Goal: Transaction & Acquisition: Purchase product/service

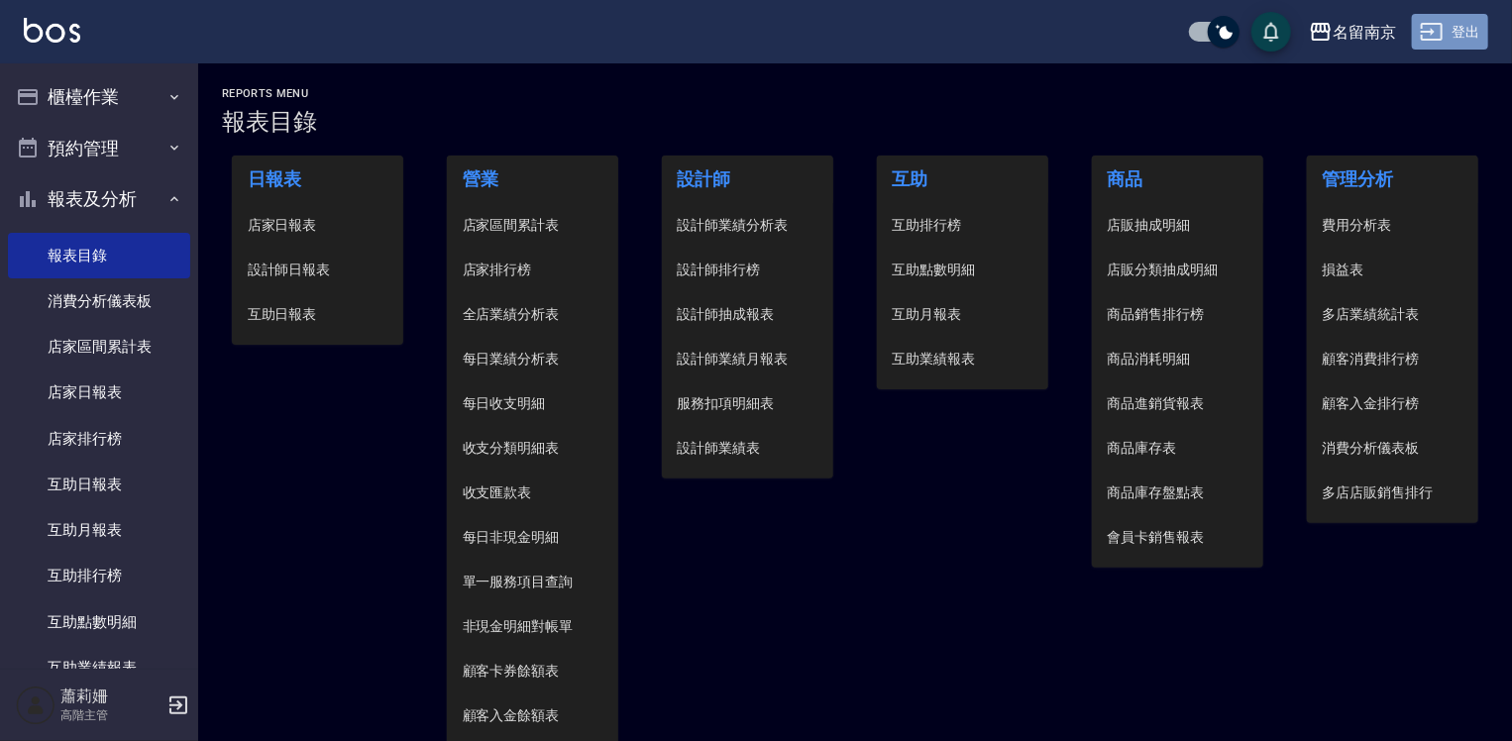
click at [1475, 39] on button "登出" at bounding box center [1450, 32] width 76 height 37
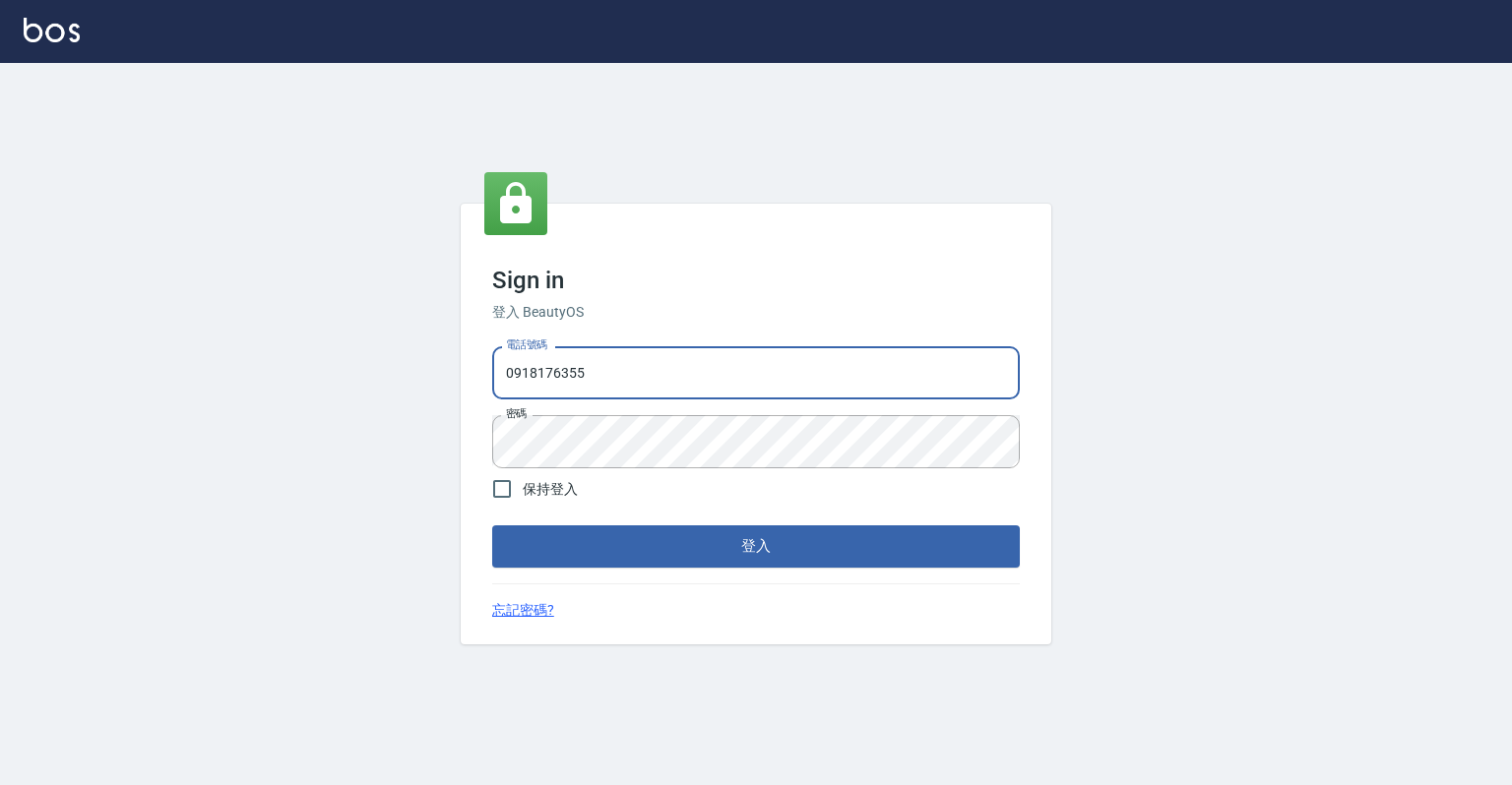
drag, startPoint x: 0, startPoint y: 0, endPoint x: 519, endPoint y: 383, distance: 645.0
click at [519, 383] on input "0918176355" at bounding box center [756, 373] width 528 height 53
type input "0967388409"
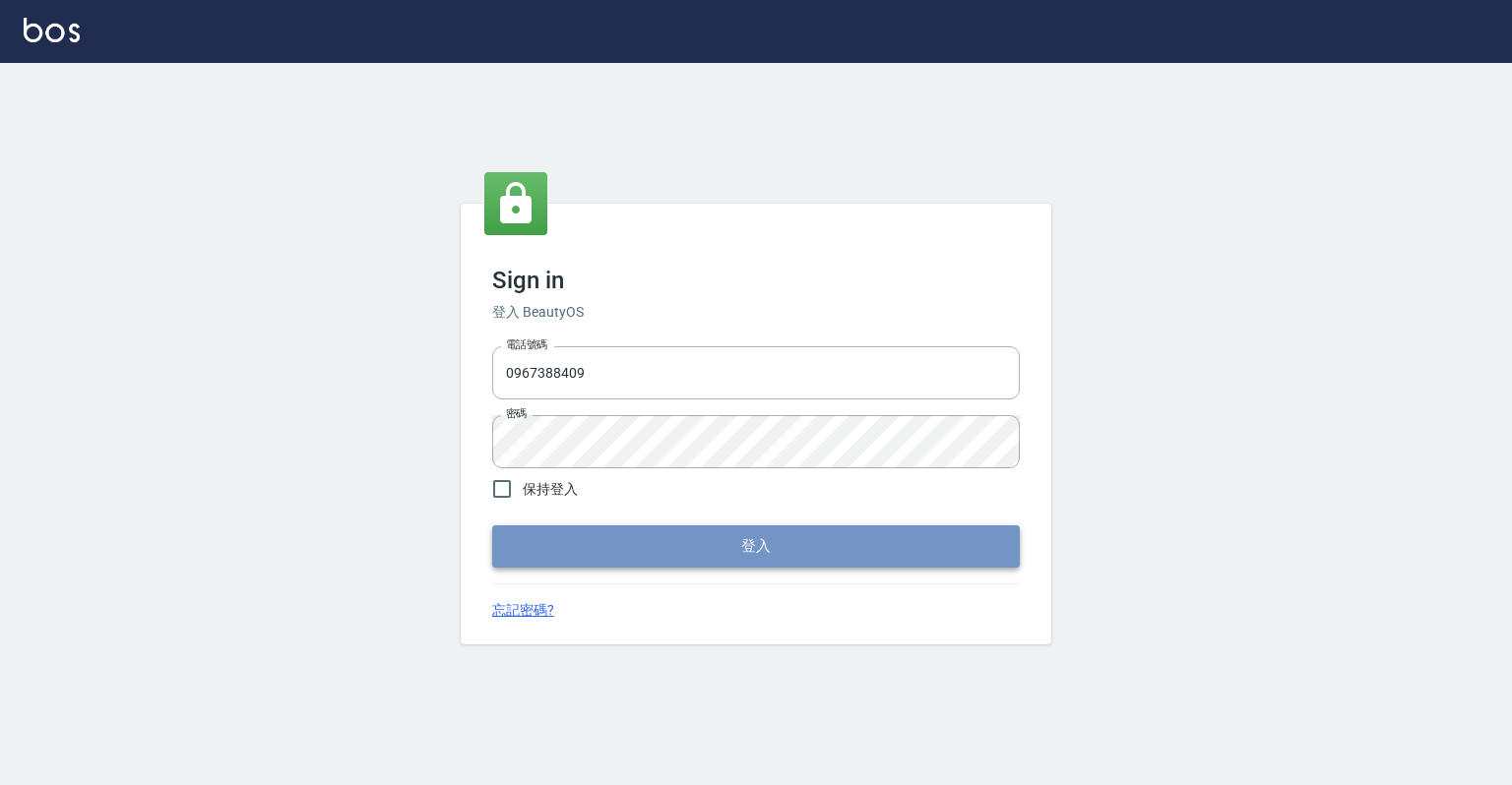
click at [544, 549] on button "登入" at bounding box center [756, 547] width 528 height 42
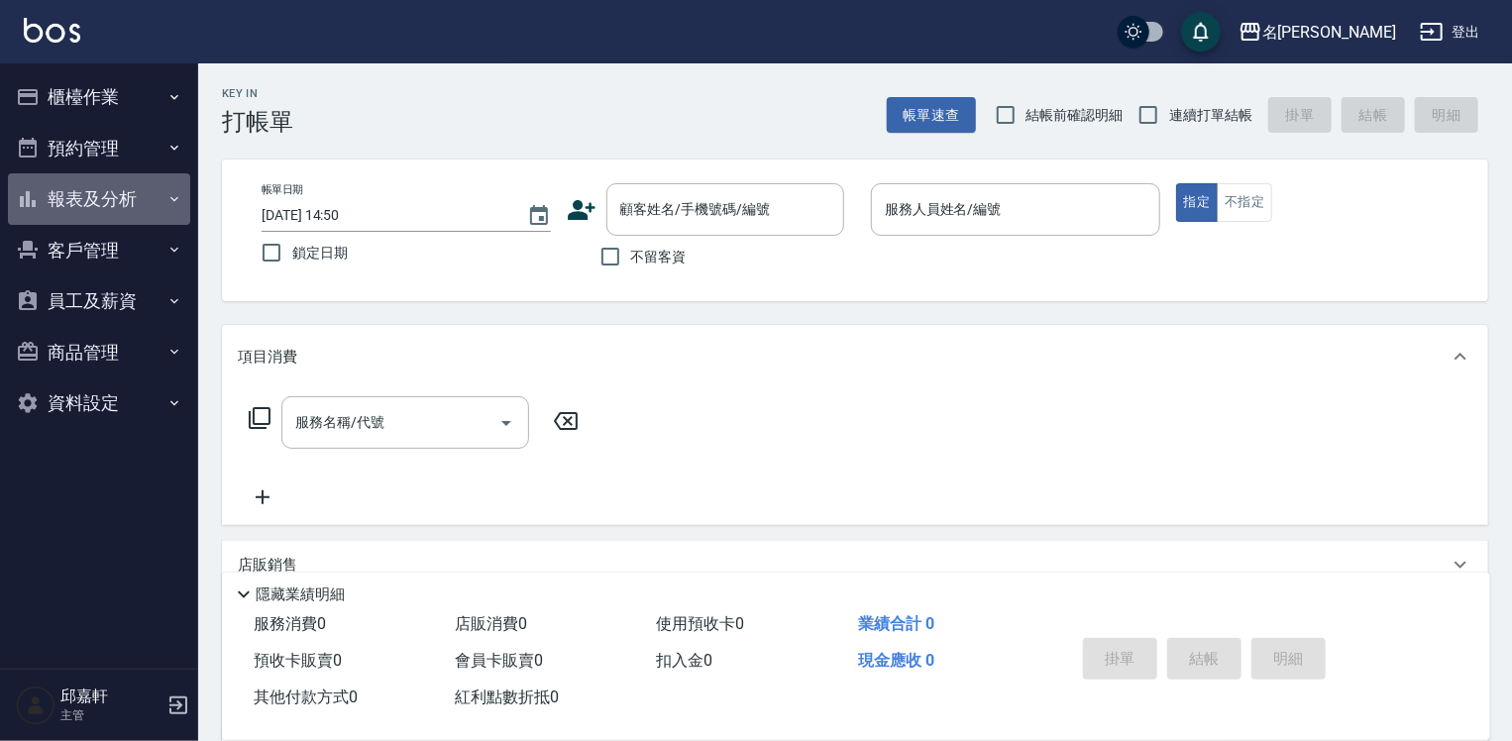
click at [95, 195] on button "報表及分析" at bounding box center [99, 199] width 182 height 52
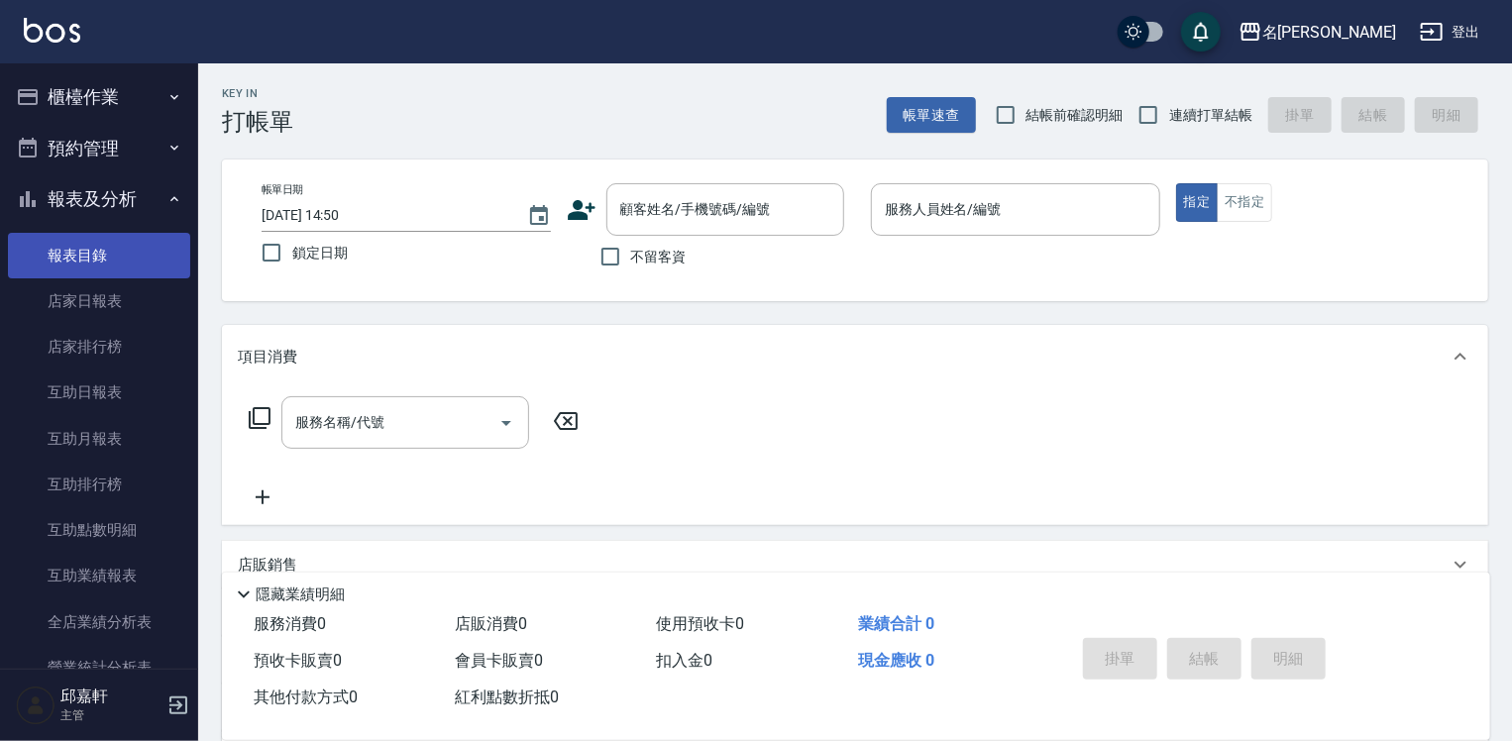
click at [120, 258] on link "報表目錄" at bounding box center [99, 256] width 182 height 46
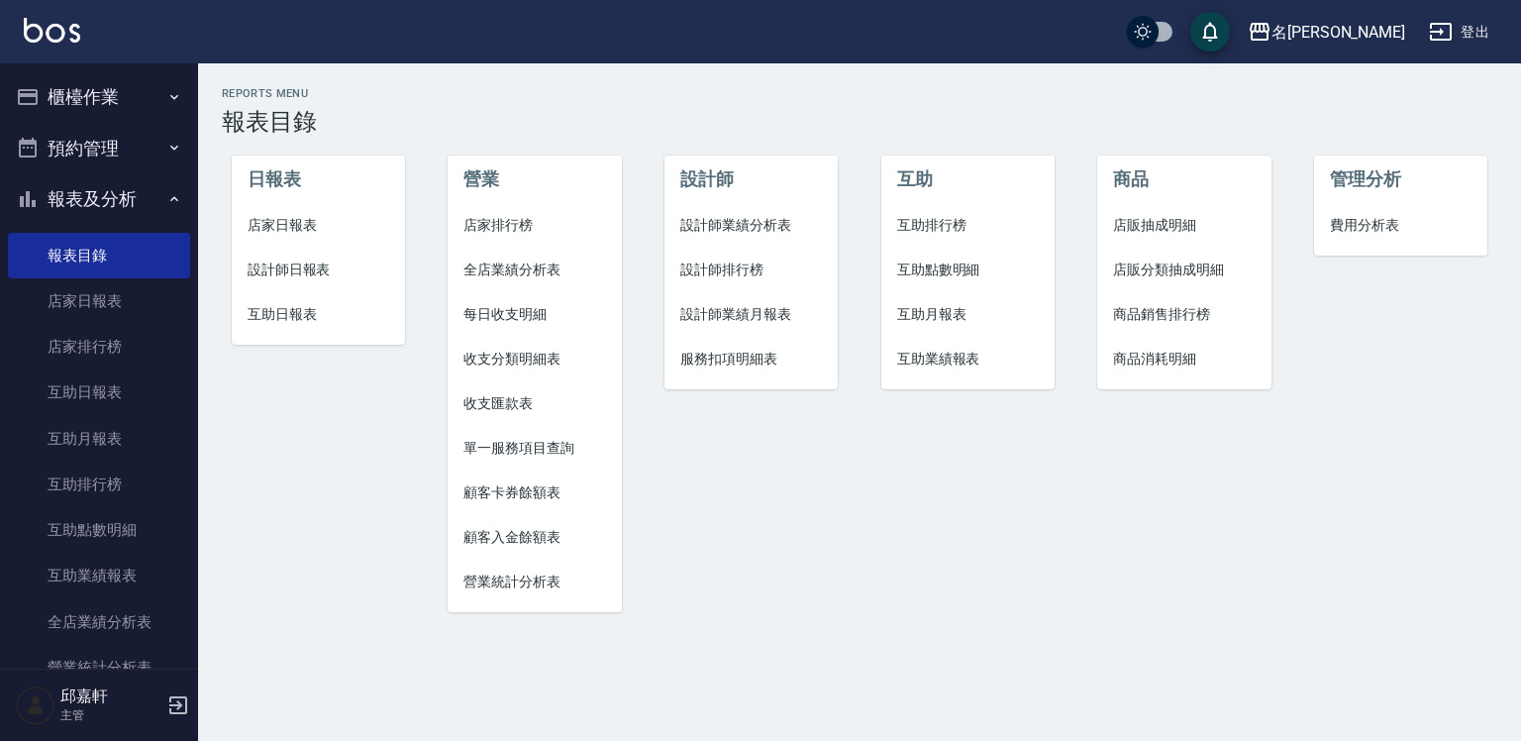
click at [312, 272] on span "設計師日報表" at bounding box center [319, 270] width 142 height 21
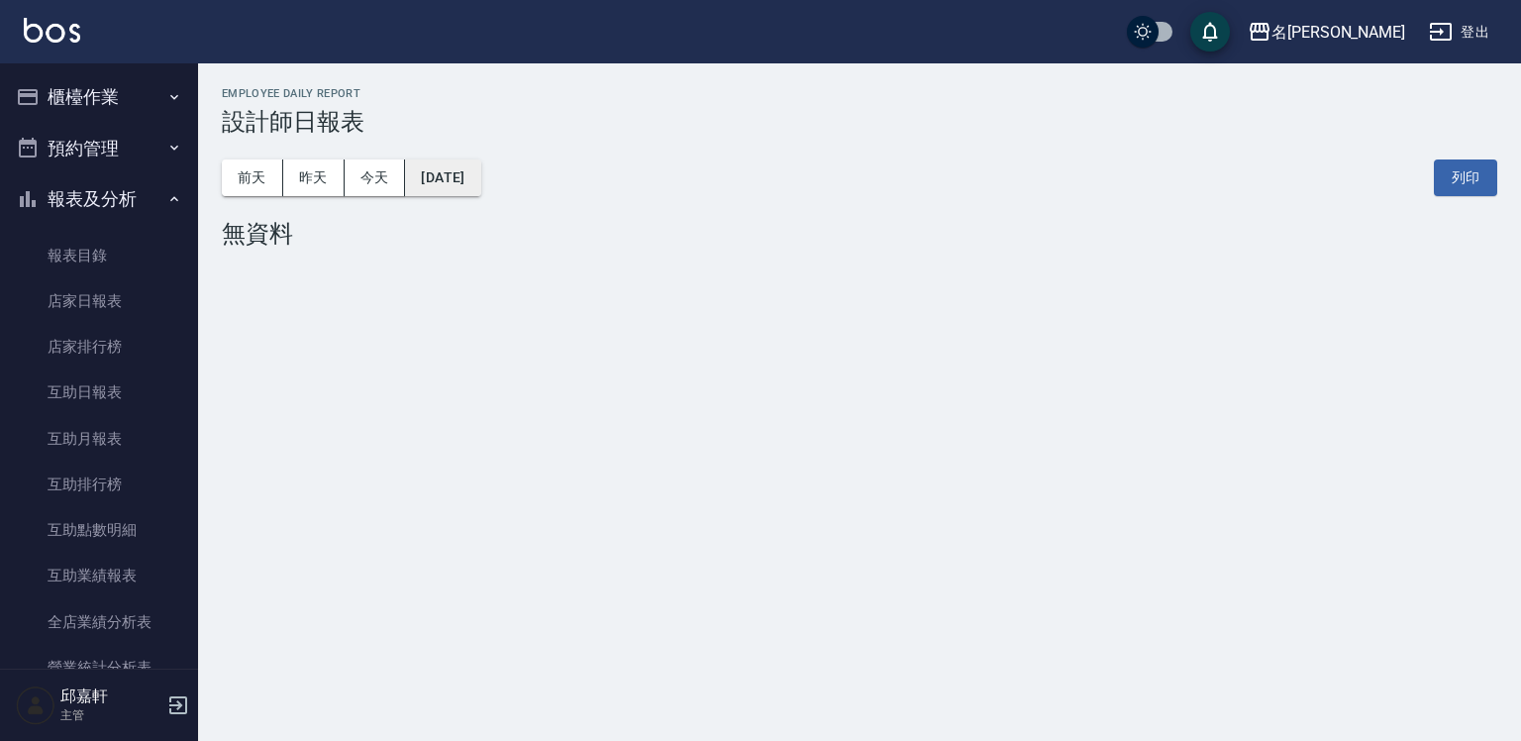
click at [454, 186] on button "[DATE]" at bounding box center [442, 177] width 75 height 37
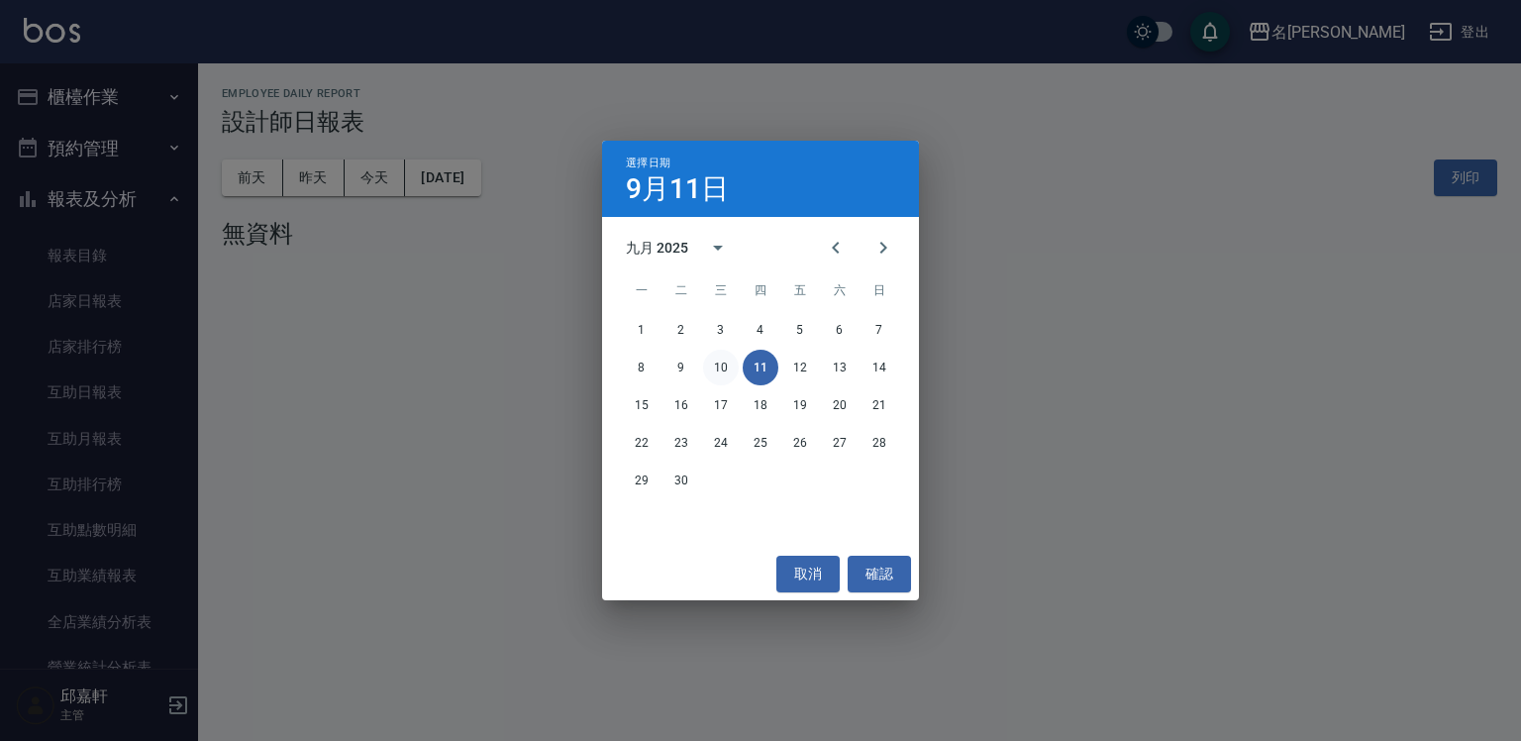
click at [715, 367] on button "10" at bounding box center [721, 368] width 36 height 36
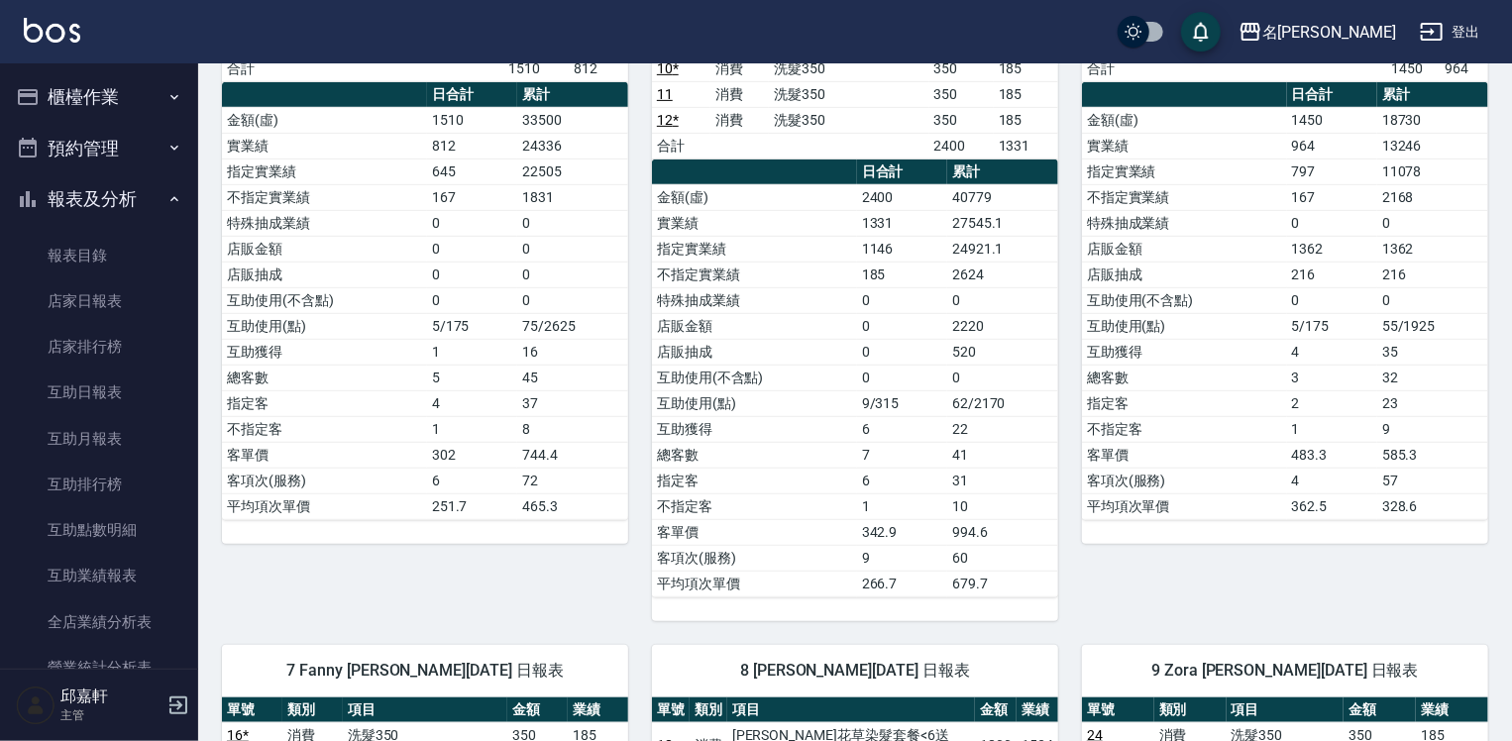
scroll to position [693, 0]
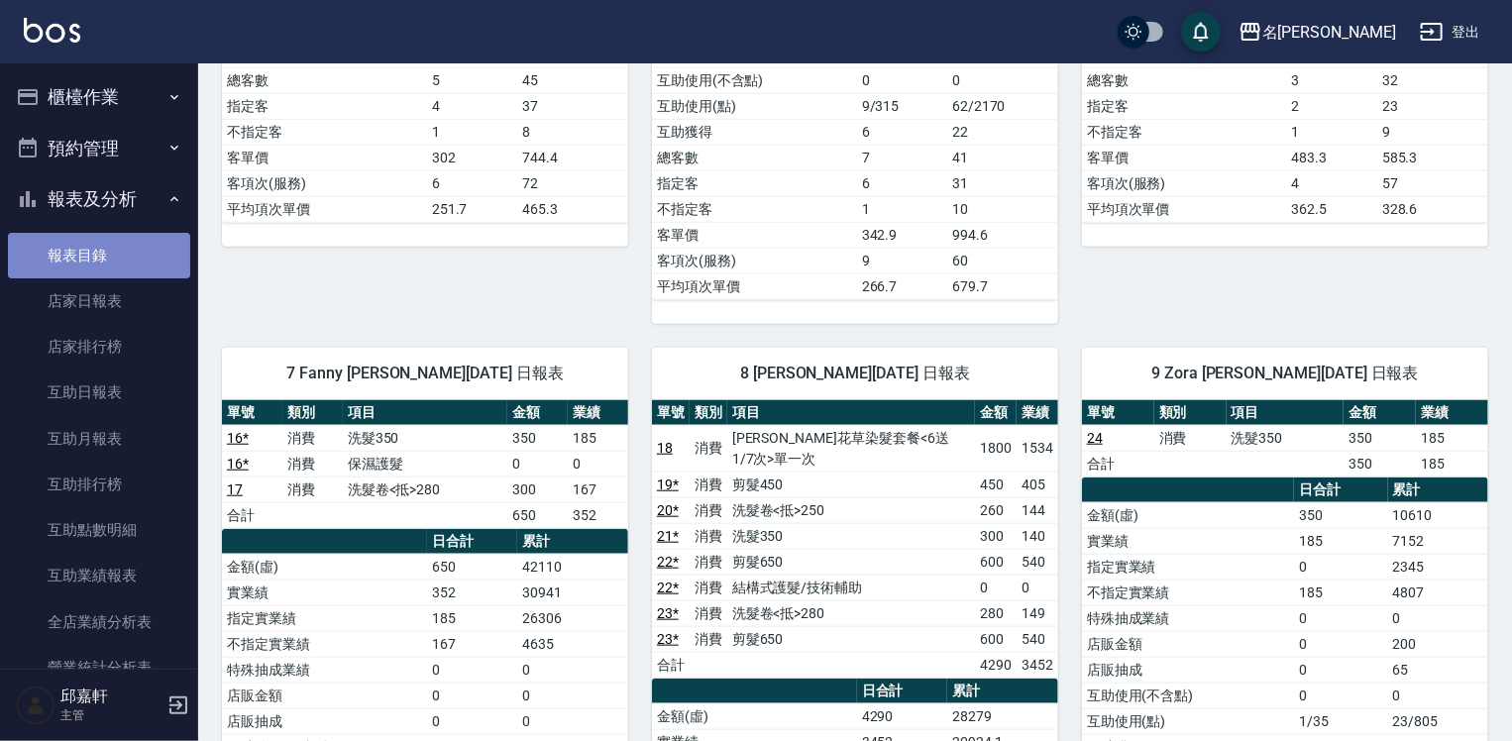
click at [111, 252] on link "報表目錄" at bounding box center [99, 256] width 182 height 46
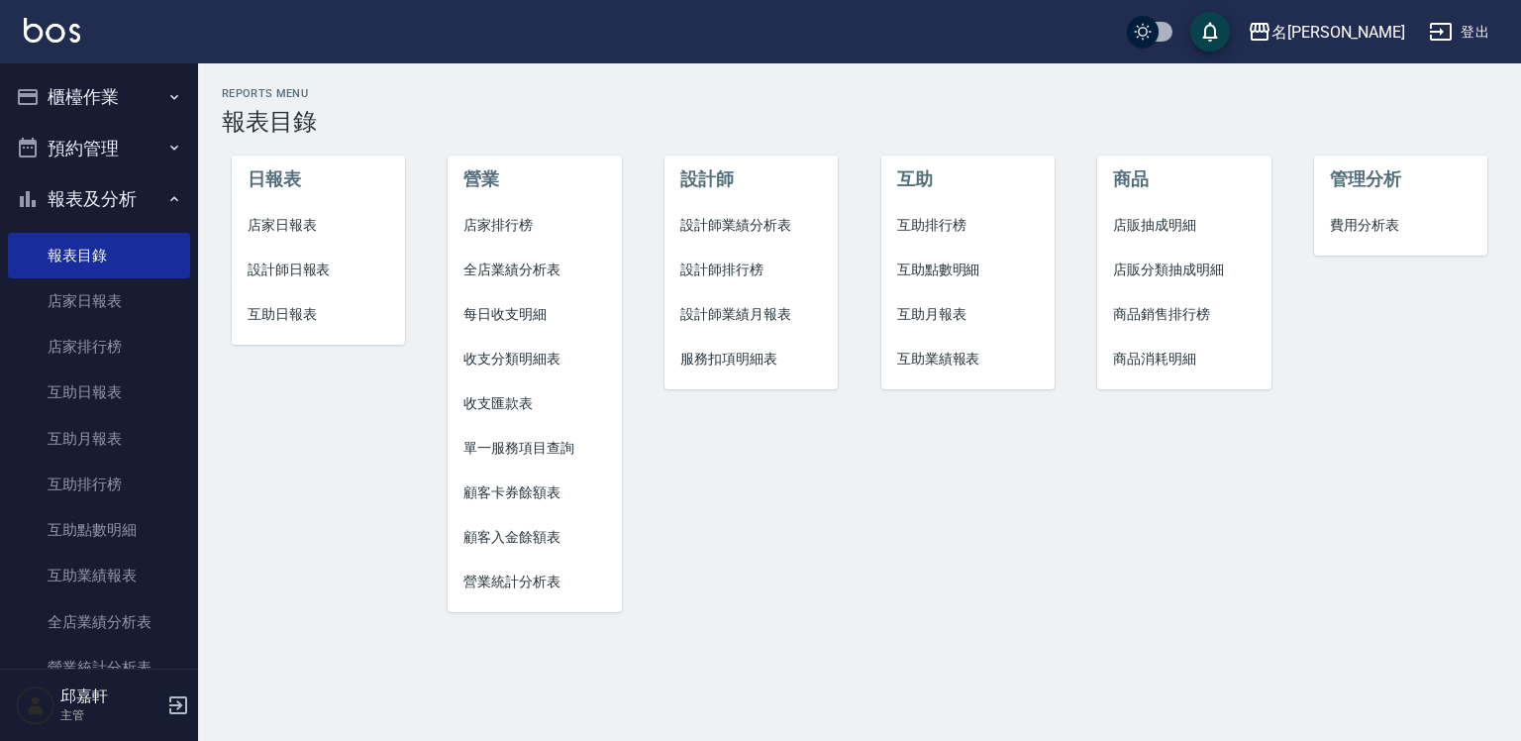
click at [315, 272] on span "設計師日報表" at bounding box center [319, 270] width 142 height 21
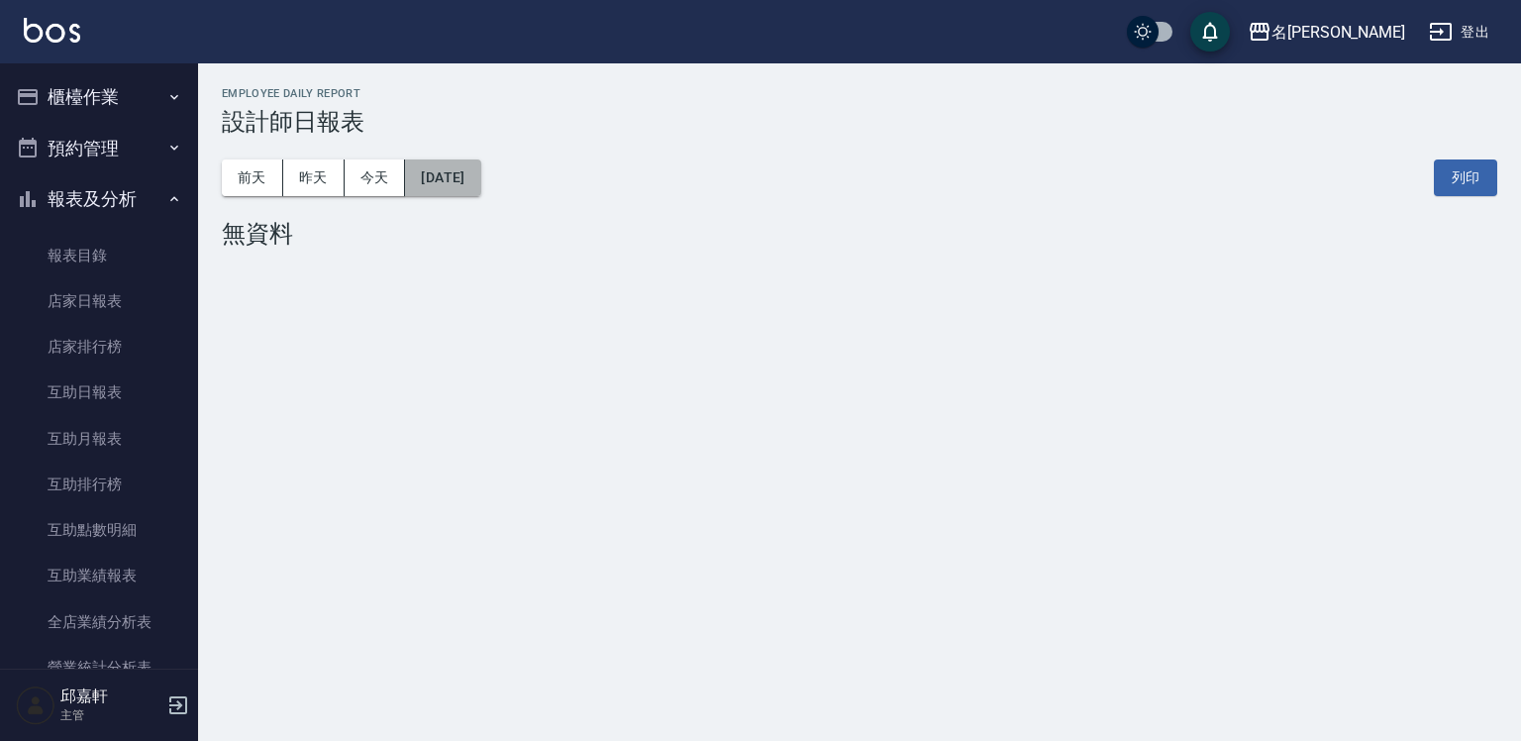
click at [456, 180] on button "[DATE]" at bounding box center [442, 177] width 75 height 37
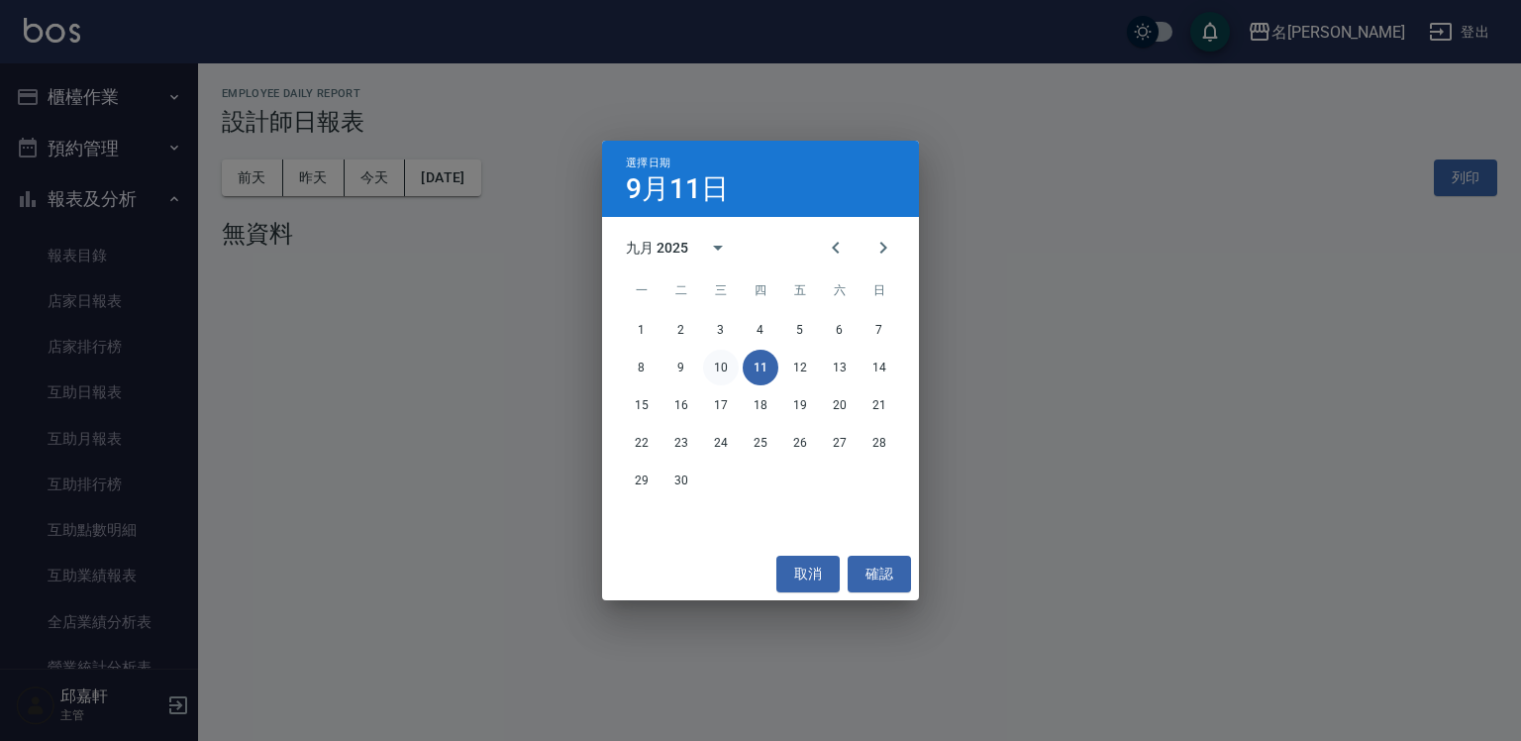
click at [728, 365] on button "10" at bounding box center [721, 368] width 36 height 36
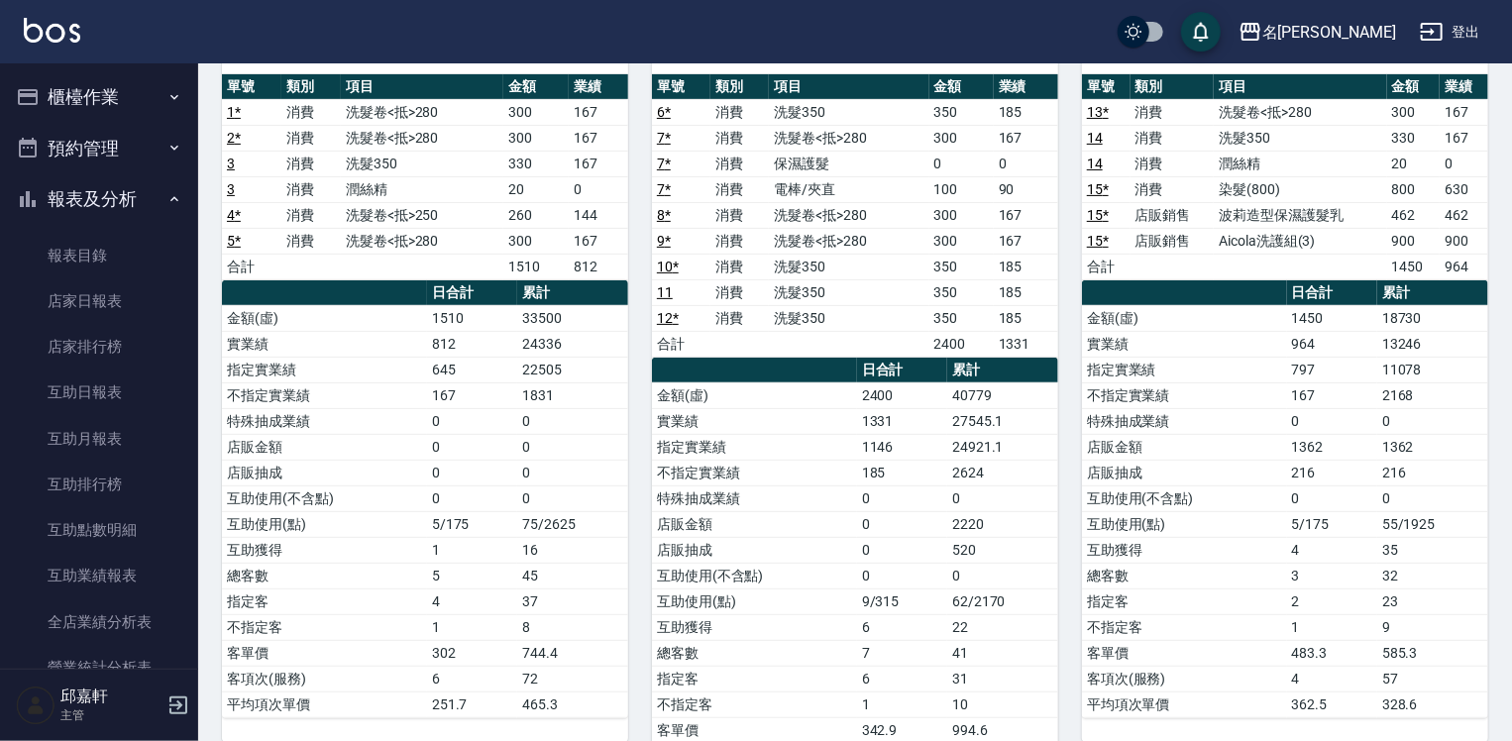
scroll to position [594, 0]
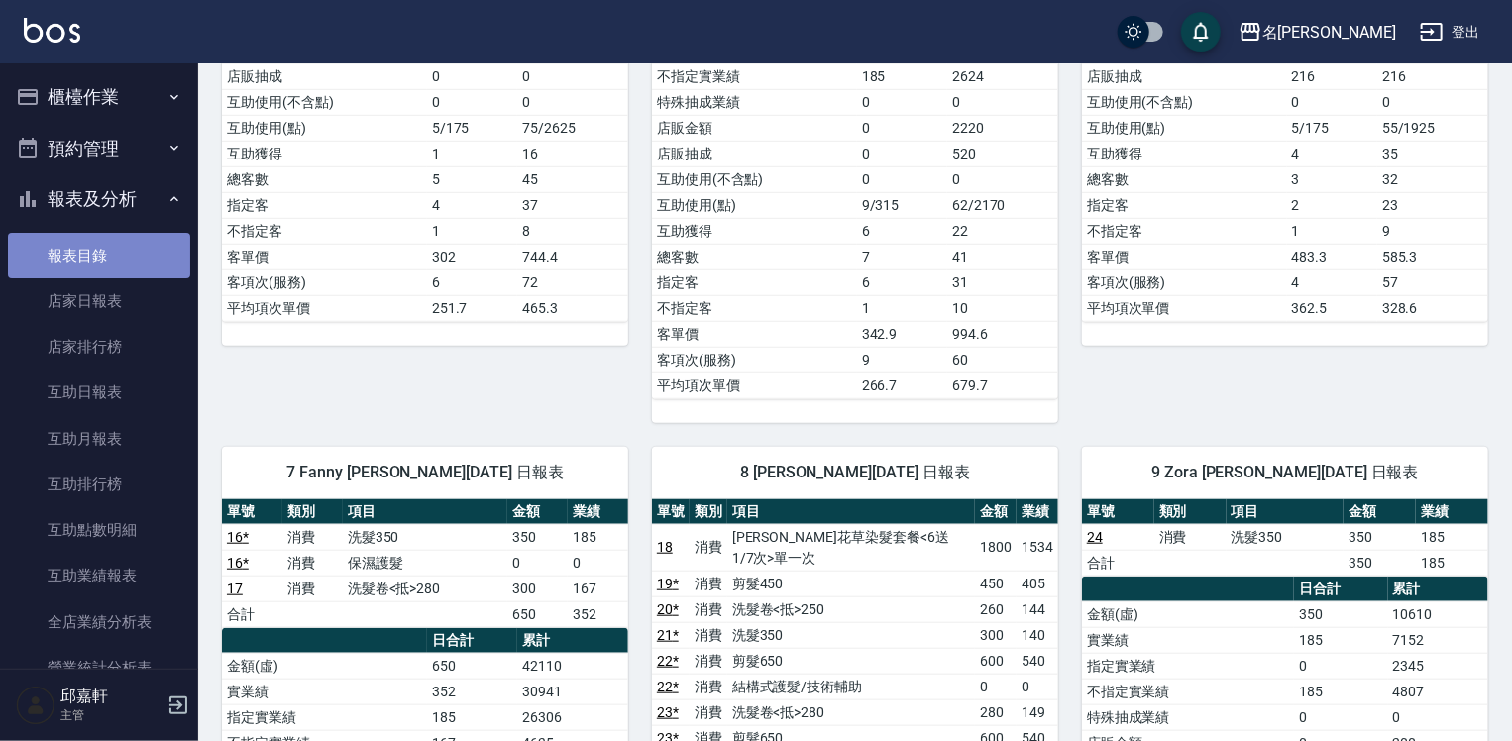
click at [115, 258] on link "報表目錄" at bounding box center [99, 256] width 182 height 46
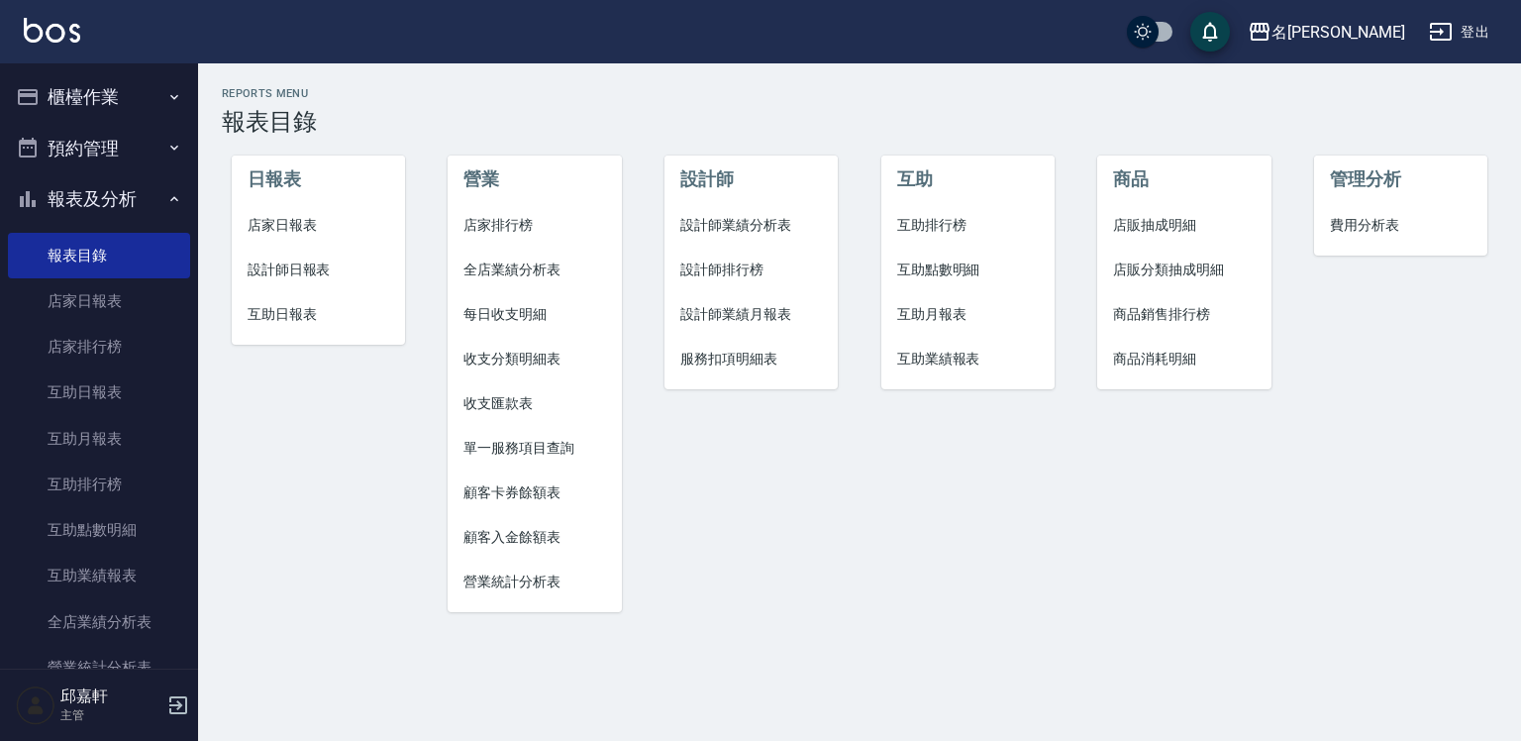
click at [285, 226] on span "店家日報表" at bounding box center [319, 225] width 142 height 21
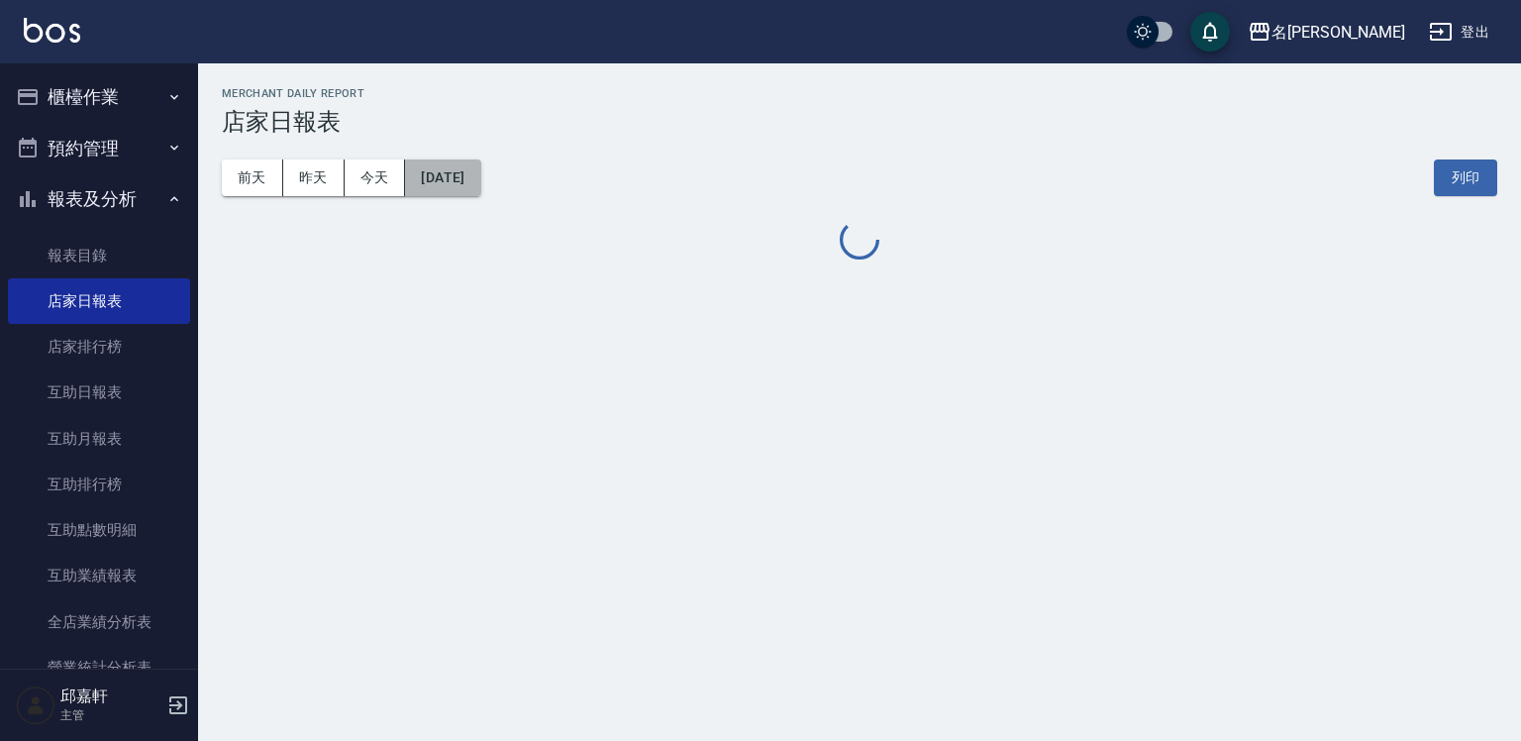
click at [473, 169] on button "[DATE]" at bounding box center [442, 177] width 75 height 37
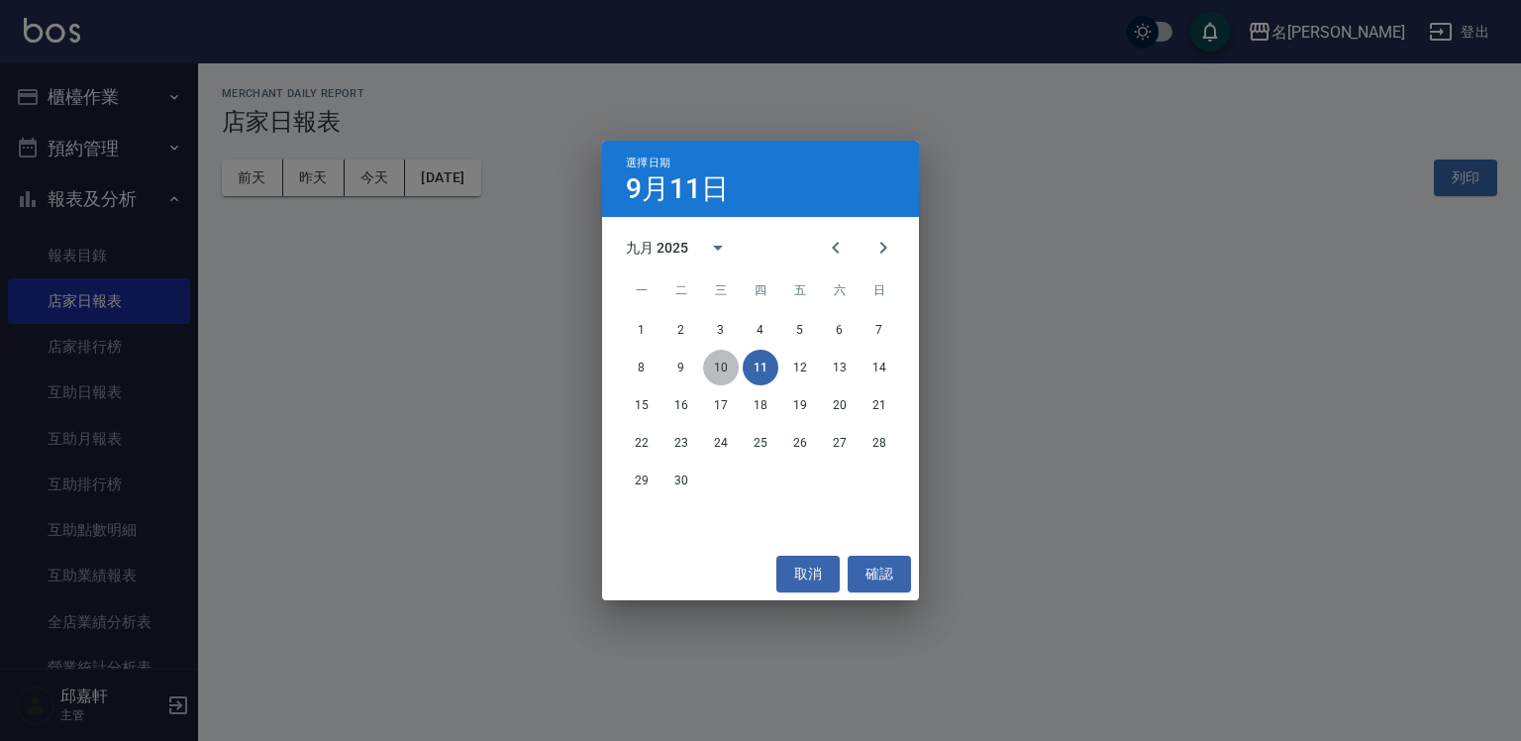
click at [724, 361] on button "10" at bounding box center [721, 368] width 36 height 36
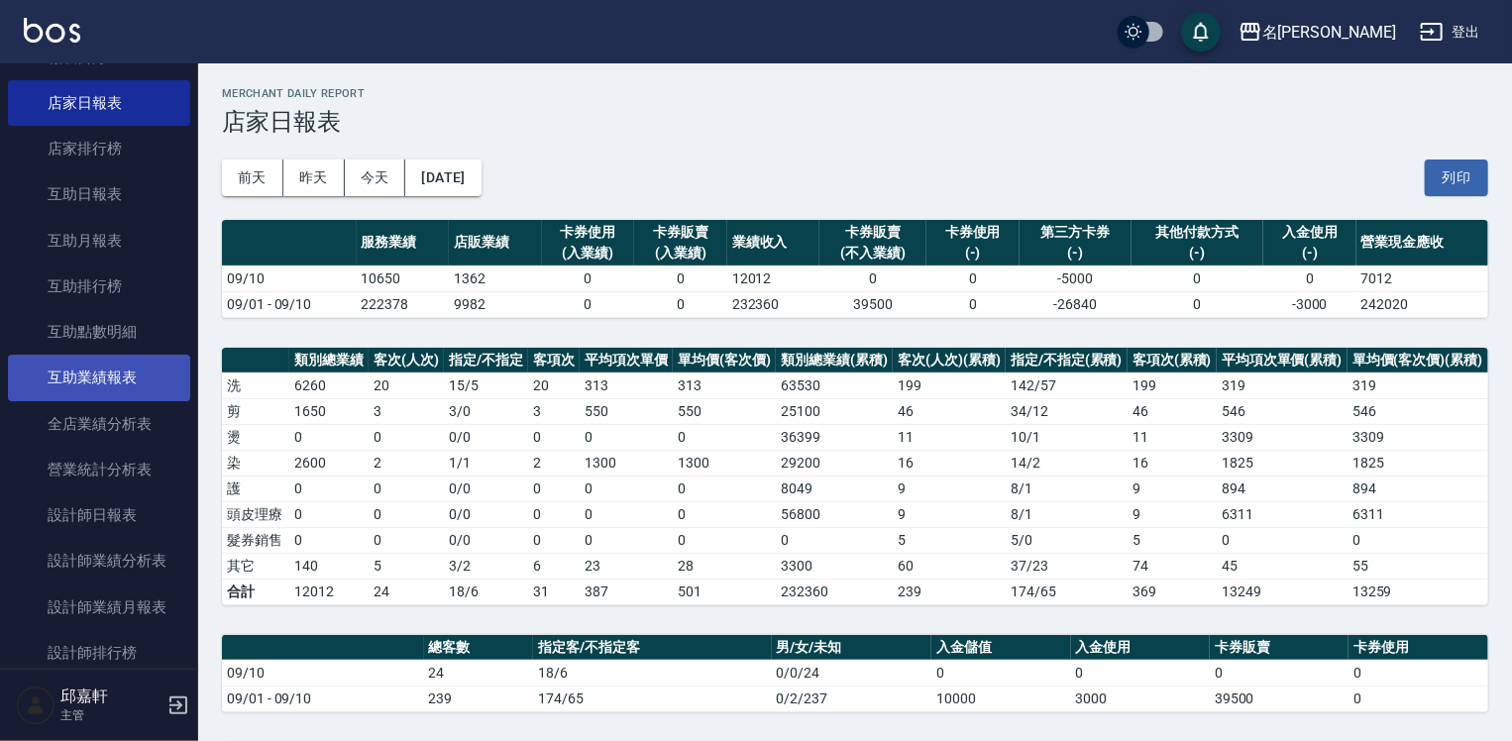
scroll to position [99, 0]
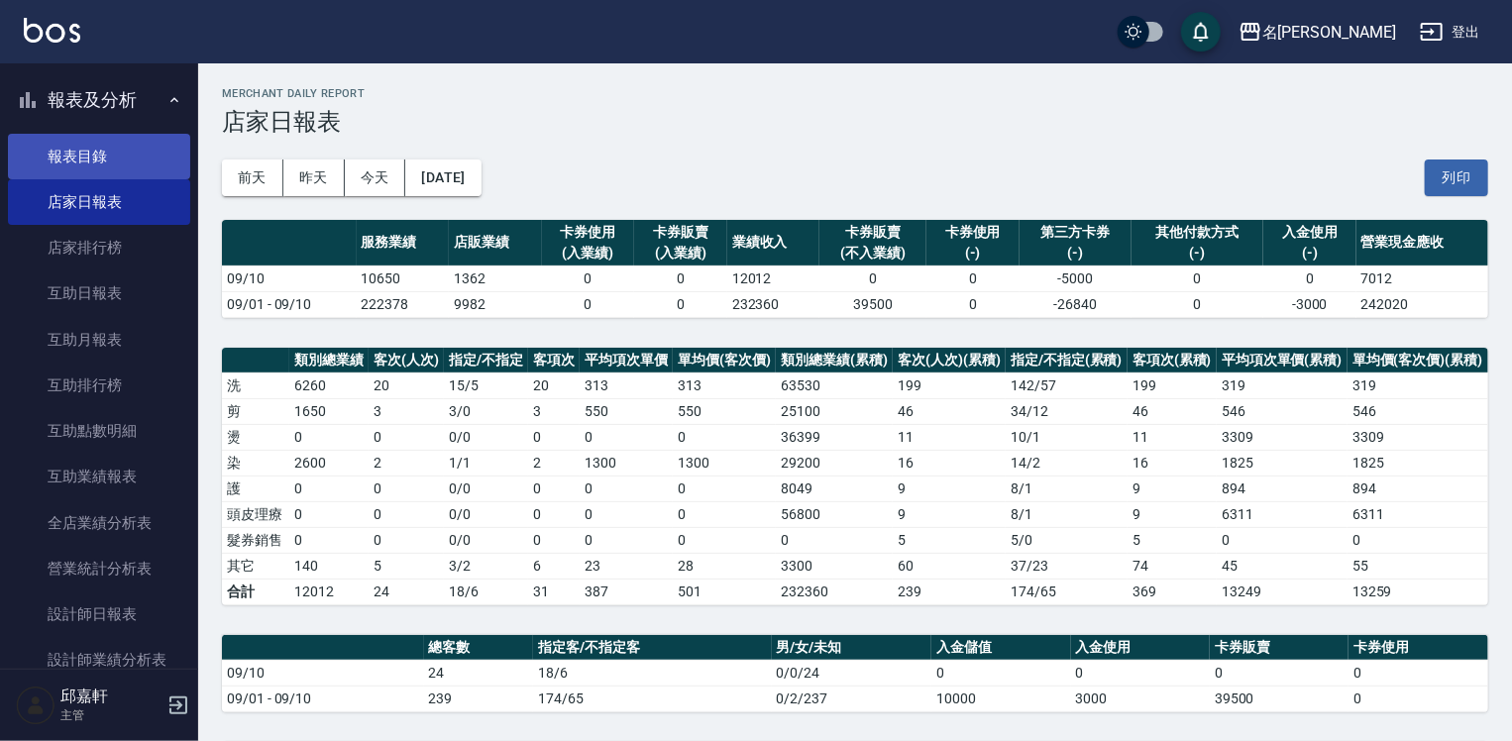
click at [127, 155] on link "報表目錄" at bounding box center [99, 157] width 182 height 46
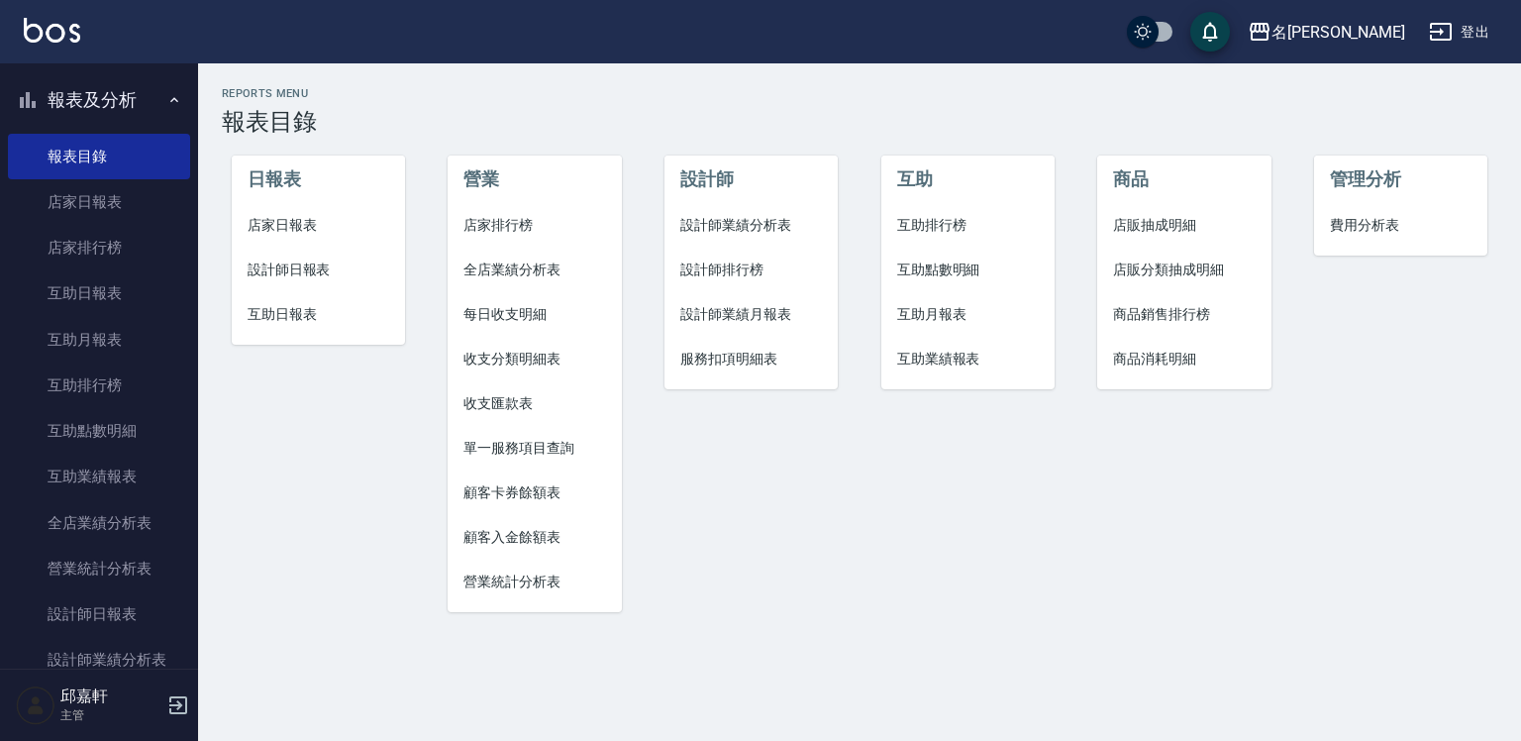
click at [304, 269] on span "設計師日報表" at bounding box center [319, 270] width 142 height 21
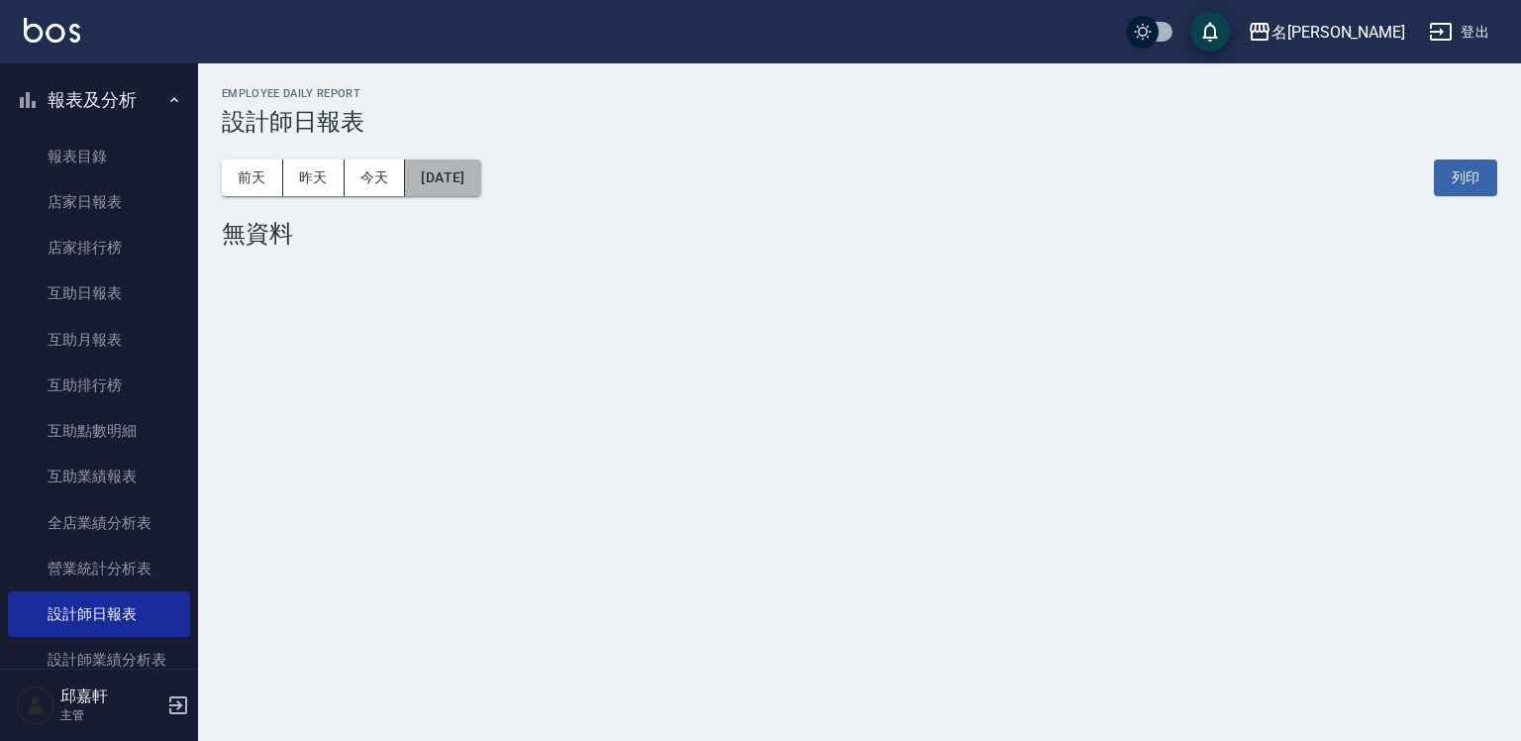
click at [460, 178] on button "[DATE]" at bounding box center [442, 177] width 75 height 37
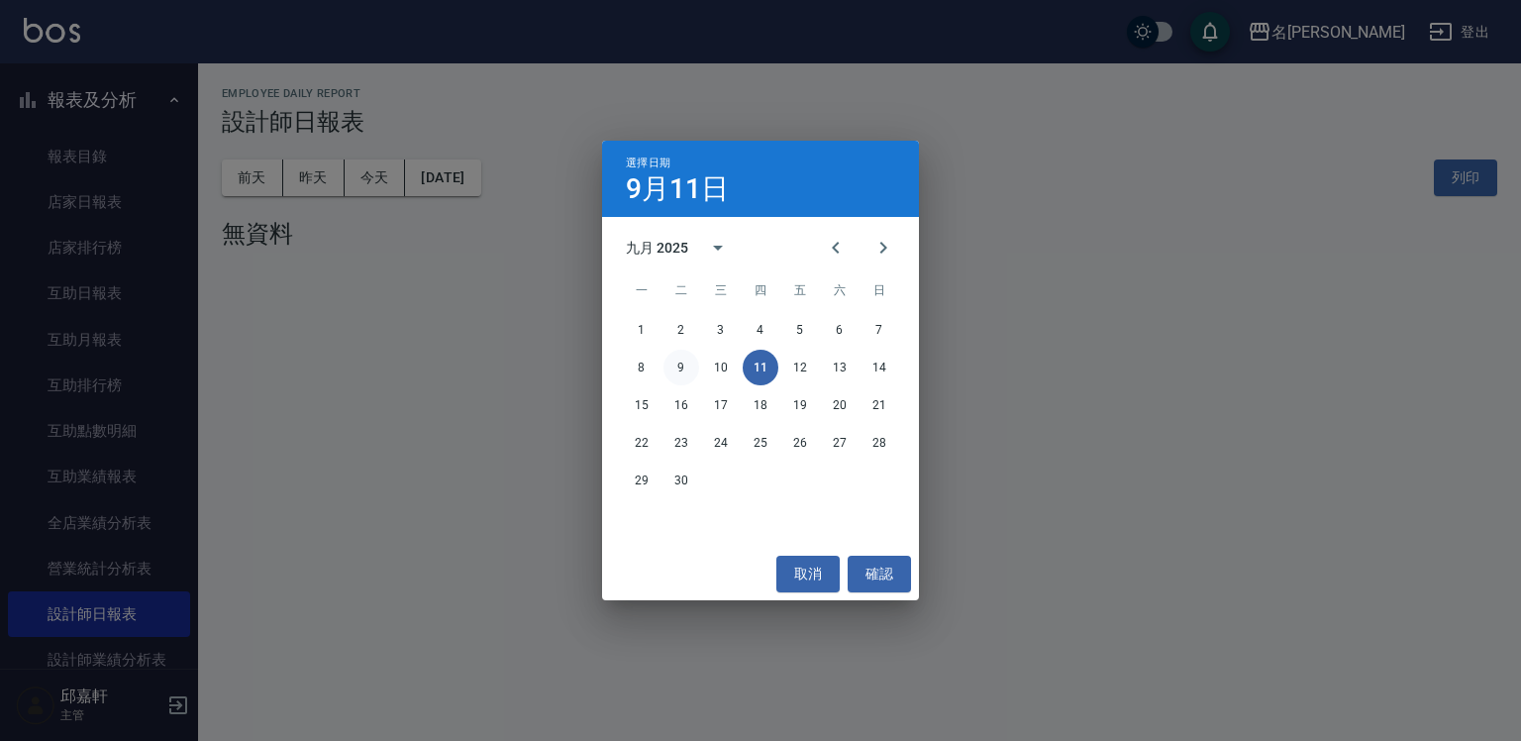
click at [683, 365] on button "9" at bounding box center [682, 368] width 36 height 36
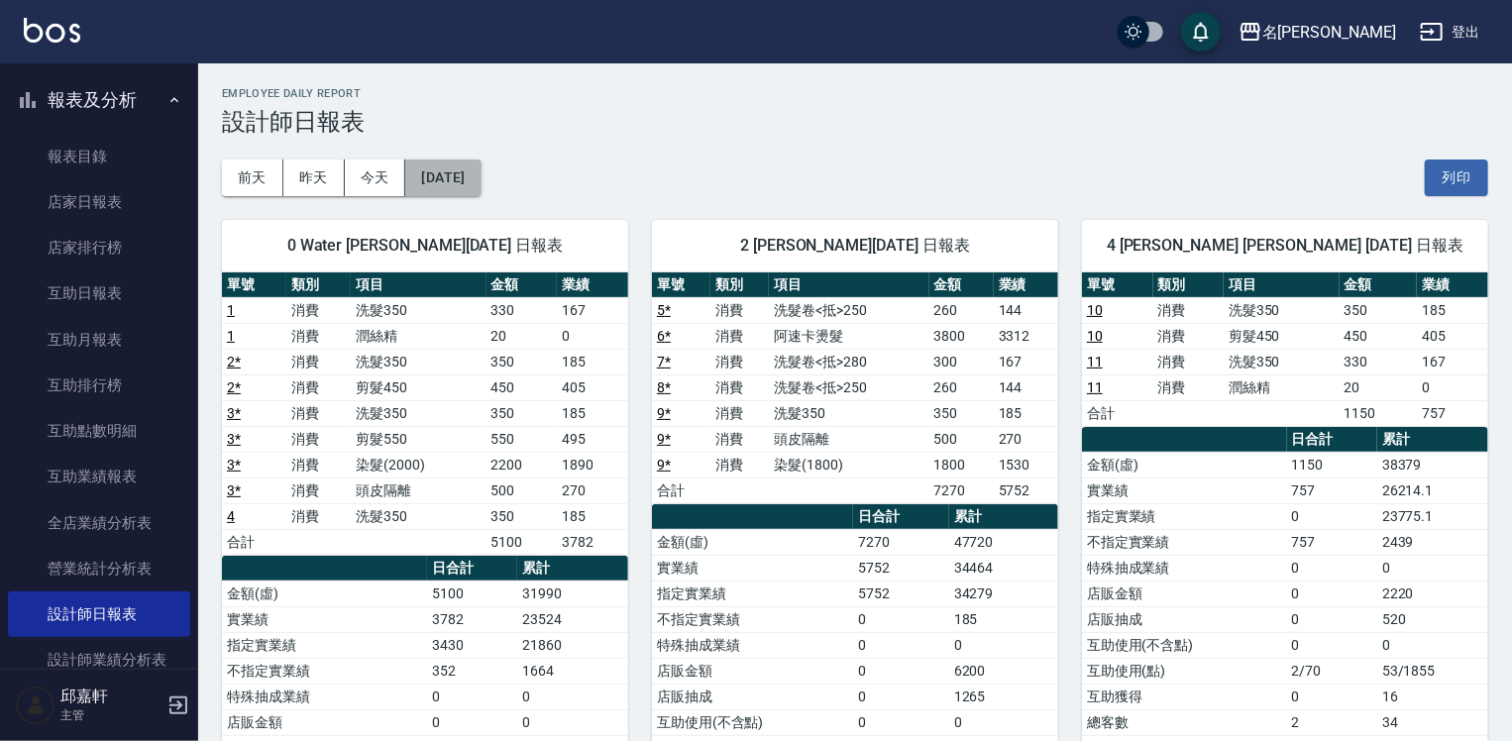
click at [454, 166] on button "[DATE]" at bounding box center [442, 177] width 75 height 37
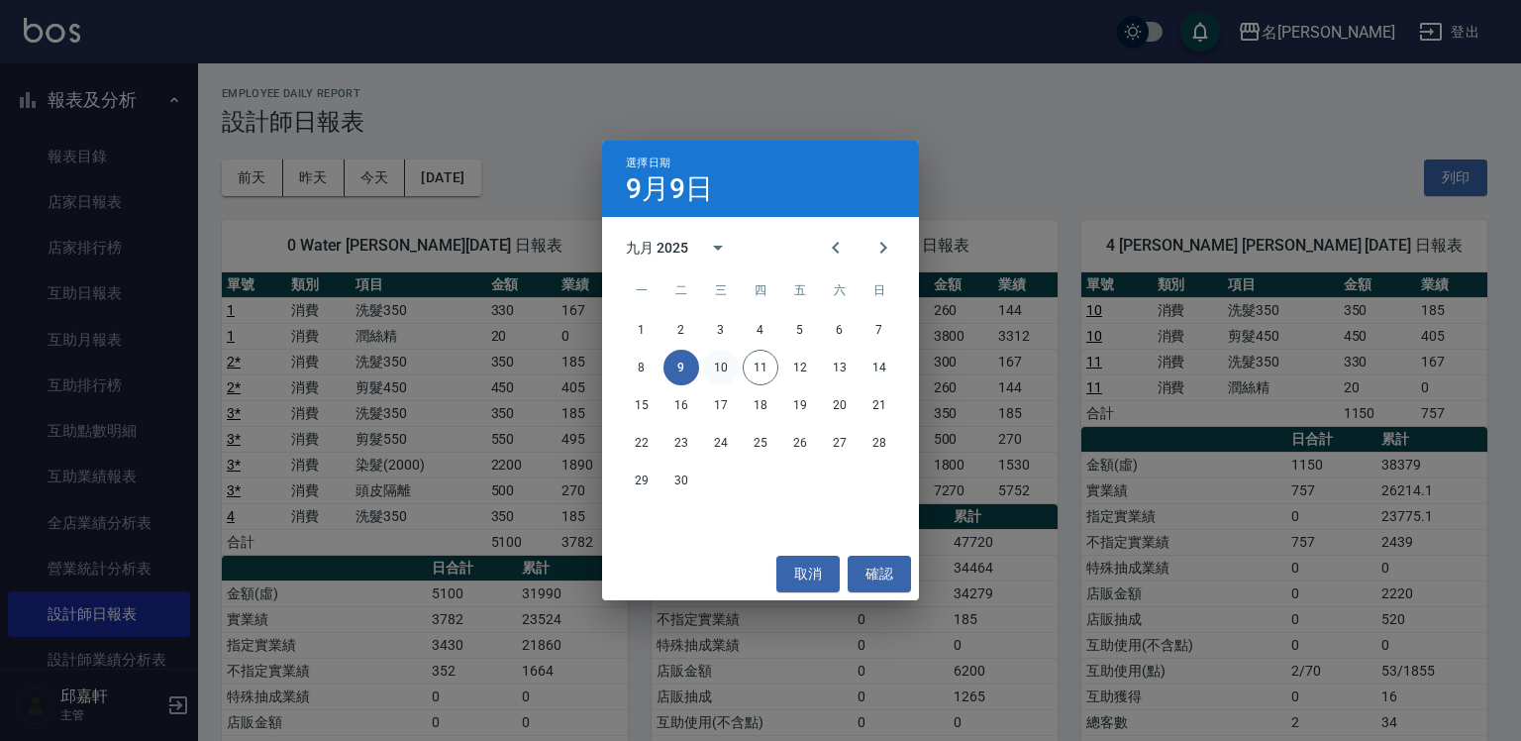
click at [722, 359] on button "10" at bounding box center [721, 368] width 36 height 36
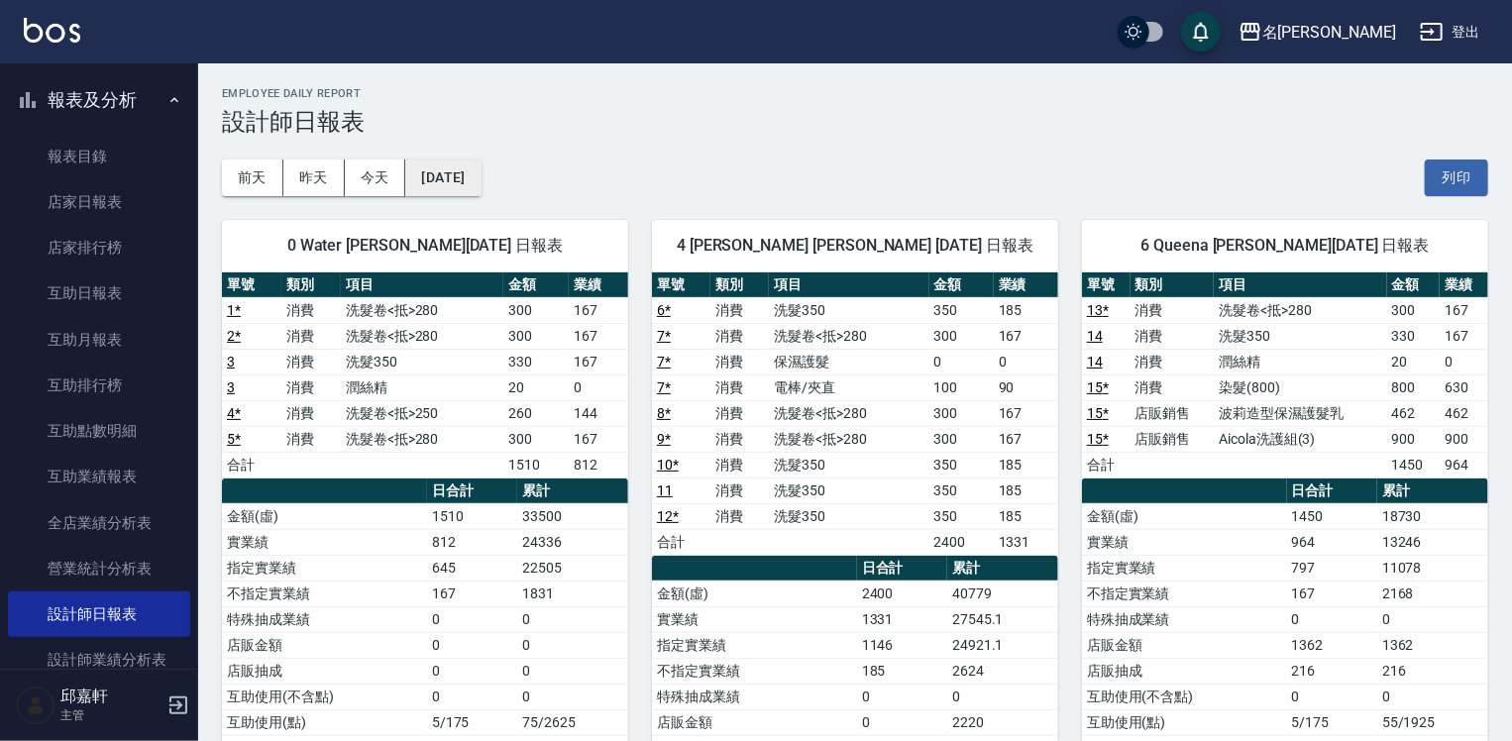
click at [480, 180] on button "[DATE]" at bounding box center [442, 177] width 75 height 37
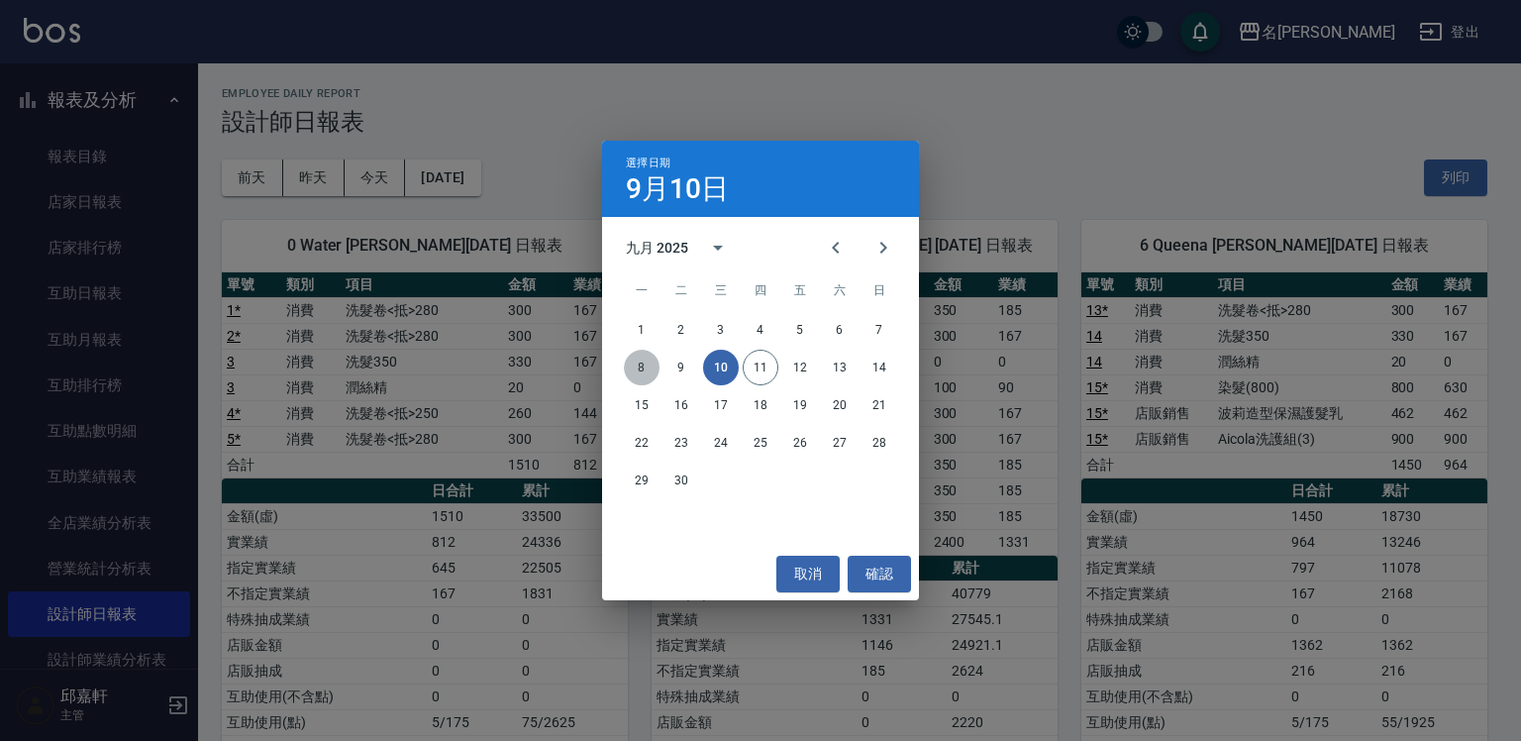
click at [636, 365] on button "8" at bounding box center [642, 368] width 36 height 36
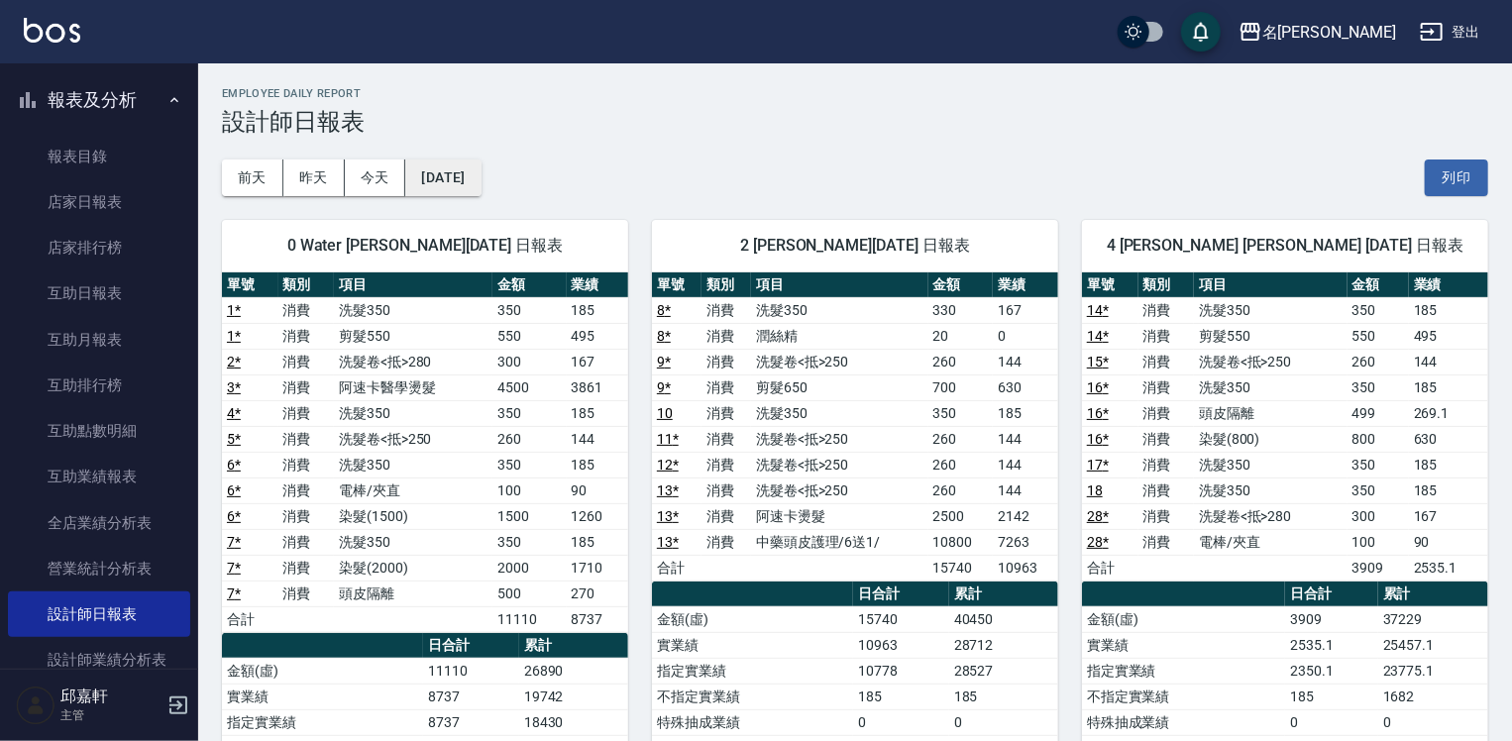
click at [480, 178] on button "[DATE]" at bounding box center [442, 177] width 75 height 37
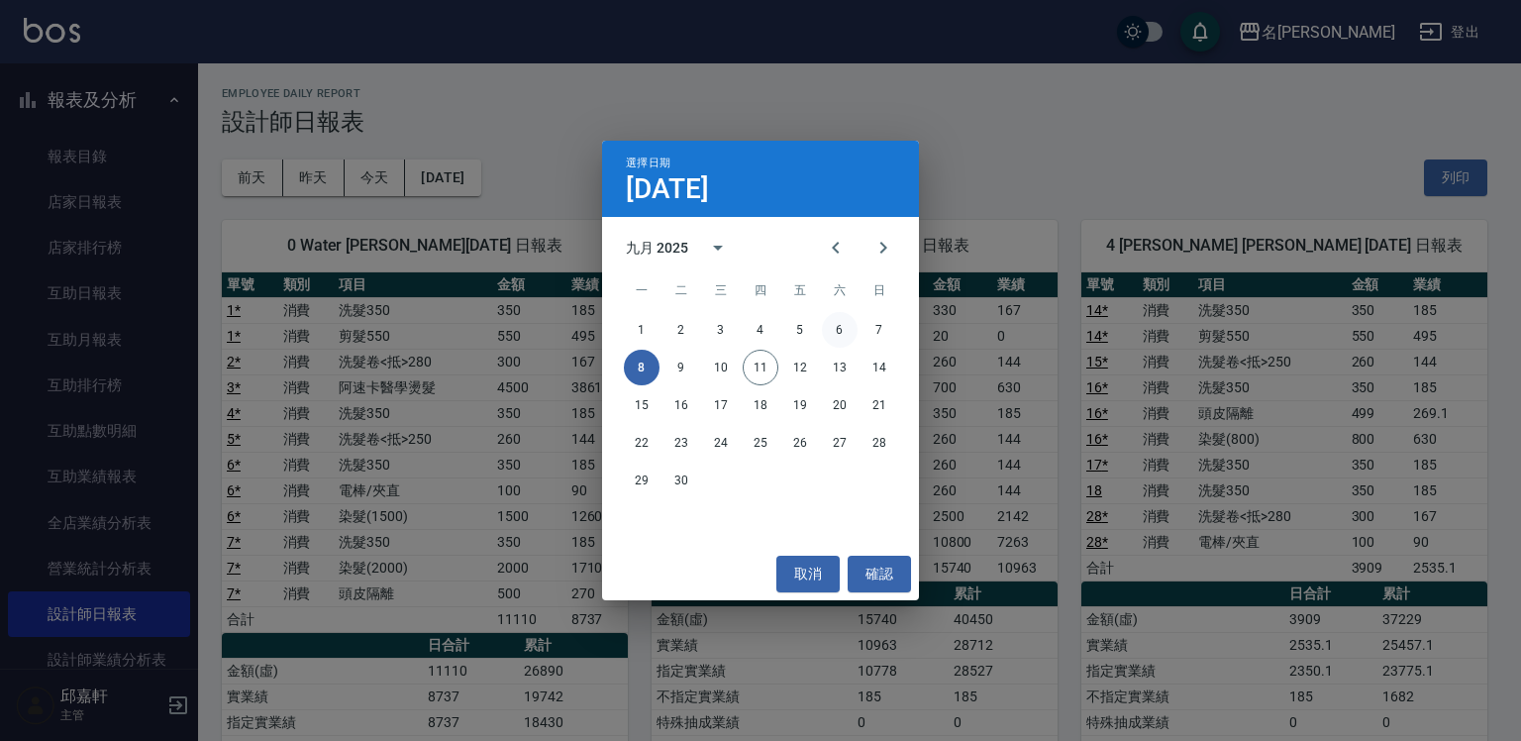
click at [839, 326] on button "6" at bounding box center [840, 330] width 36 height 36
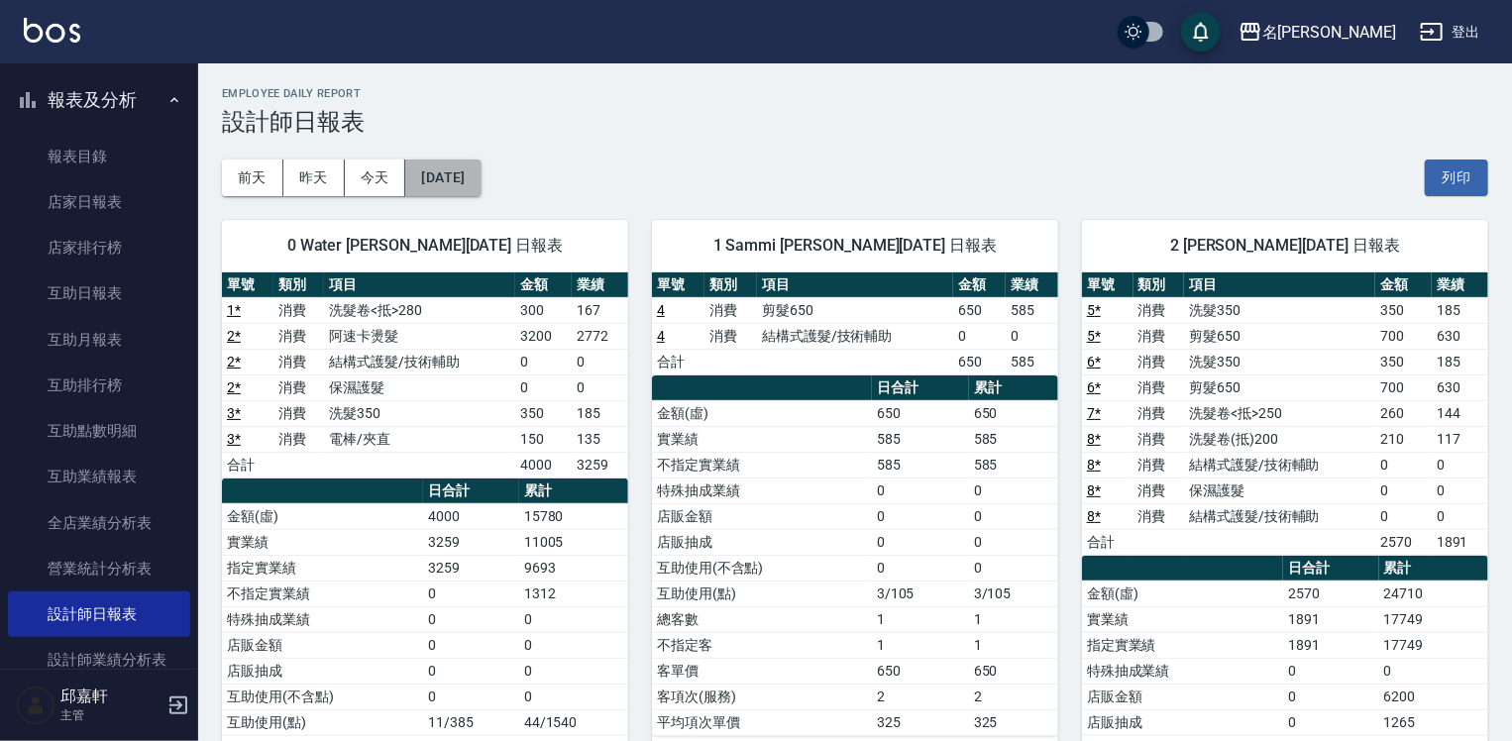
click at [479, 182] on button "[DATE]" at bounding box center [442, 177] width 75 height 37
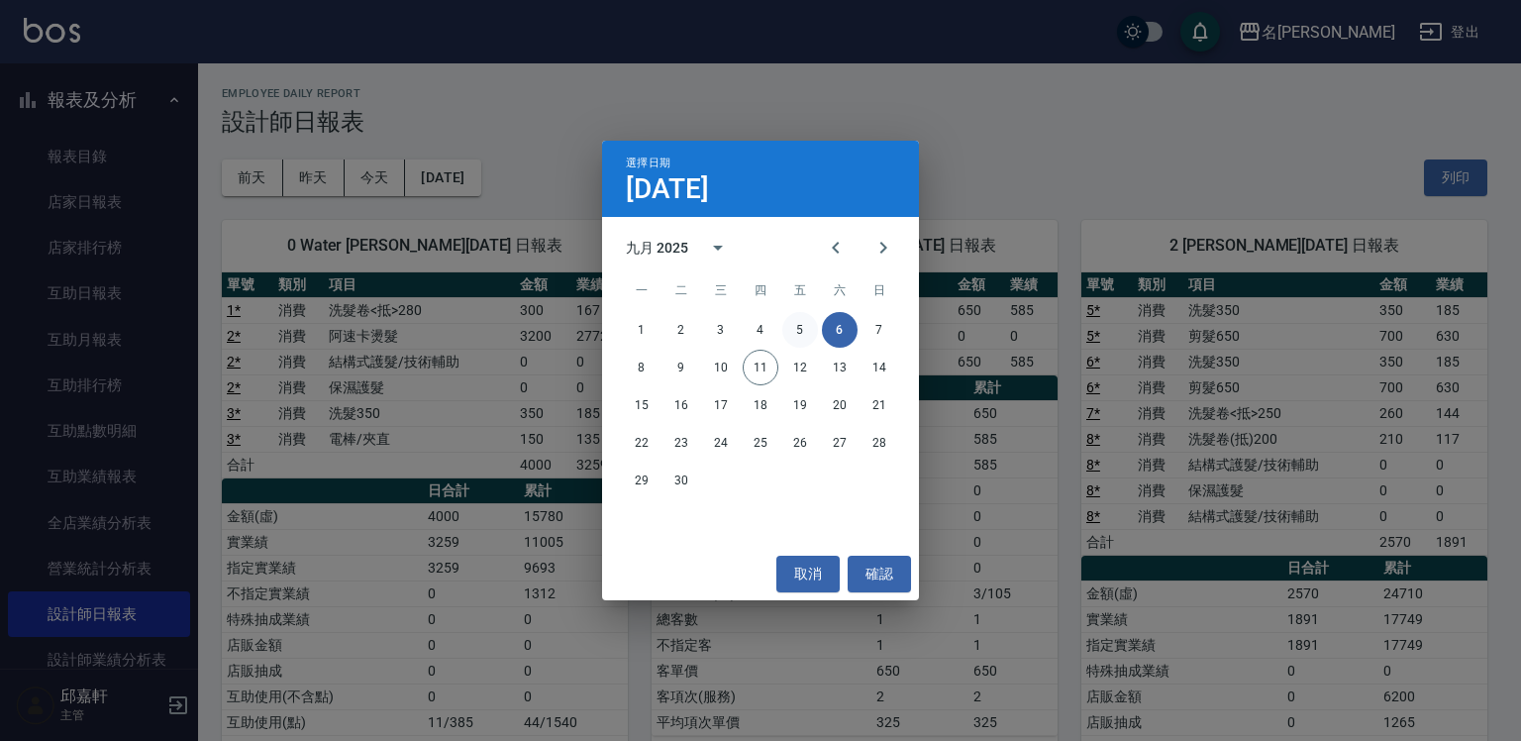
click at [797, 325] on button "5" at bounding box center [801, 330] width 36 height 36
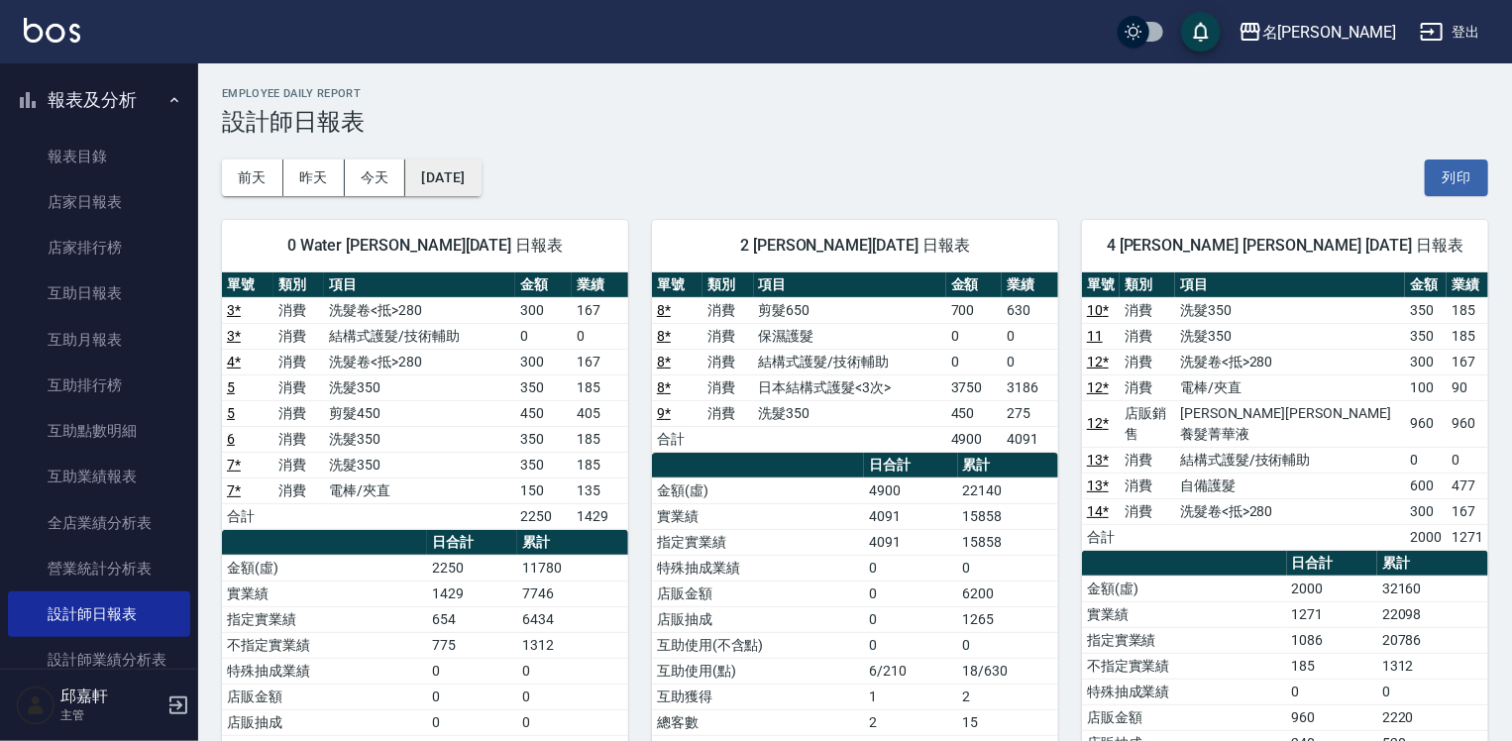
click at [479, 178] on button "[DATE]" at bounding box center [442, 177] width 75 height 37
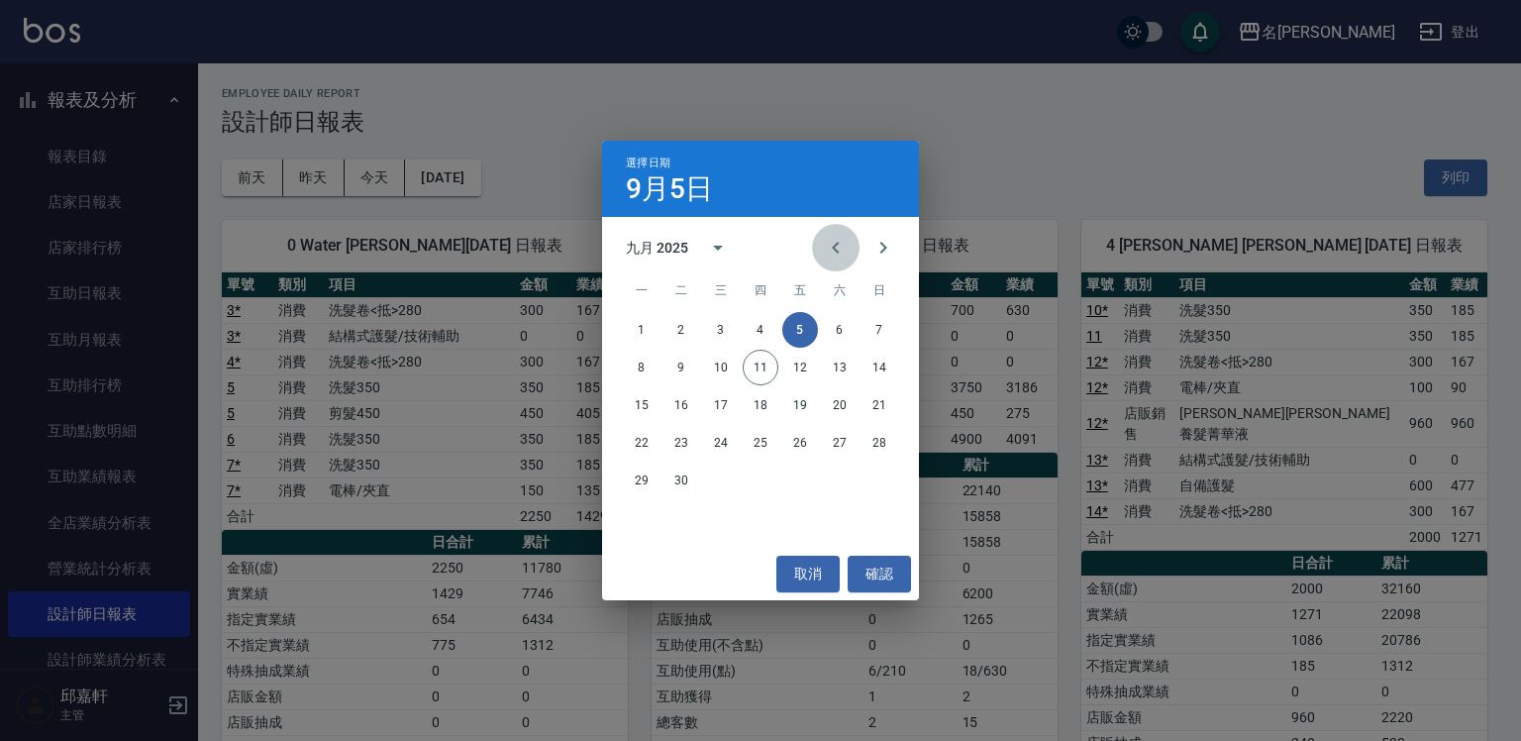
click at [833, 248] on icon "Previous month" at bounding box center [835, 248] width 7 height 12
click at [761, 441] on button "21" at bounding box center [761, 443] width 36 height 36
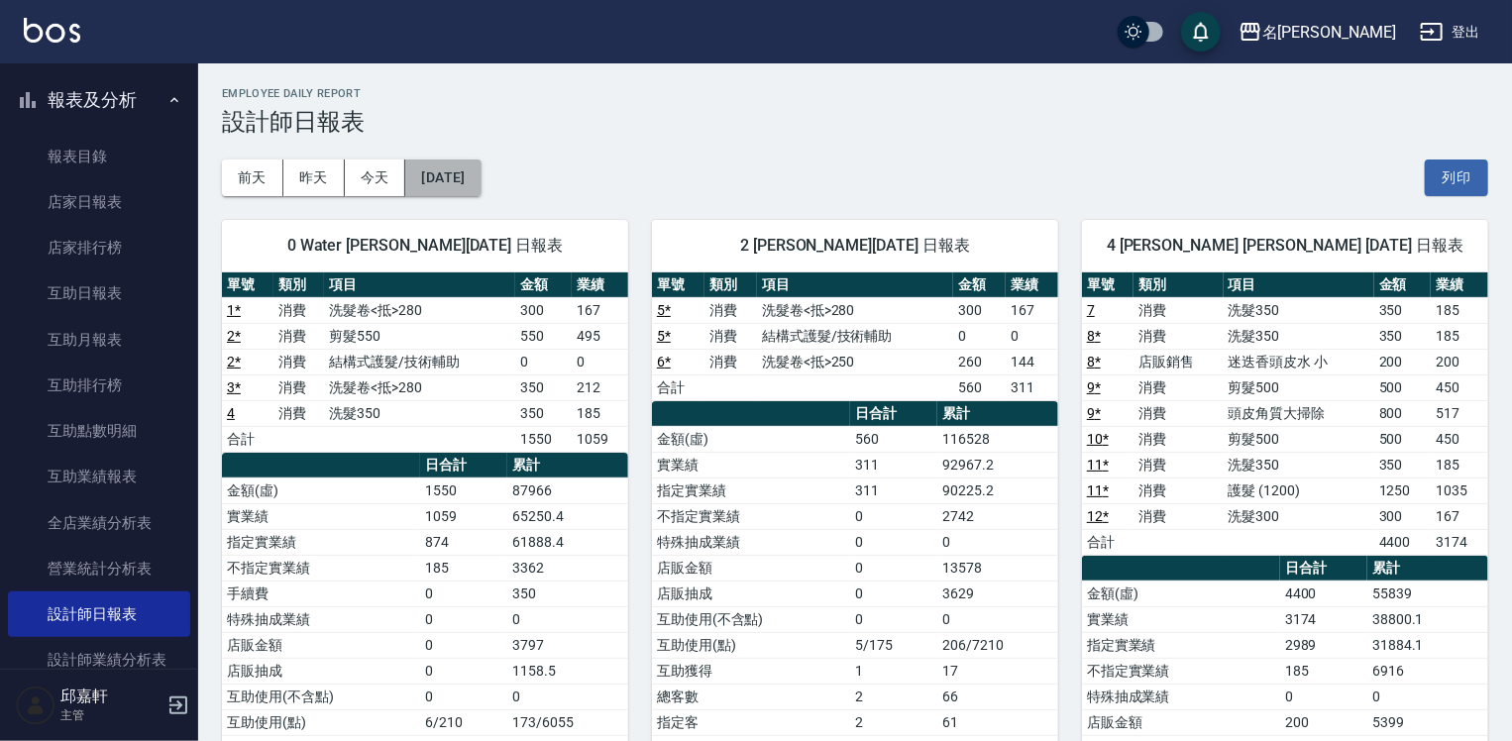
click at [480, 178] on button "[DATE]" at bounding box center [442, 177] width 75 height 37
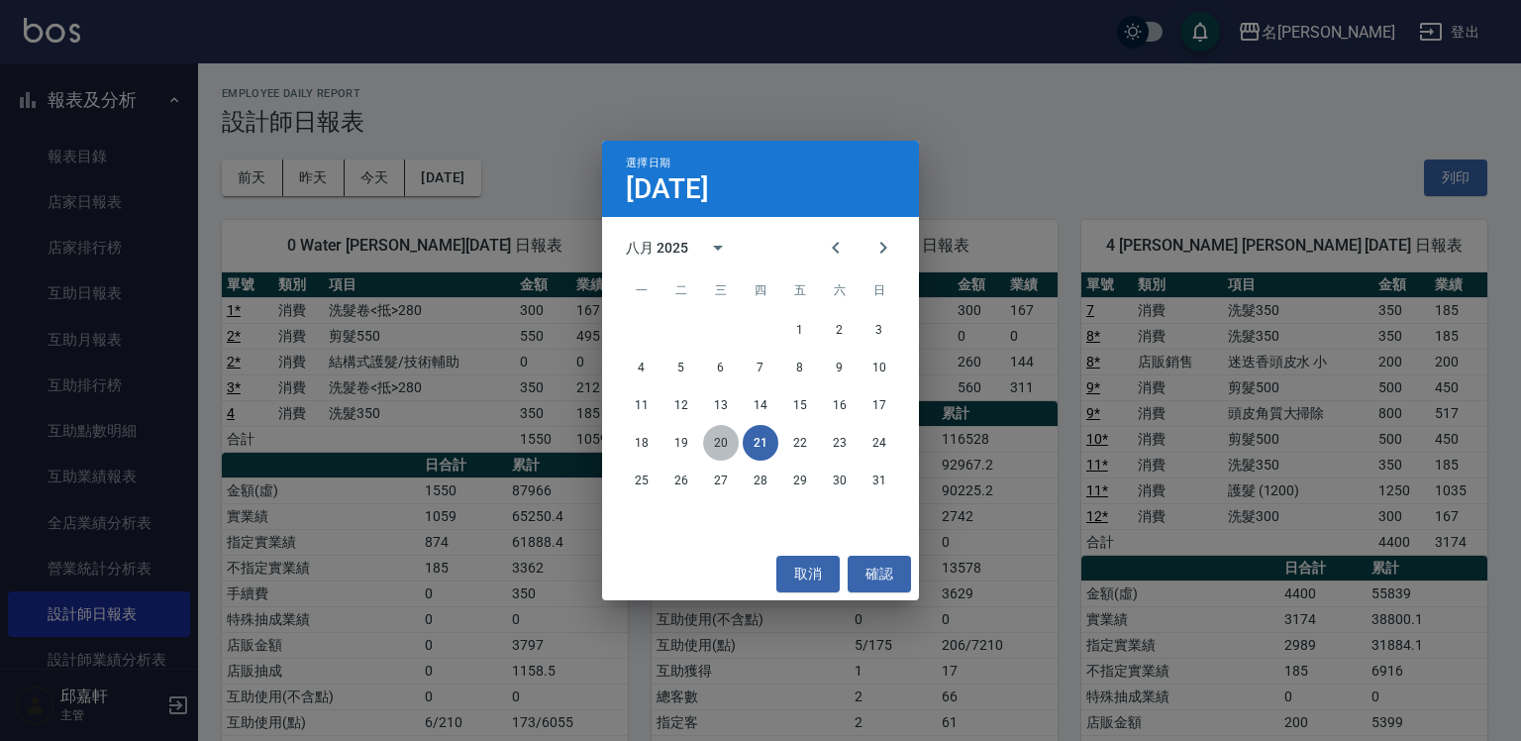
click at [721, 436] on button "20" at bounding box center [721, 443] width 36 height 36
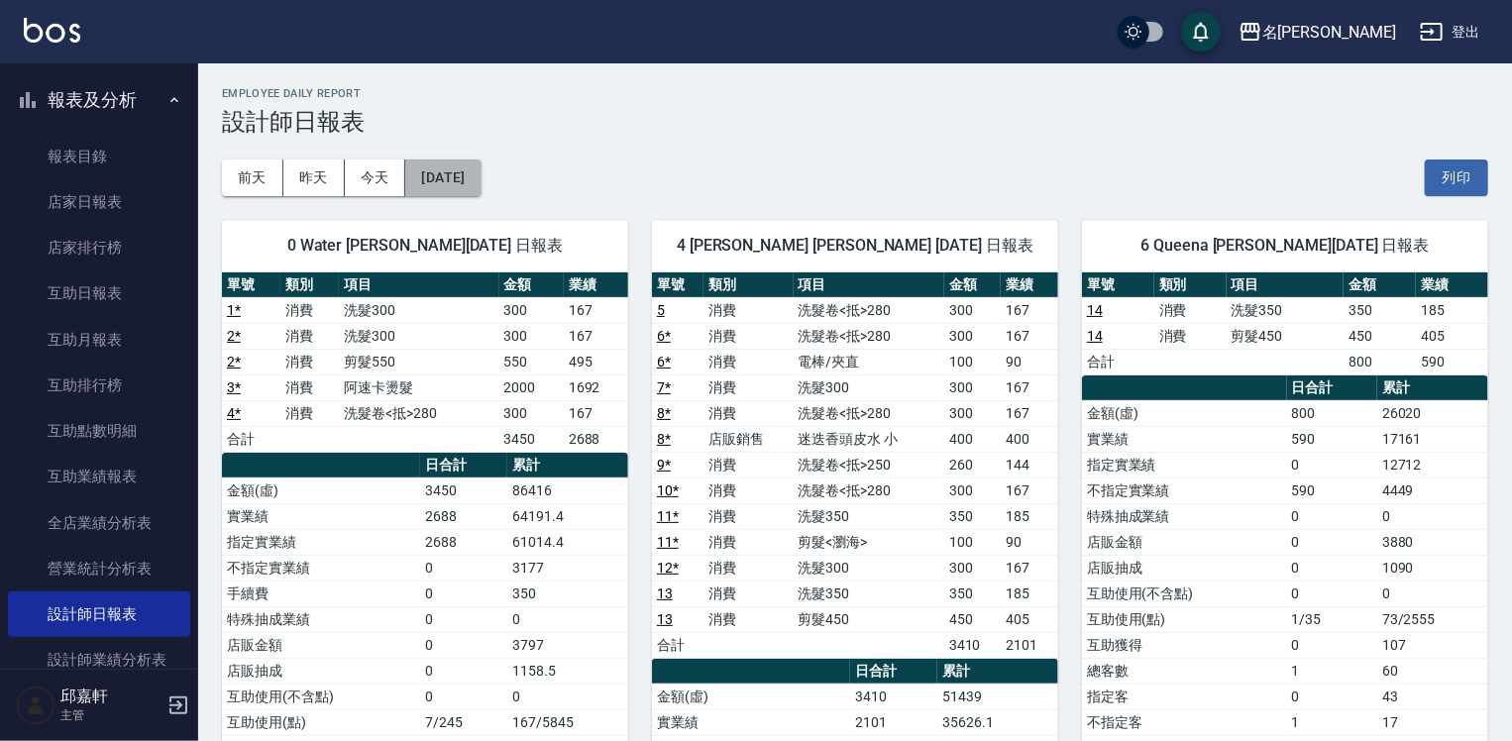
click at [475, 172] on button "[DATE]" at bounding box center [442, 177] width 75 height 37
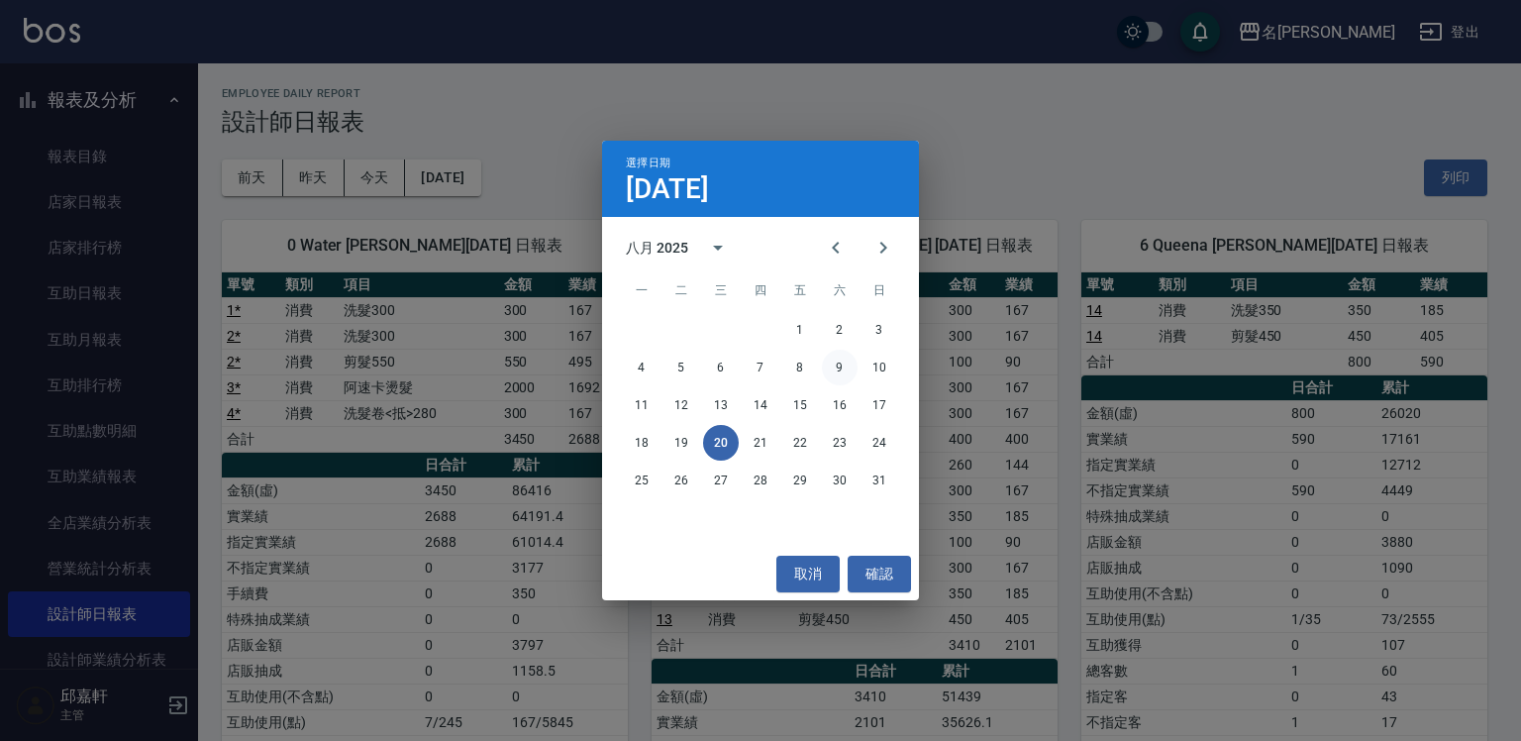
click at [836, 366] on button "9" at bounding box center [840, 368] width 36 height 36
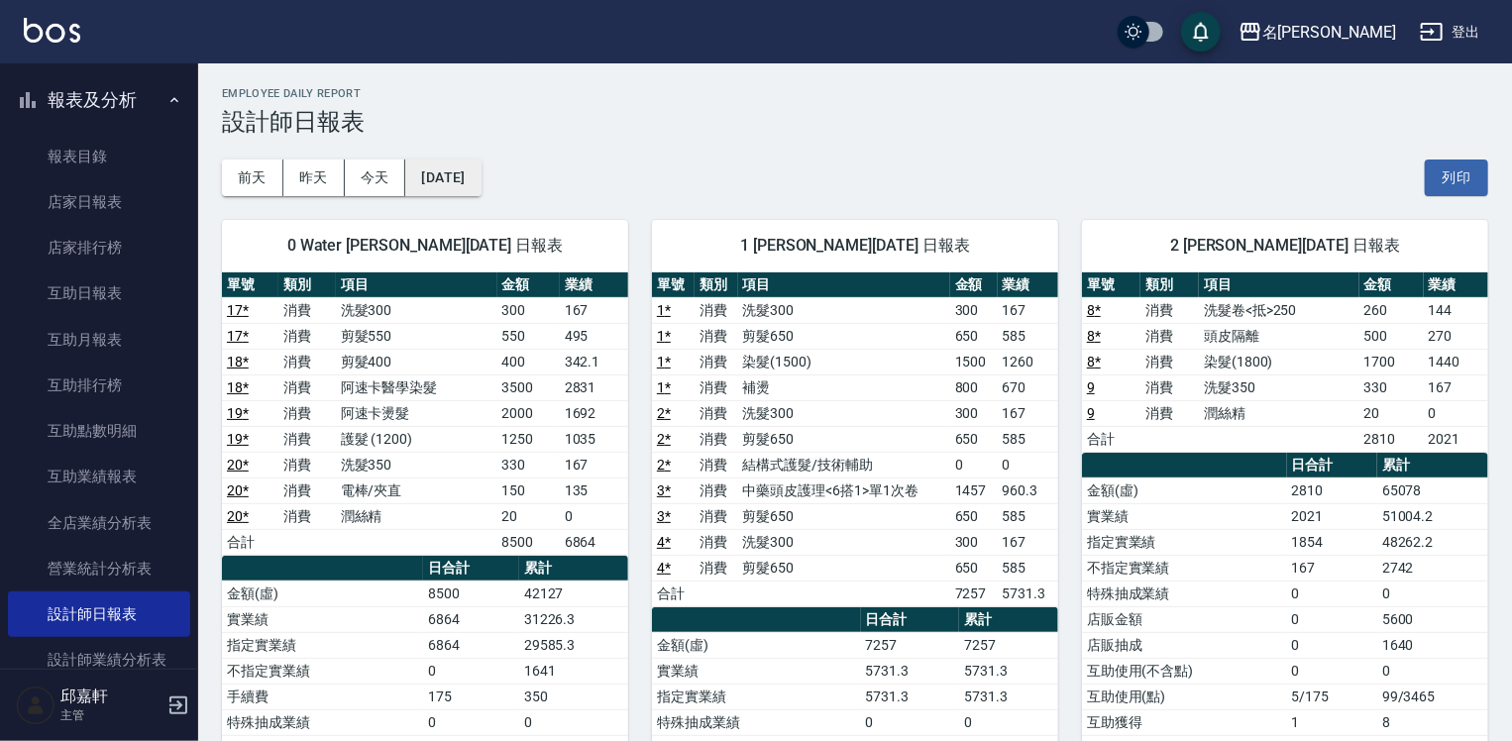
click at [461, 168] on button "[DATE]" at bounding box center [442, 177] width 75 height 37
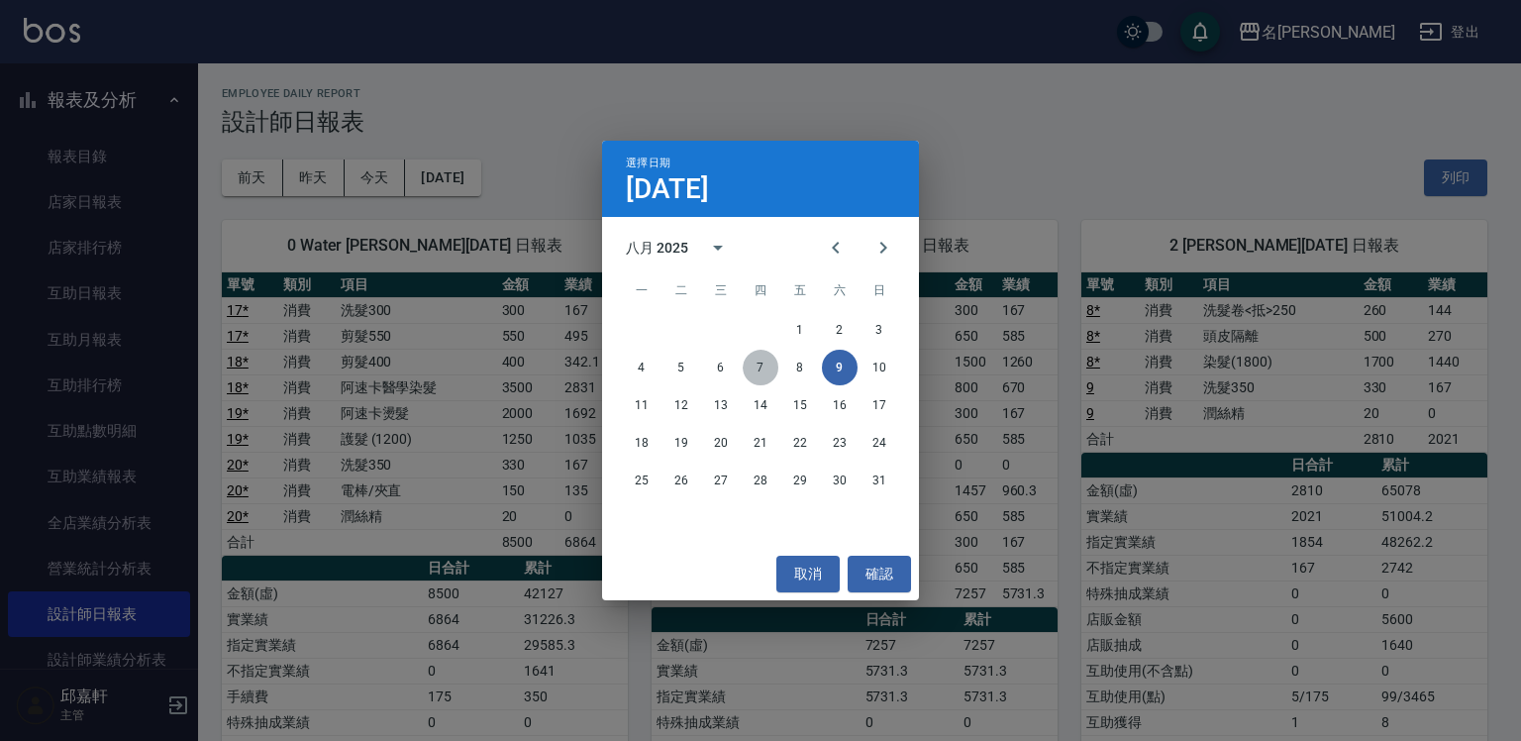
click at [765, 364] on button "7" at bounding box center [761, 368] width 36 height 36
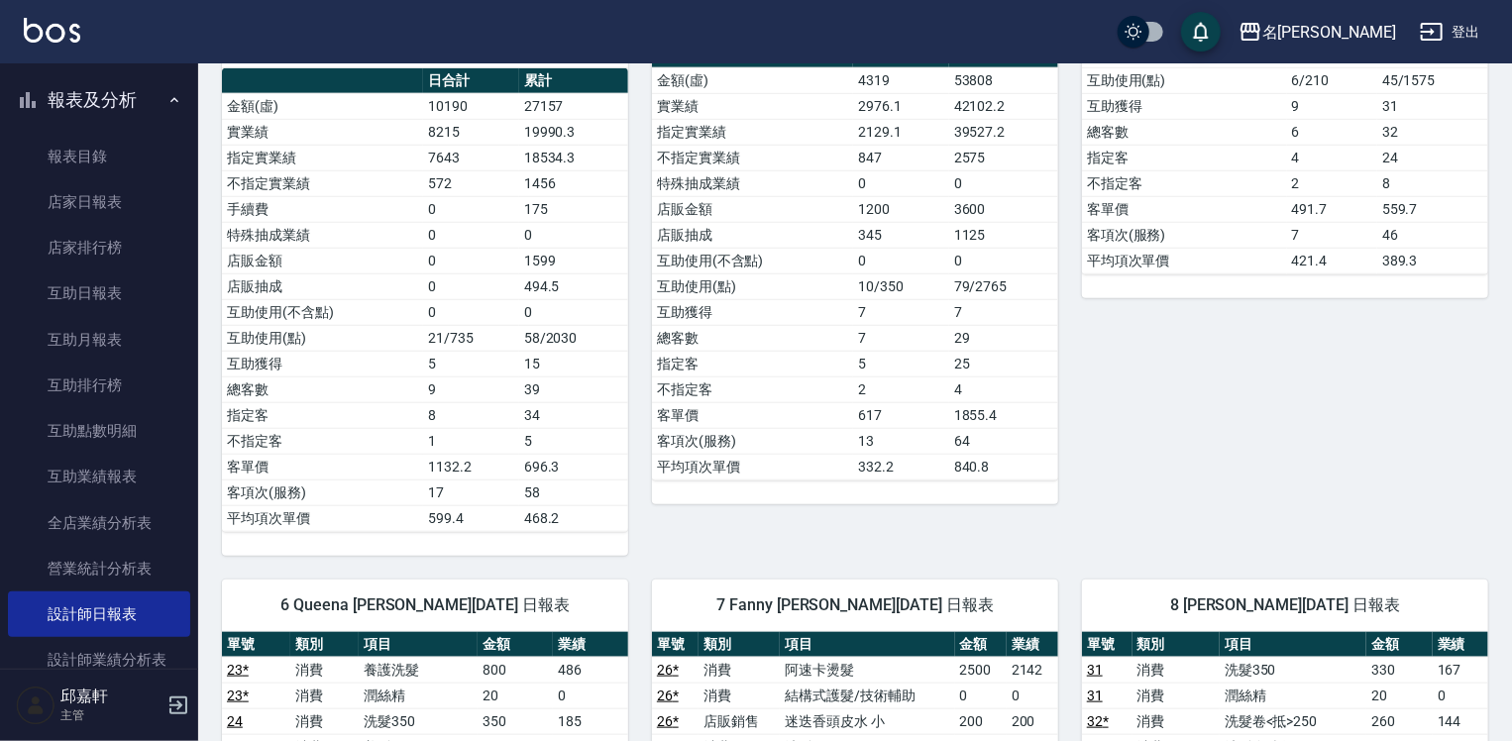
scroll to position [991, 0]
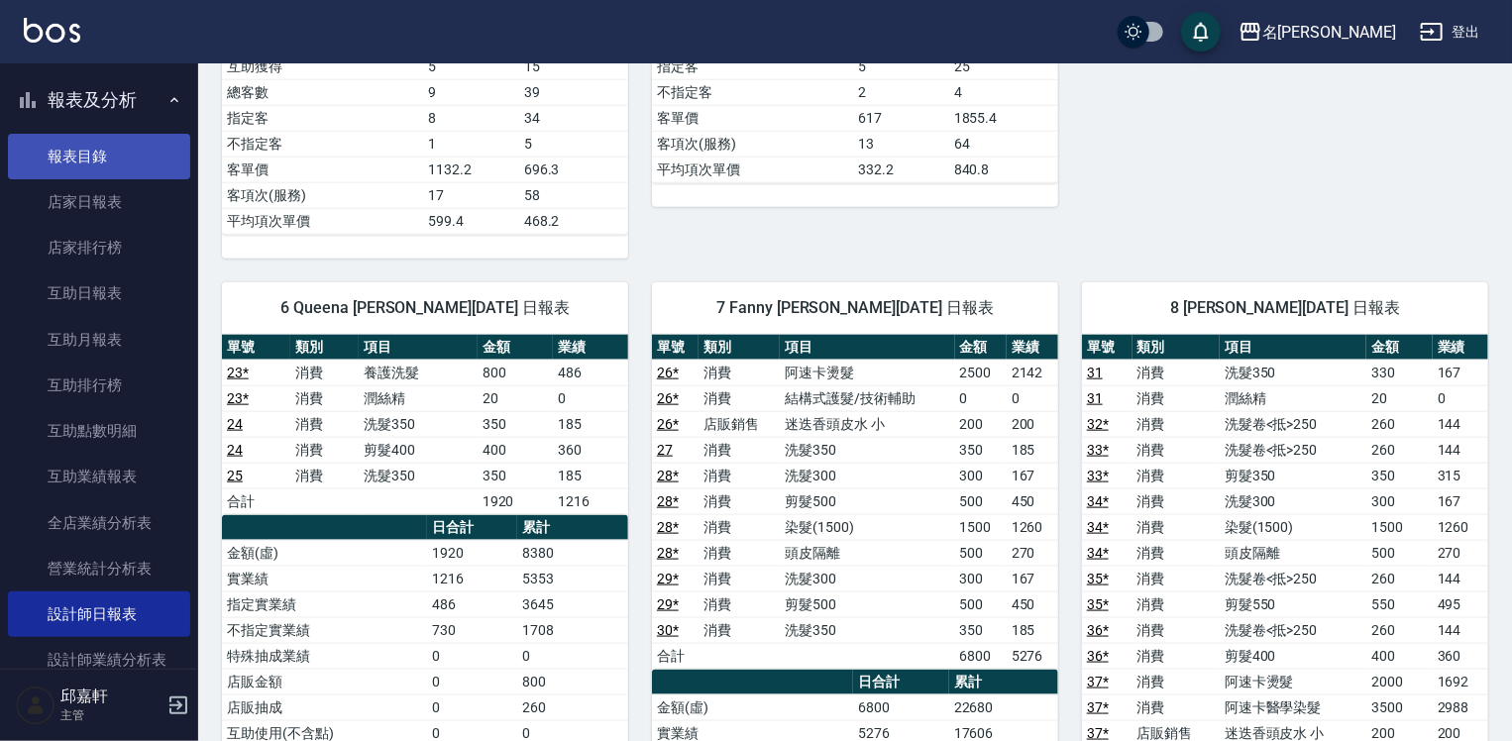
click at [91, 159] on link "報表目錄" at bounding box center [99, 157] width 182 height 46
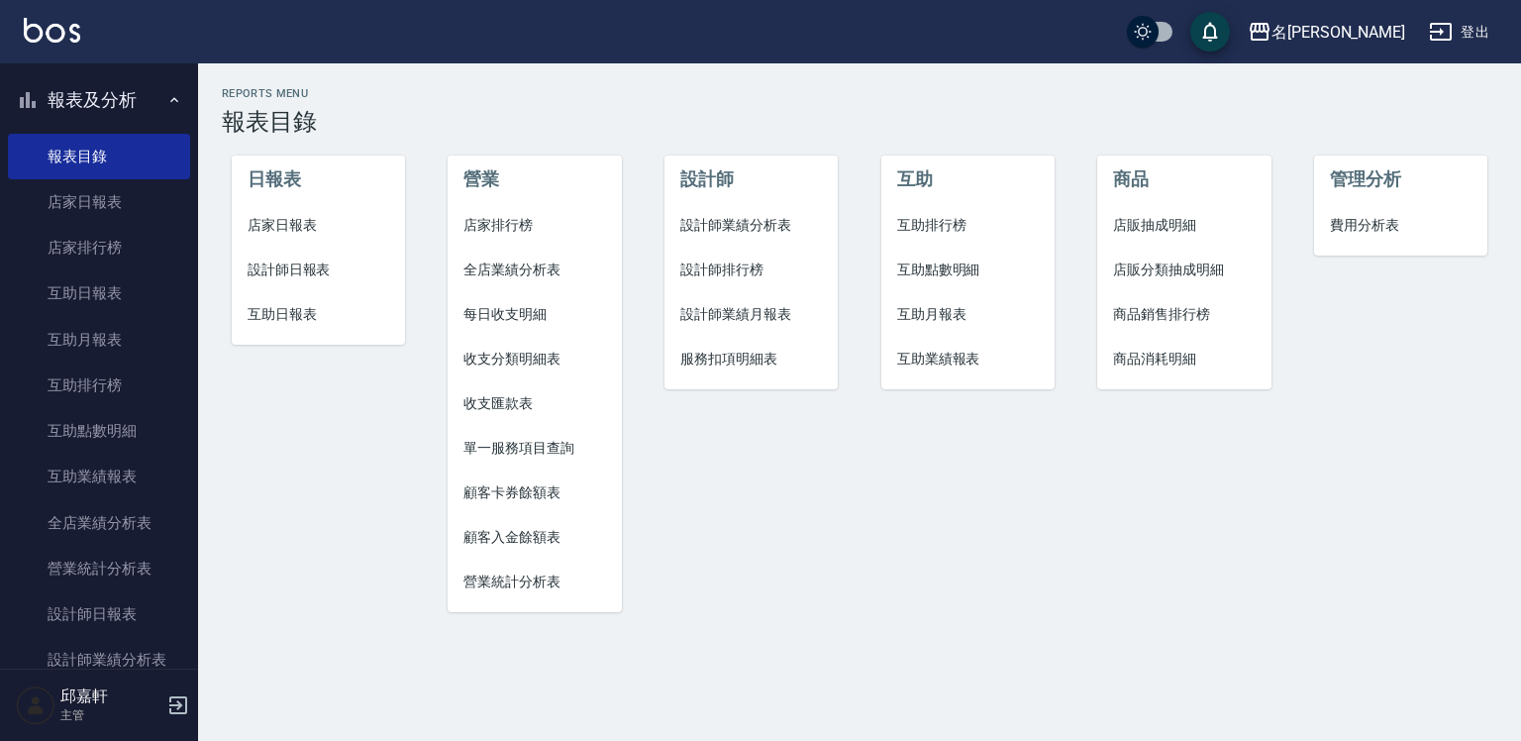
click at [285, 219] on span "店家日報表" at bounding box center [319, 225] width 142 height 21
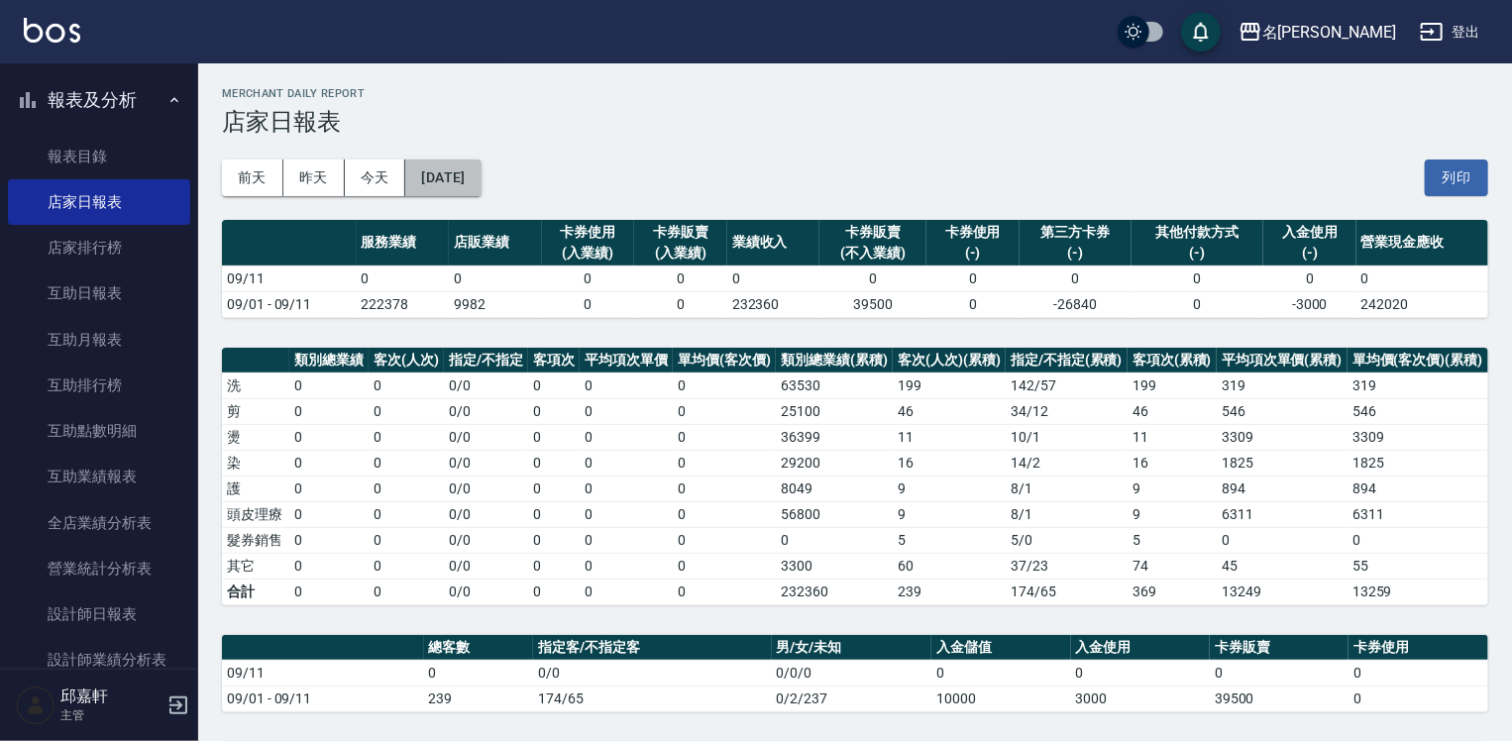
click at [480, 188] on button "[DATE]" at bounding box center [442, 177] width 75 height 37
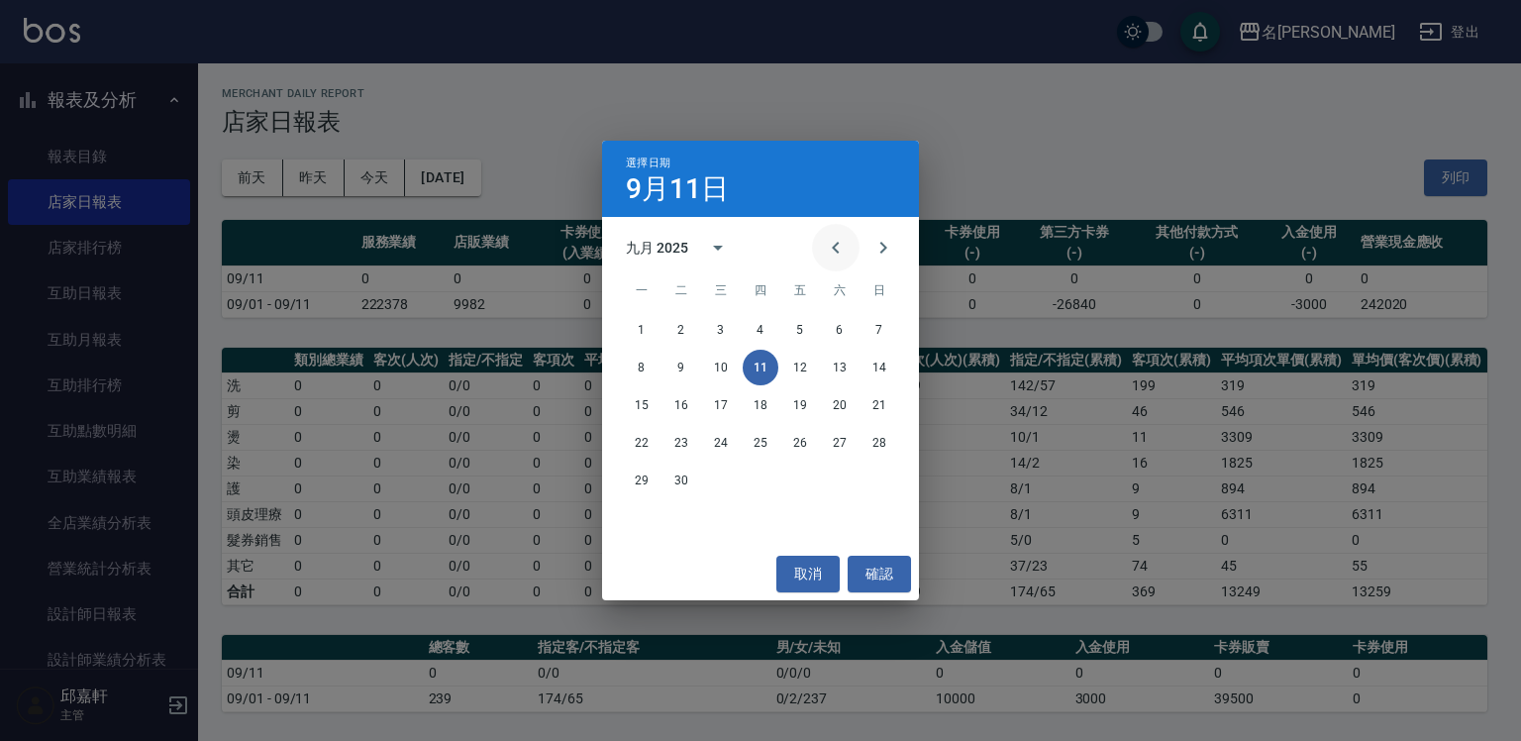
click at [836, 254] on icon "Previous month" at bounding box center [836, 248] width 24 height 24
click at [843, 475] on button "30" at bounding box center [840, 481] width 36 height 36
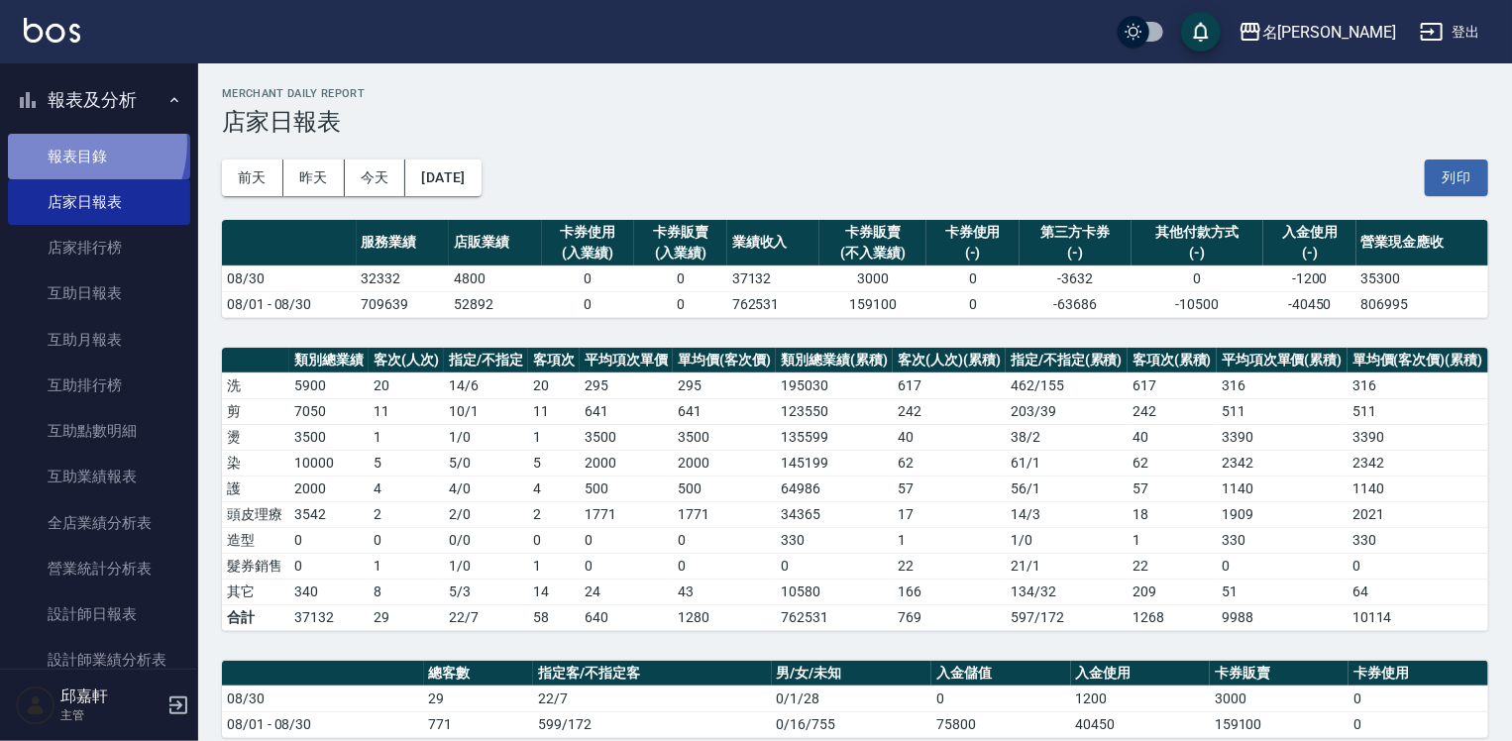
click at [64, 143] on link "報表目錄" at bounding box center [99, 157] width 182 height 46
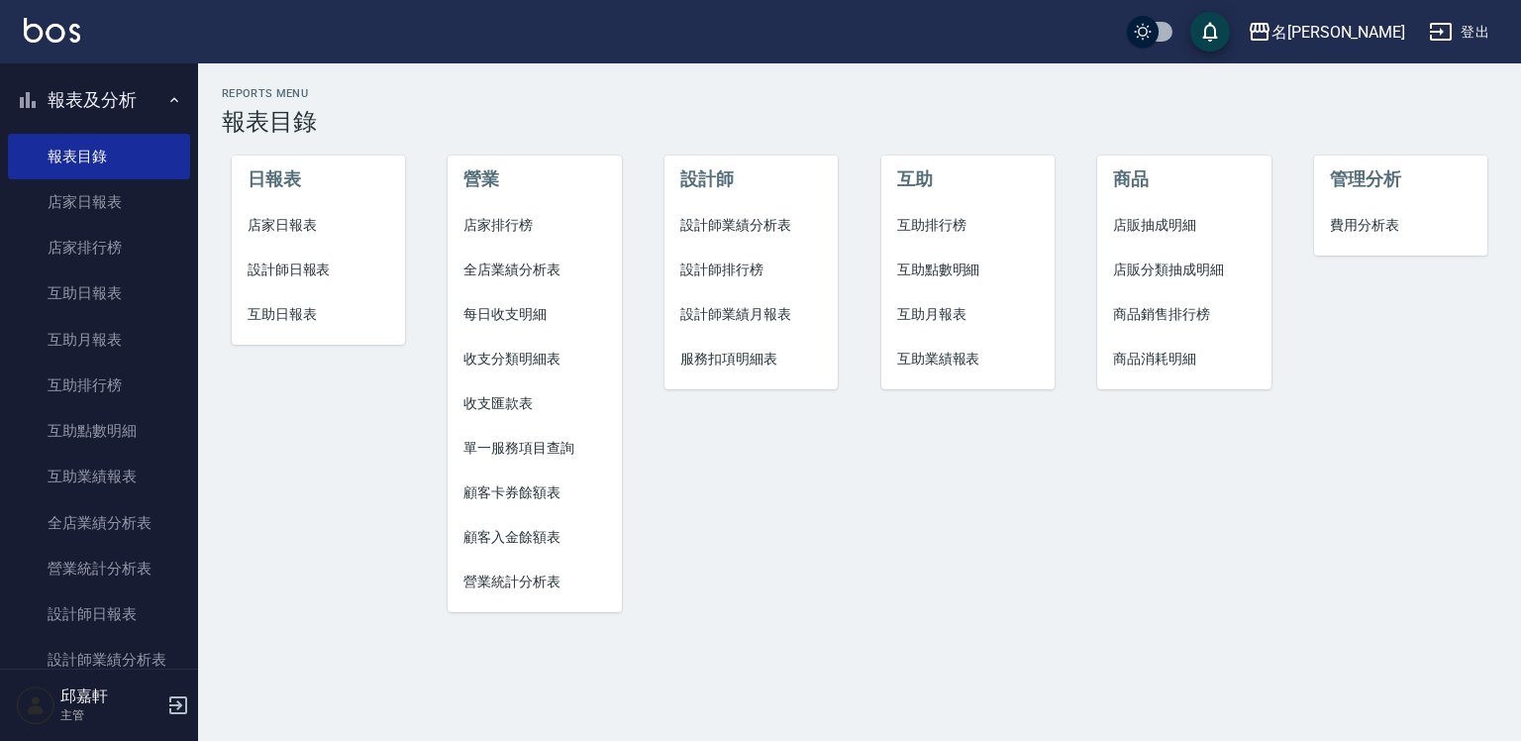
click at [294, 269] on span "設計師日報表" at bounding box center [319, 270] width 142 height 21
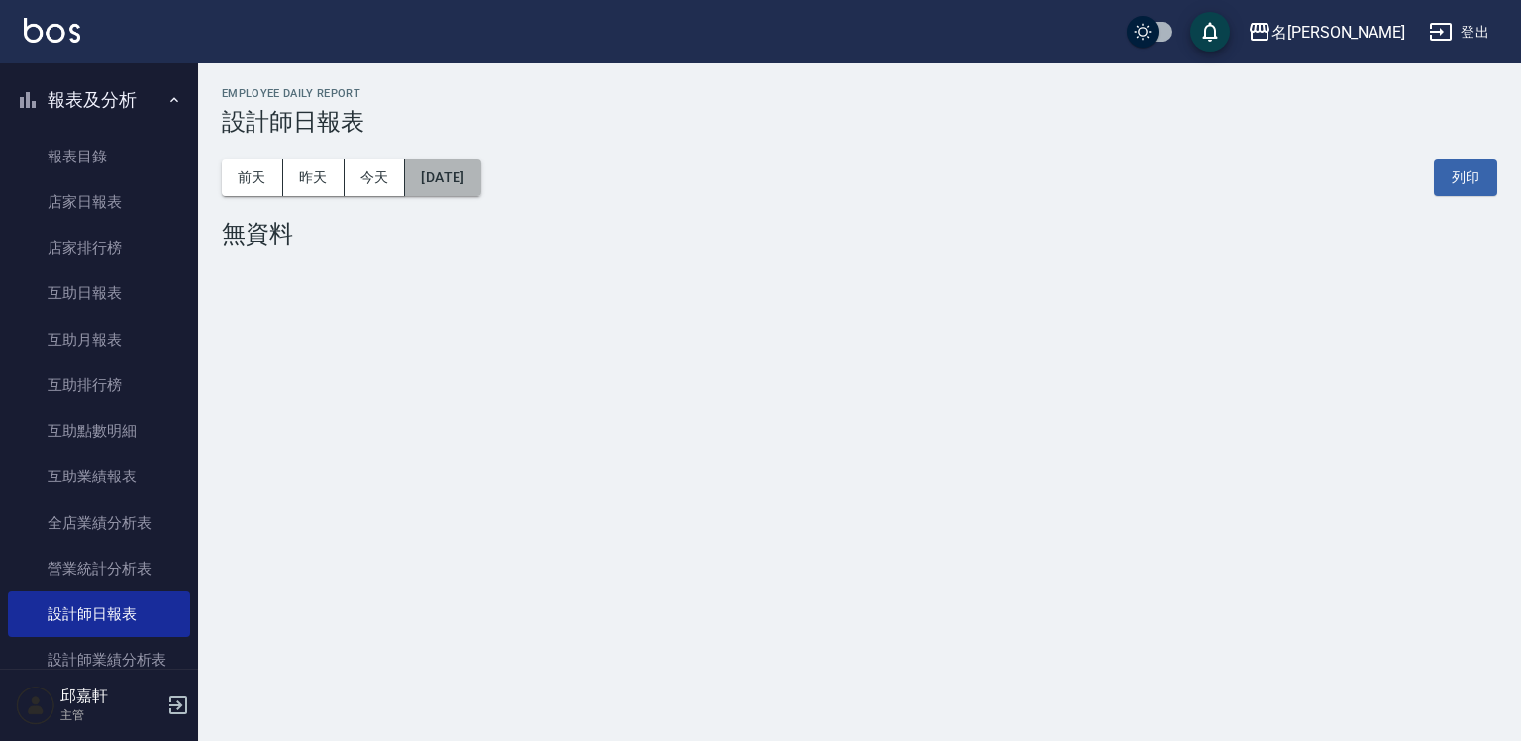
click at [480, 190] on button "[DATE]" at bounding box center [442, 177] width 75 height 37
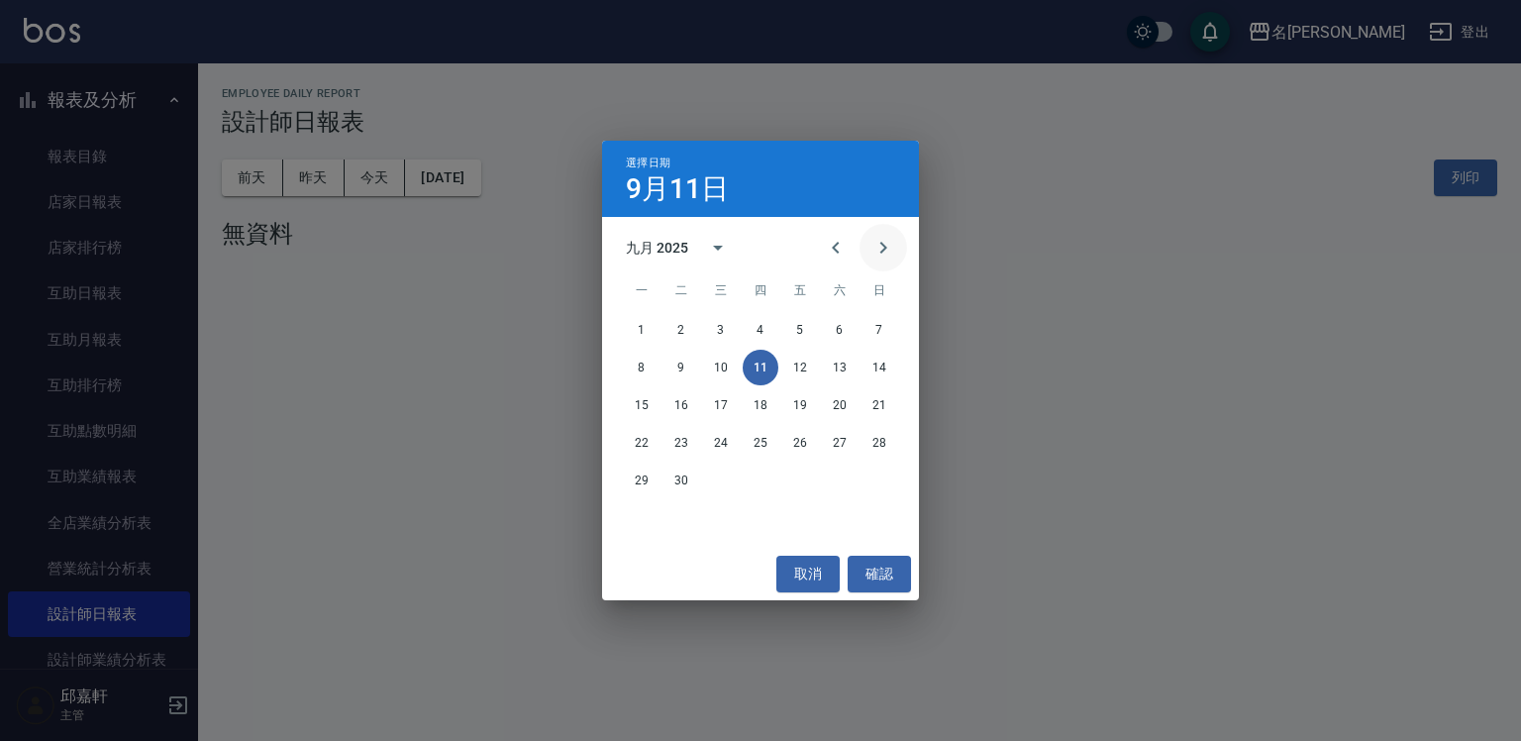
click at [888, 246] on icon "Next month" at bounding box center [884, 248] width 24 height 24
click at [833, 250] on icon "Previous month" at bounding box center [836, 248] width 24 height 24
click at [841, 476] on button "30" at bounding box center [840, 481] width 36 height 36
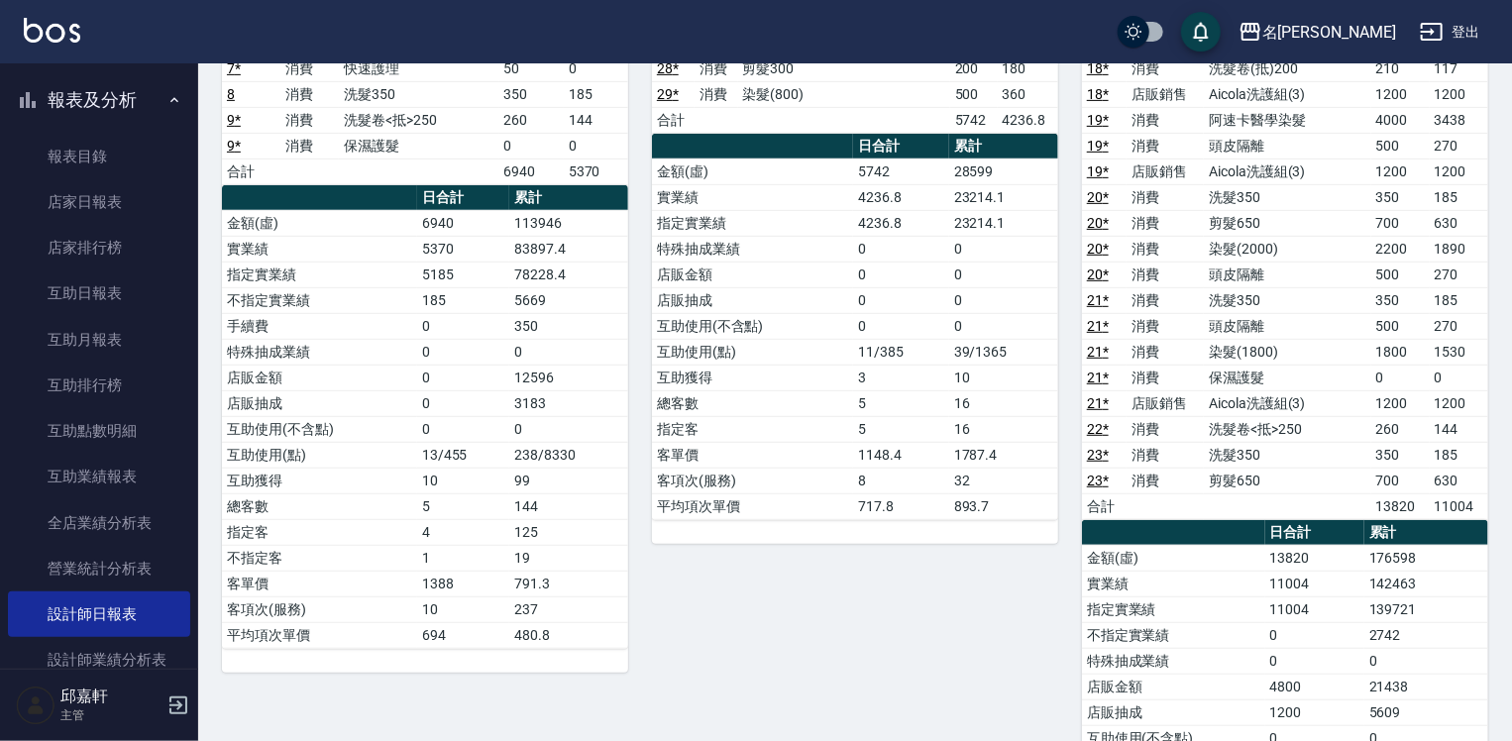
scroll to position [99, 0]
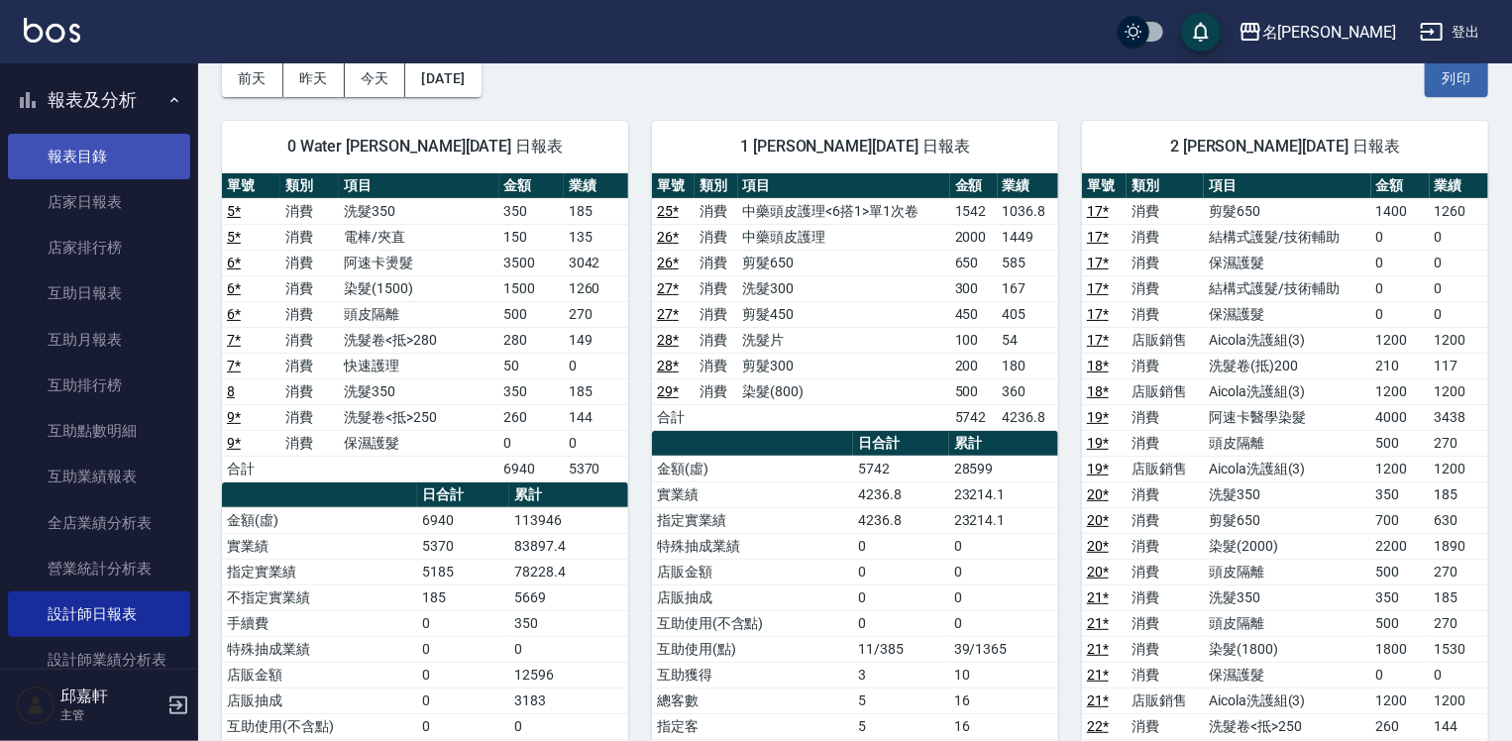
click at [106, 143] on link "報表目錄" at bounding box center [99, 157] width 182 height 46
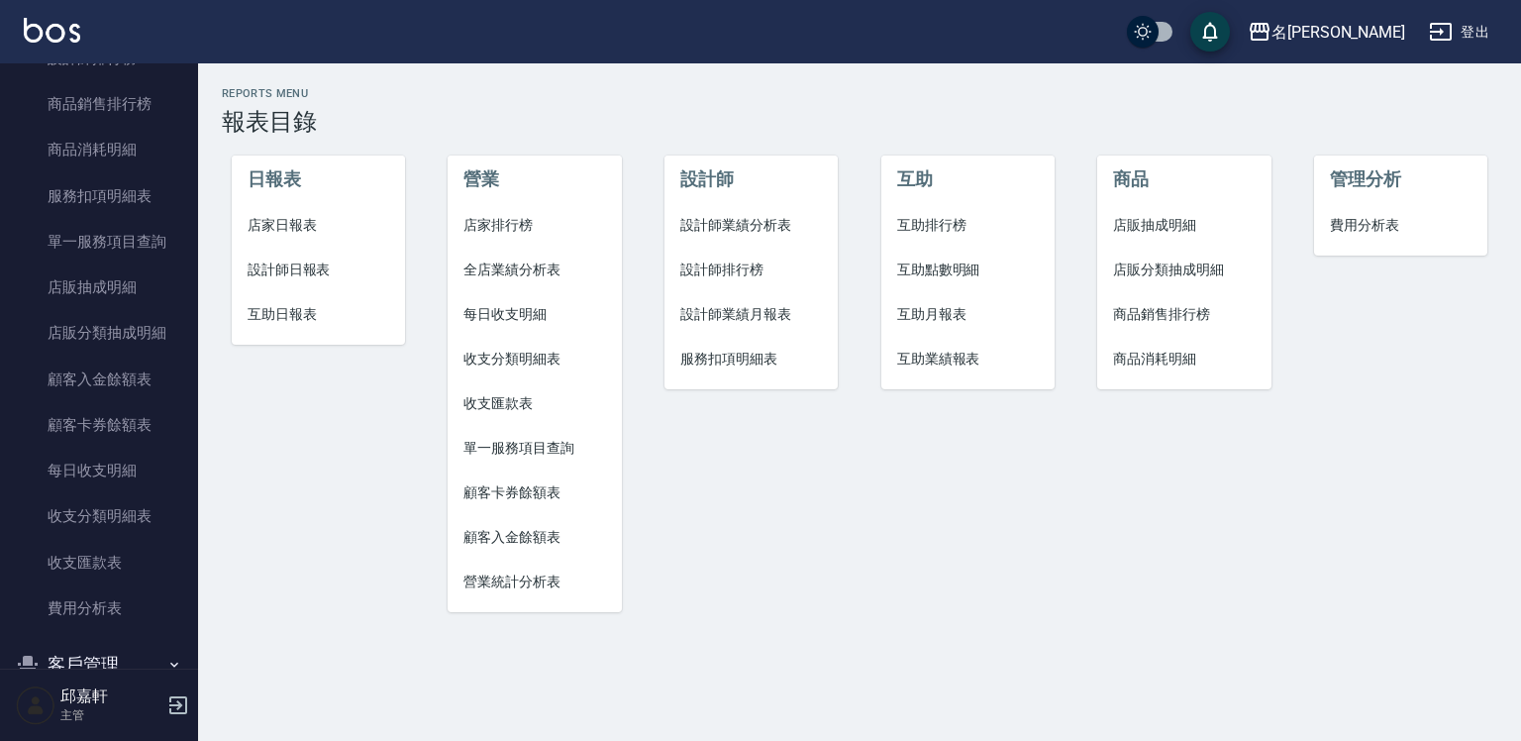
scroll to position [991, 0]
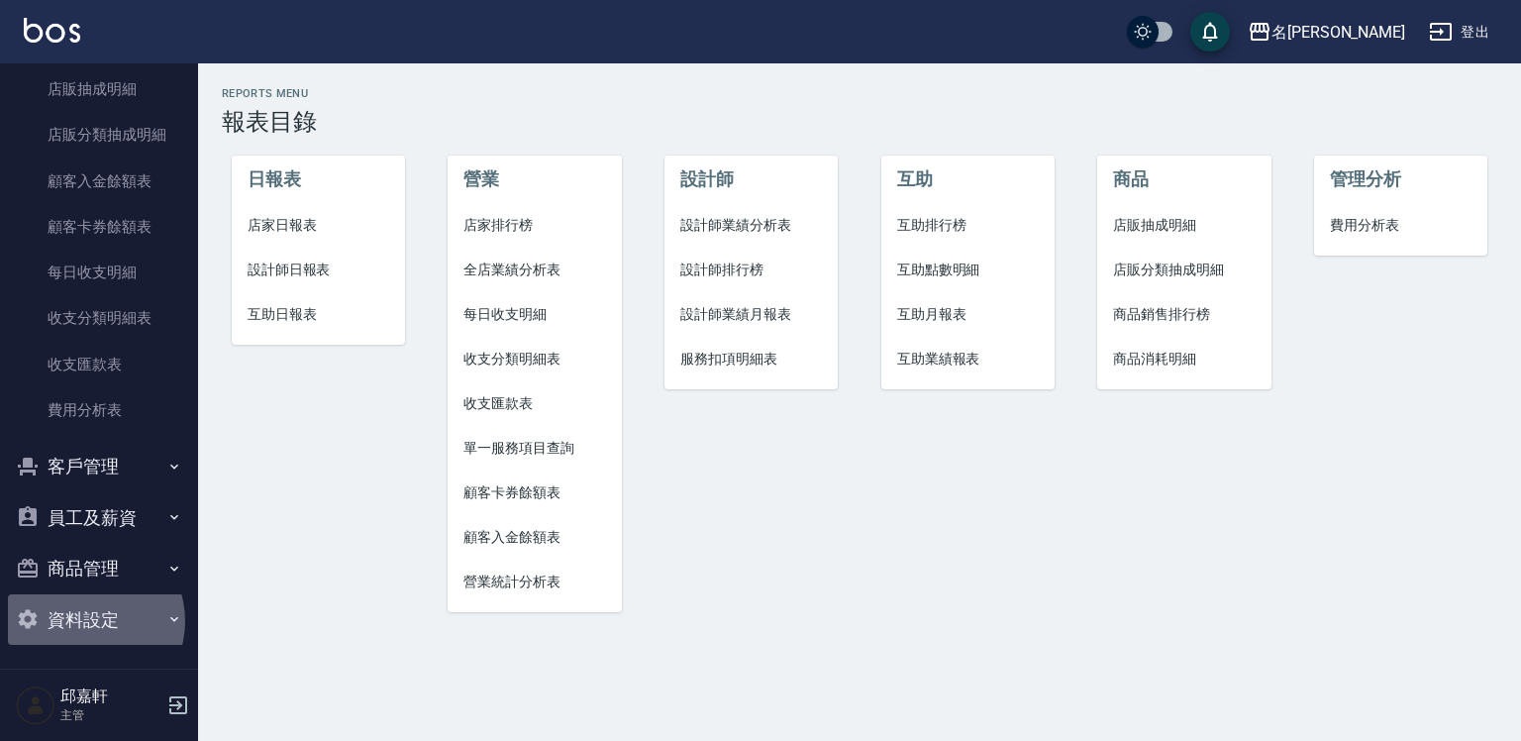
click at [86, 619] on button "資料設定" at bounding box center [99, 620] width 182 height 52
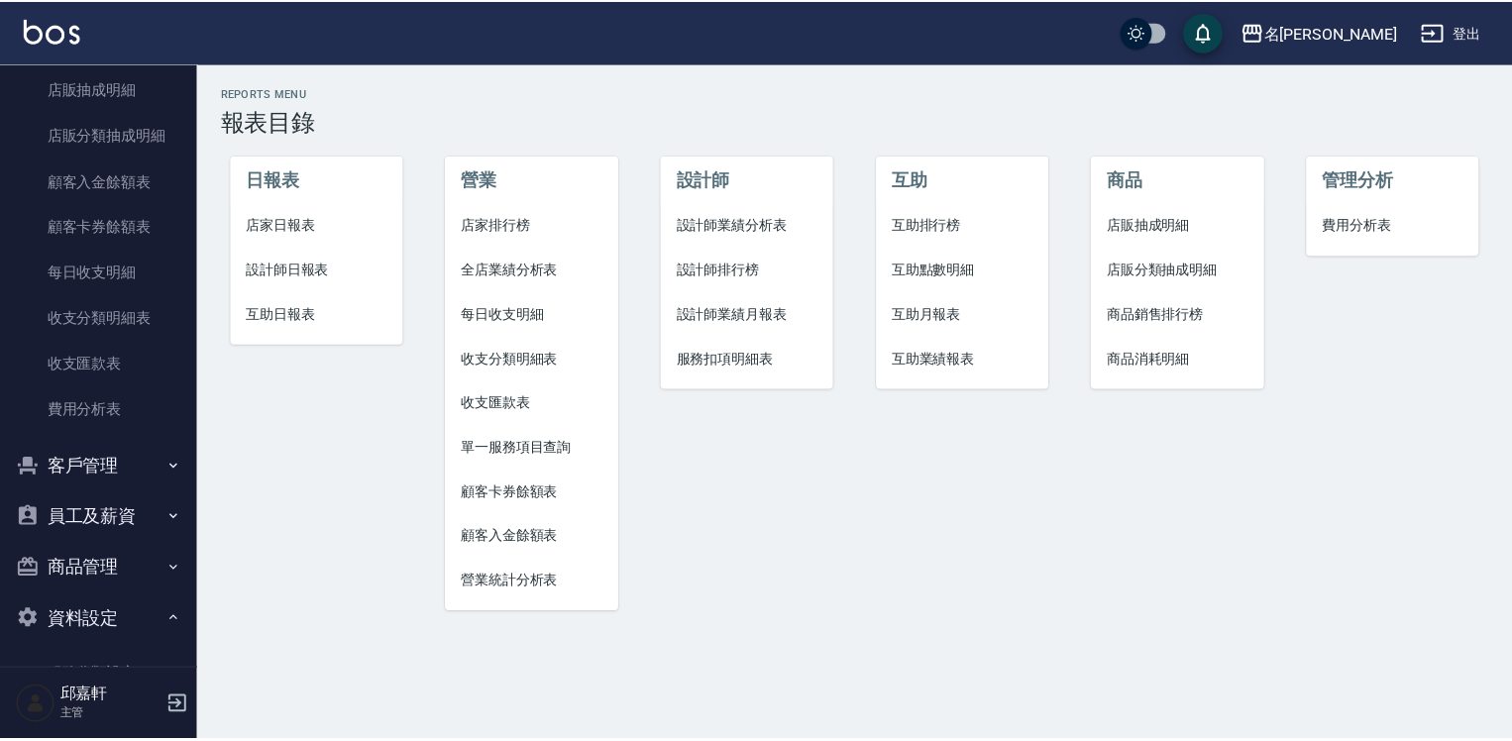
scroll to position [1281, 0]
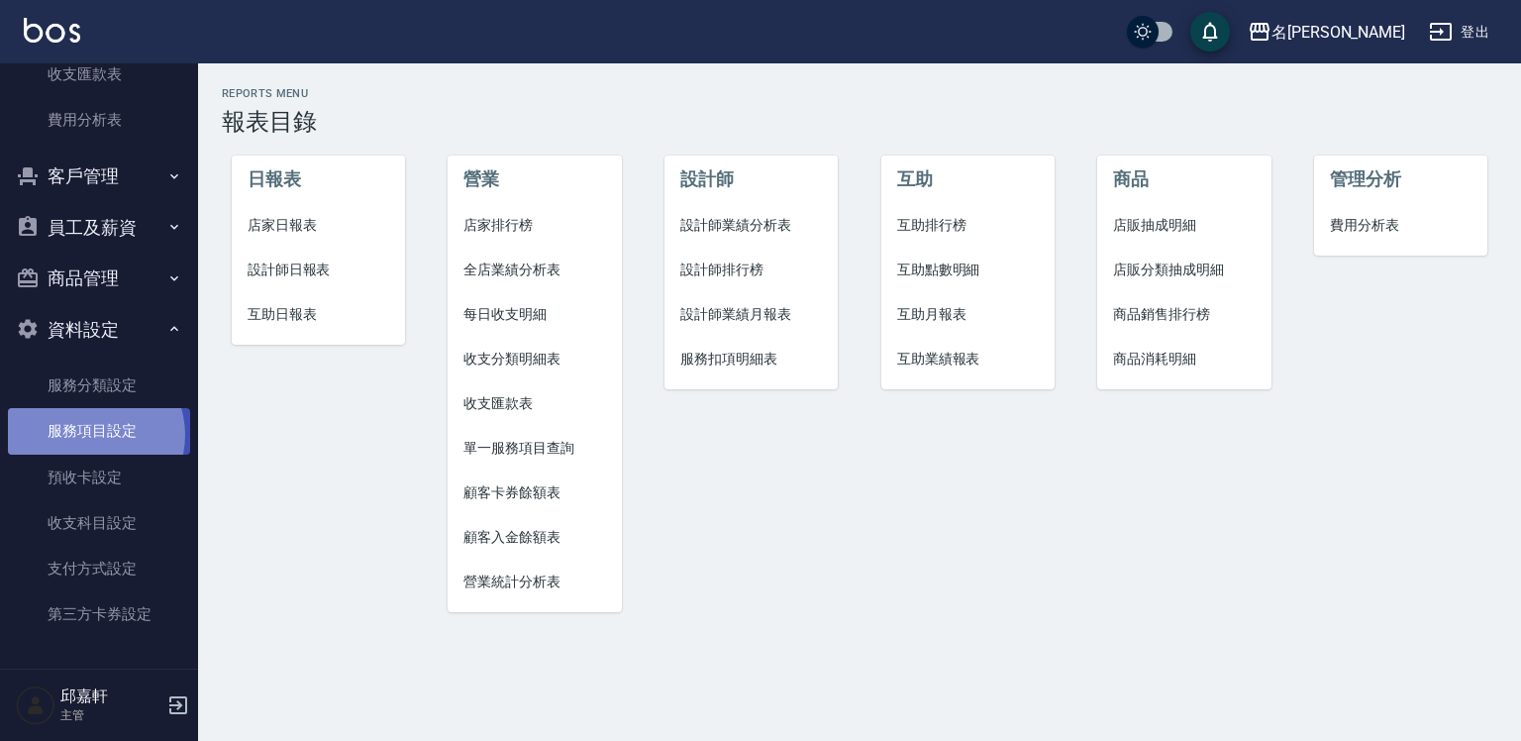
click at [91, 434] on link "服務項目設定" at bounding box center [99, 431] width 182 height 46
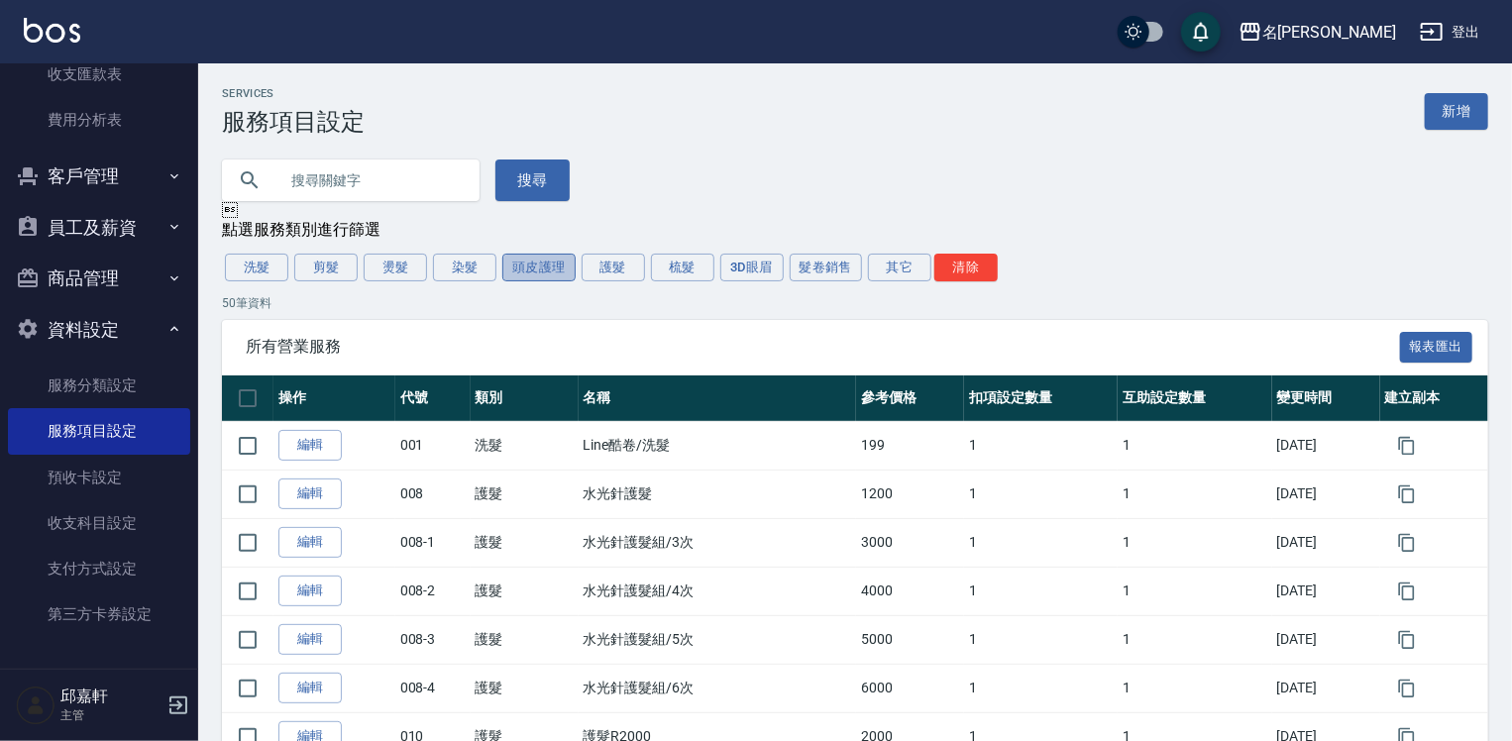
click at [519, 265] on button "頭皮護理" at bounding box center [538, 268] width 73 height 28
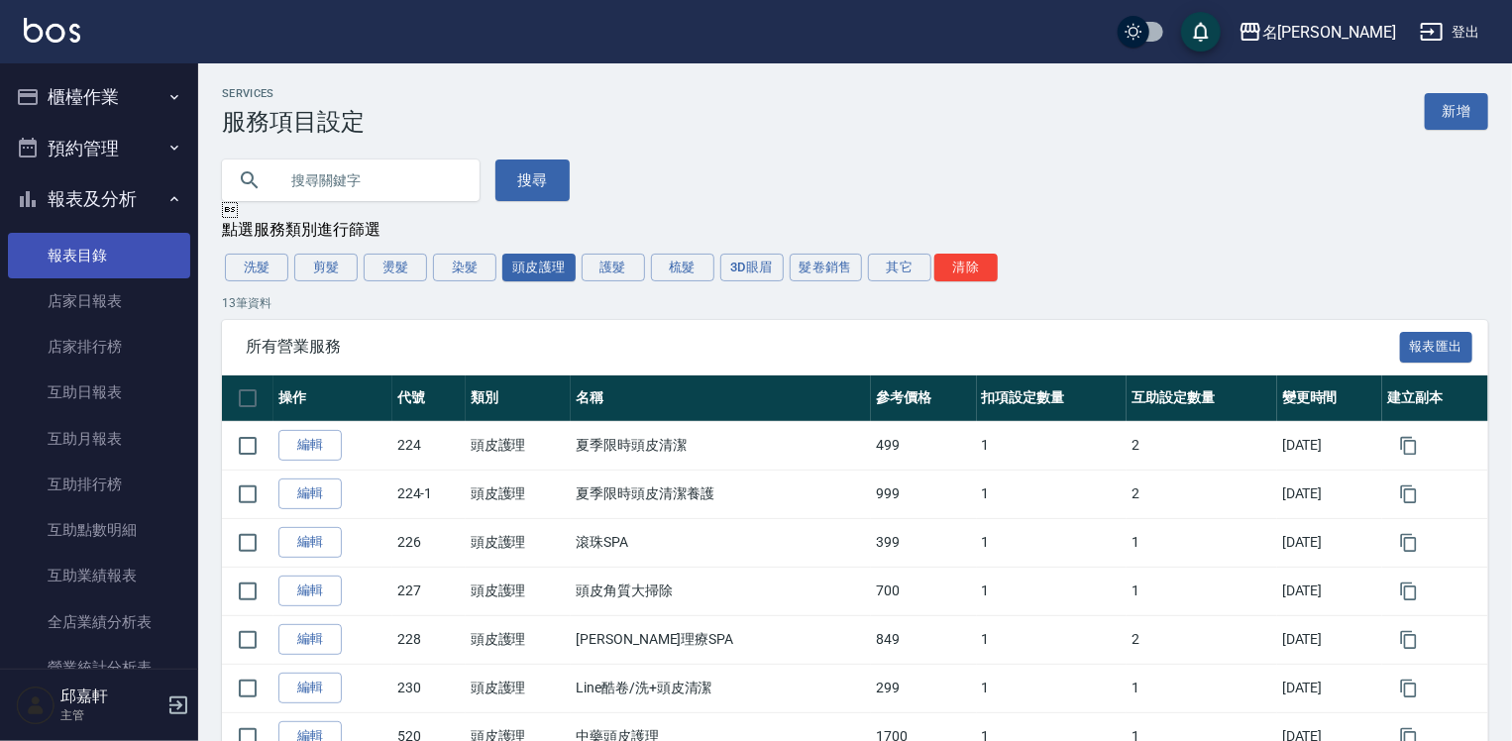
click at [109, 258] on link "報表目錄" at bounding box center [99, 256] width 182 height 46
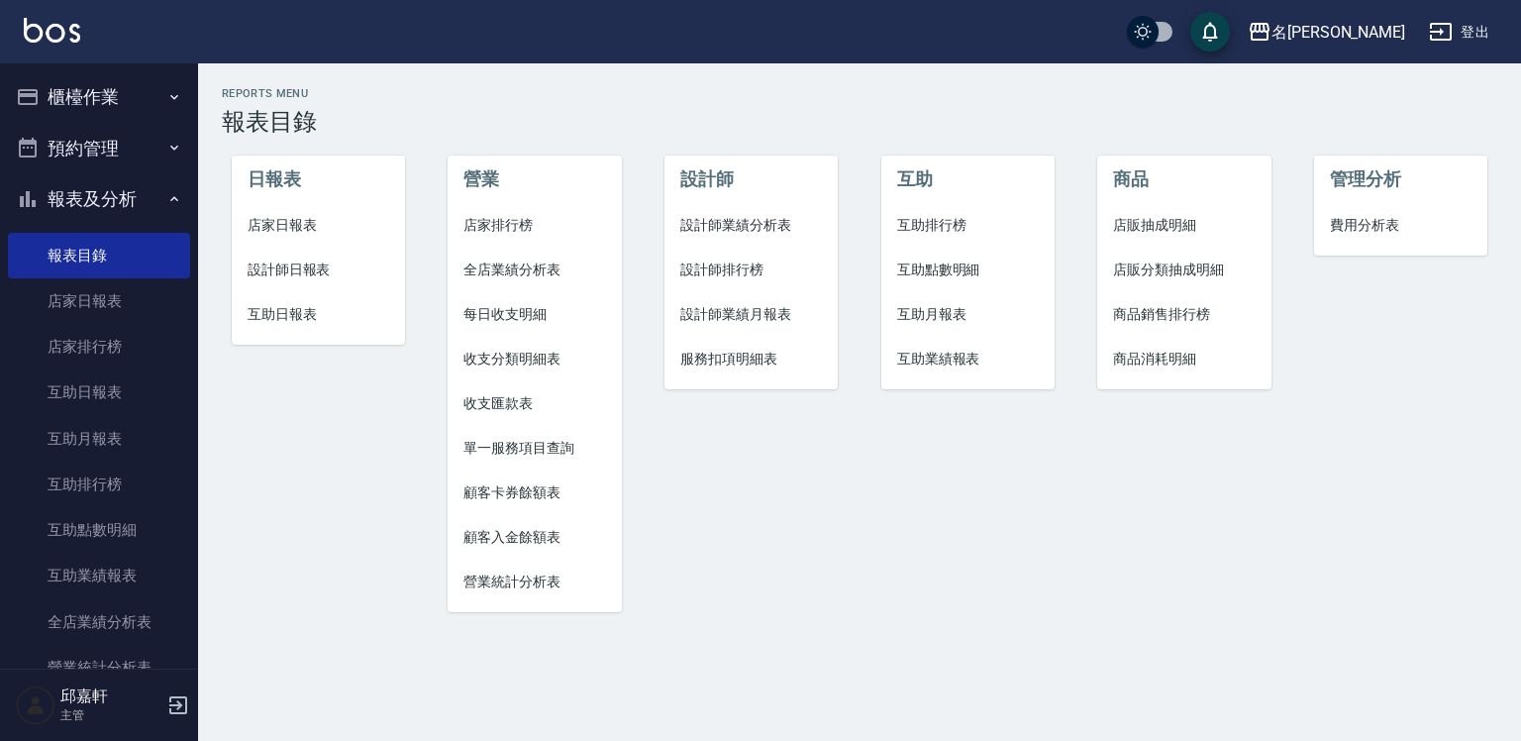
click at [265, 270] on span "設計師日報表" at bounding box center [319, 270] width 142 height 21
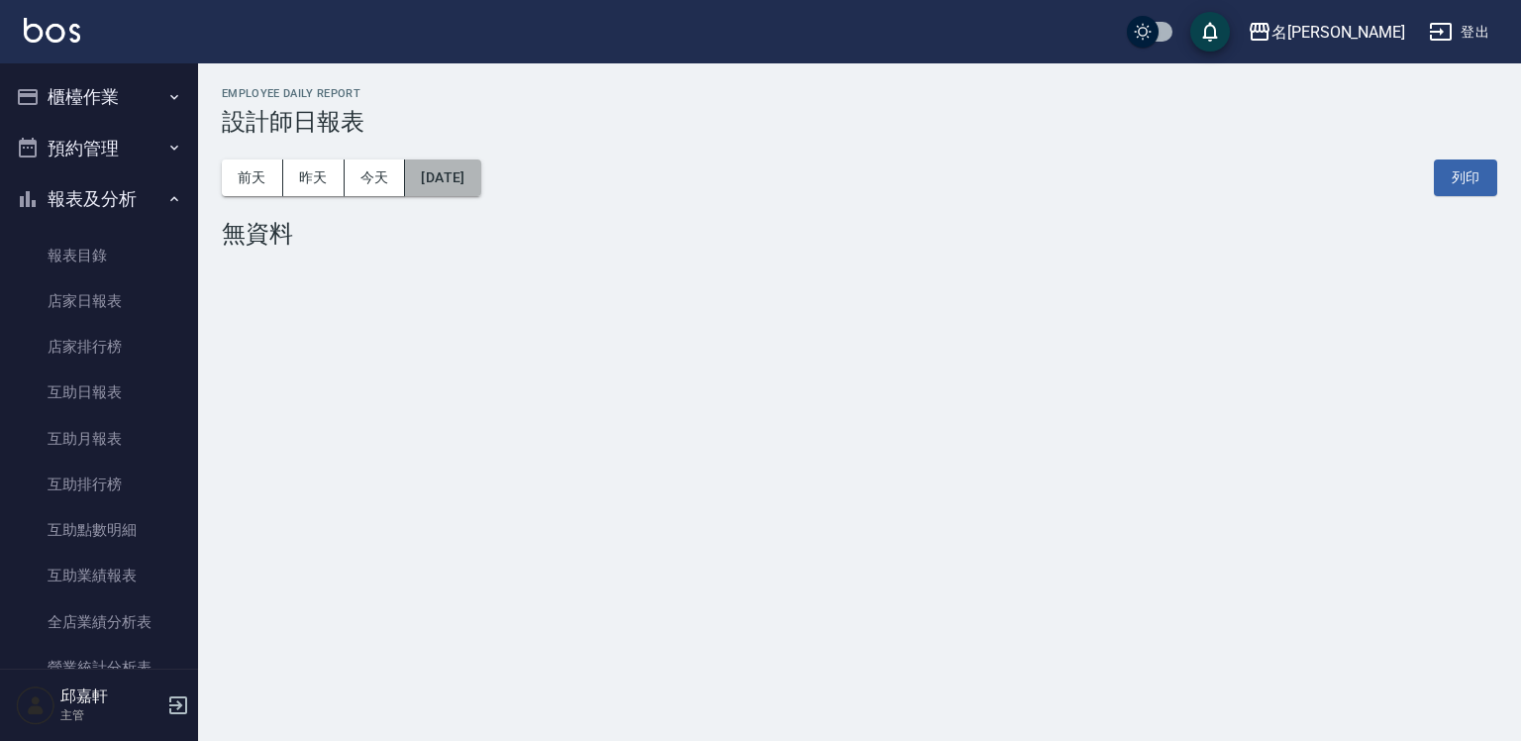
click at [455, 173] on button "[DATE]" at bounding box center [442, 177] width 75 height 37
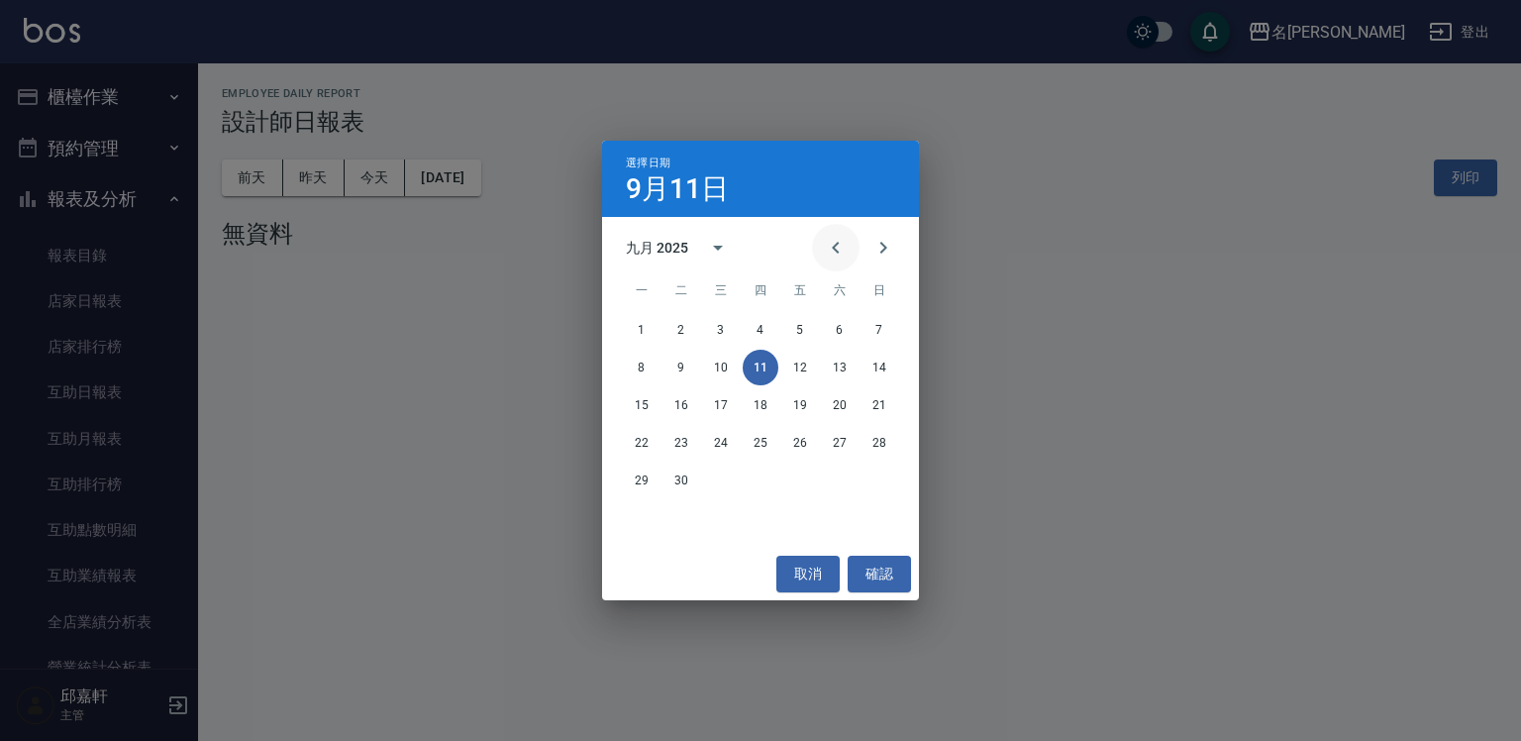
click at [836, 247] on icon "Previous month" at bounding box center [836, 248] width 24 height 24
click at [796, 405] on button "15" at bounding box center [801, 405] width 36 height 36
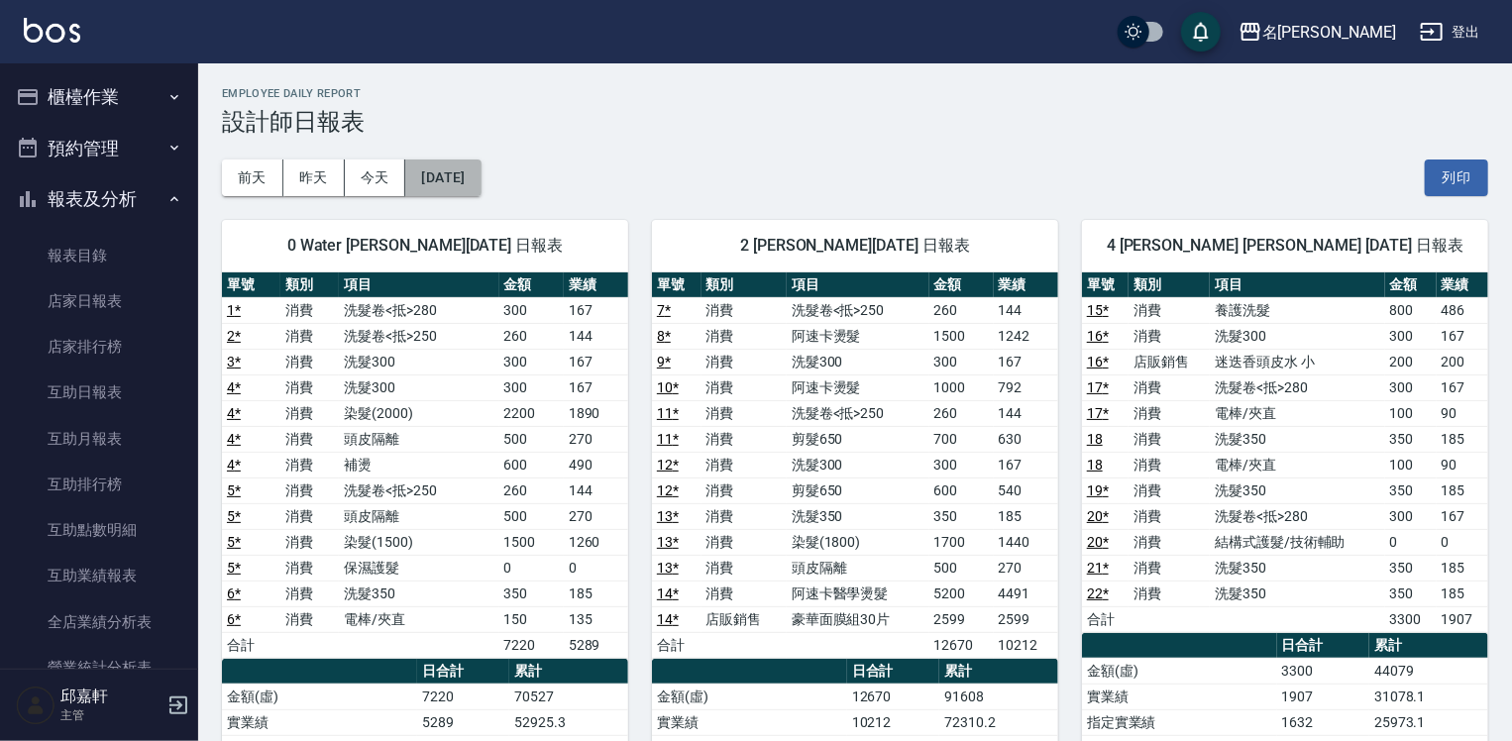
click at [480, 183] on button "[DATE]" at bounding box center [442, 177] width 75 height 37
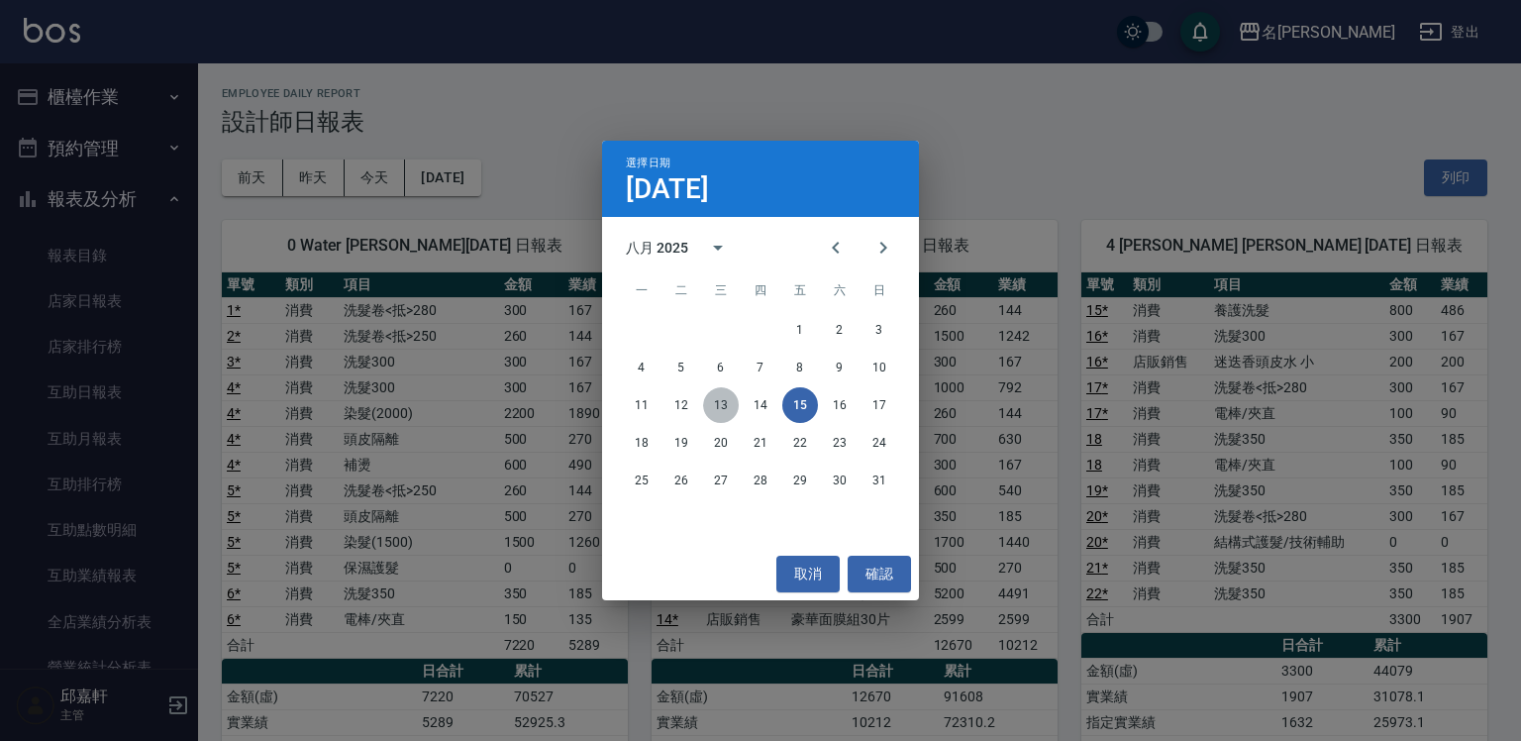
click at [713, 397] on button "13" at bounding box center [721, 405] width 36 height 36
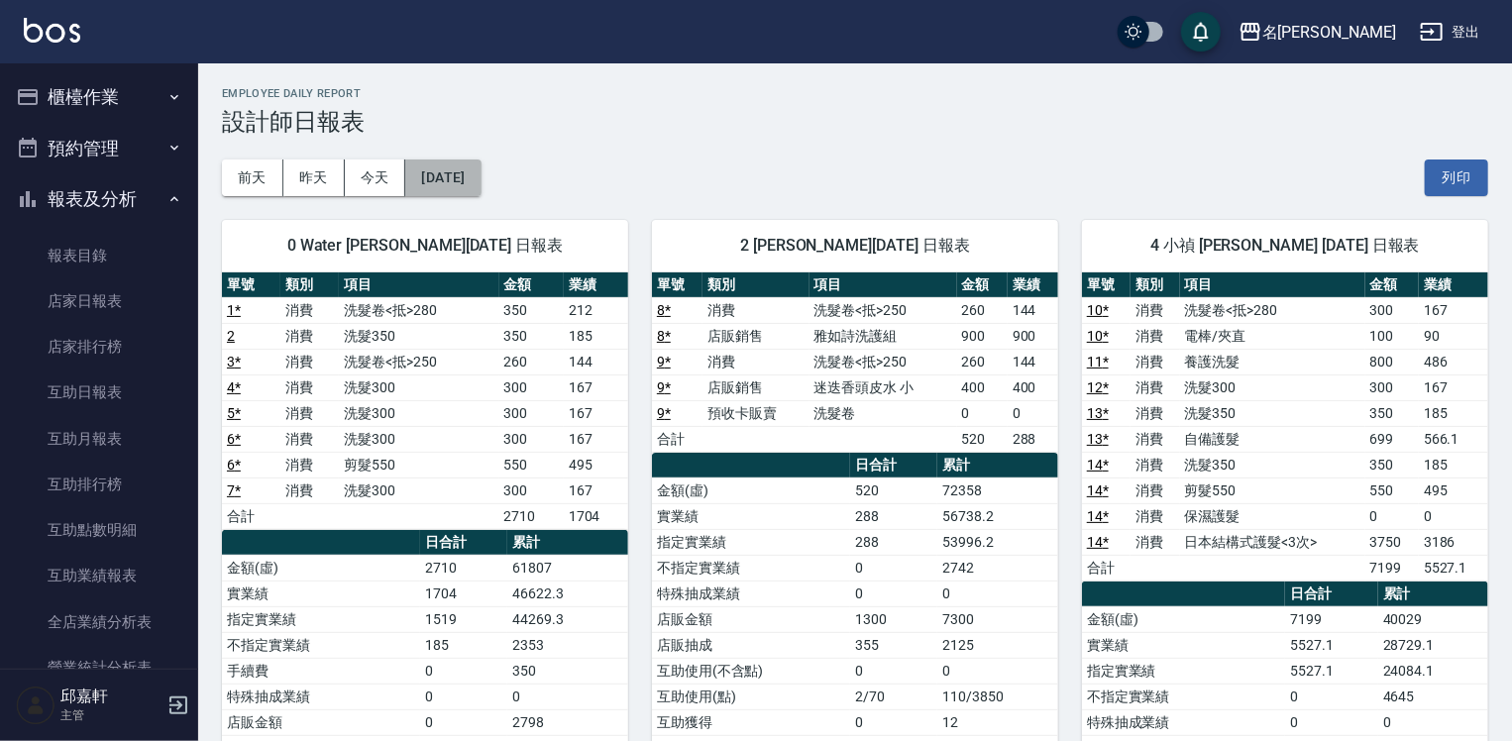
click at [480, 177] on button "[DATE]" at bounding box center [442, 177] width 75 height 37
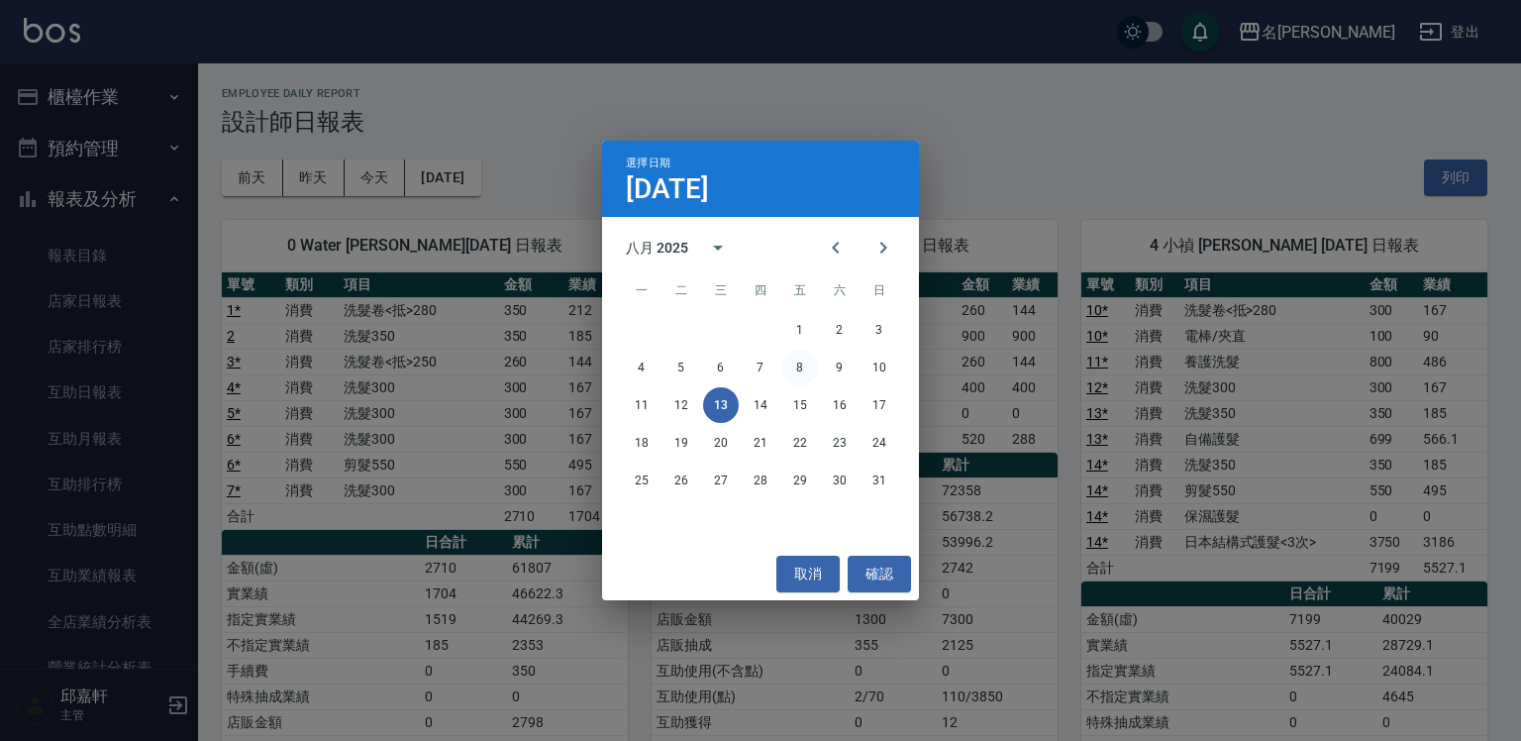
click at [802, 364] on button "8" at bounding box center [801, 368] width 36 height 36
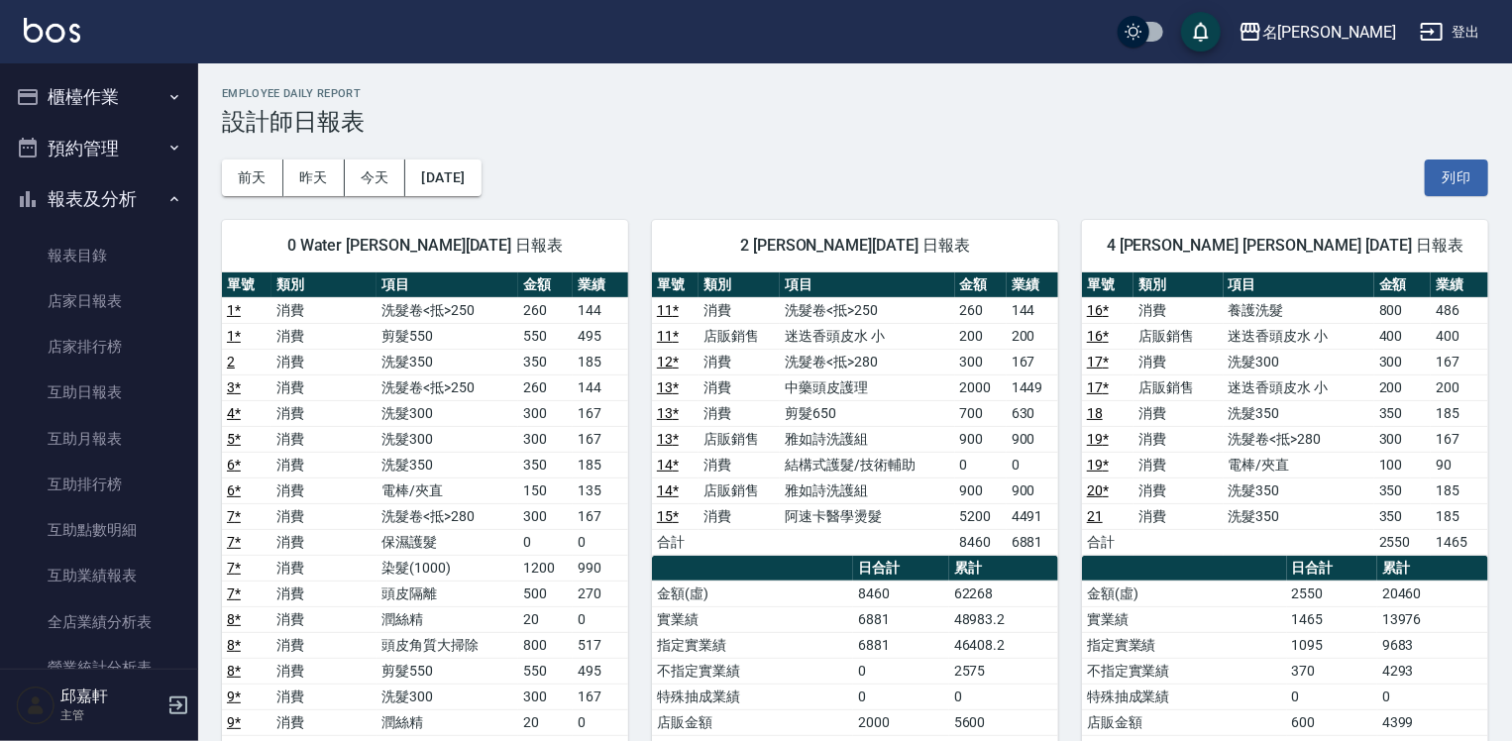
click at [1460, 27] on button "登出" at bounding box center [1450, 32] width 76 height 37
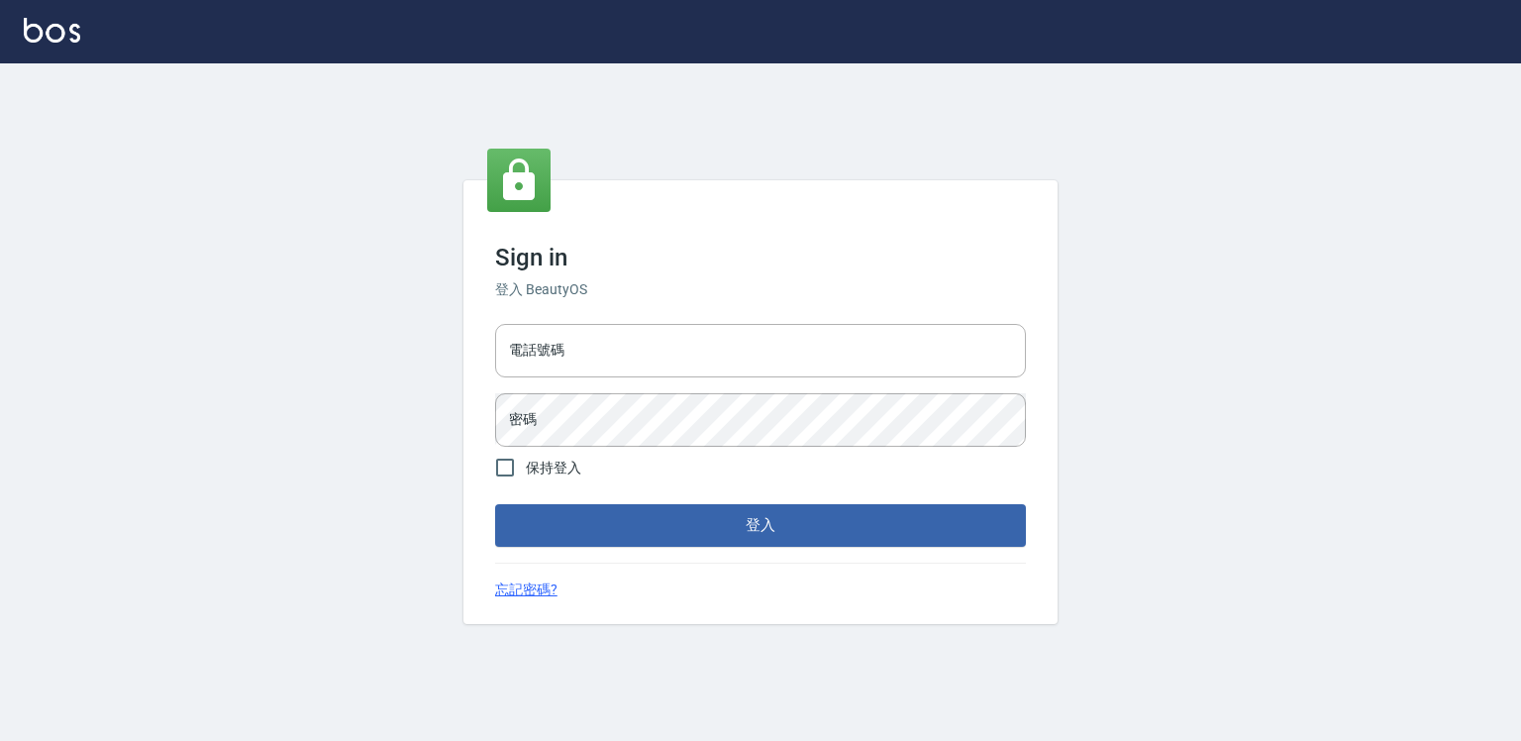
type input "0918176355"
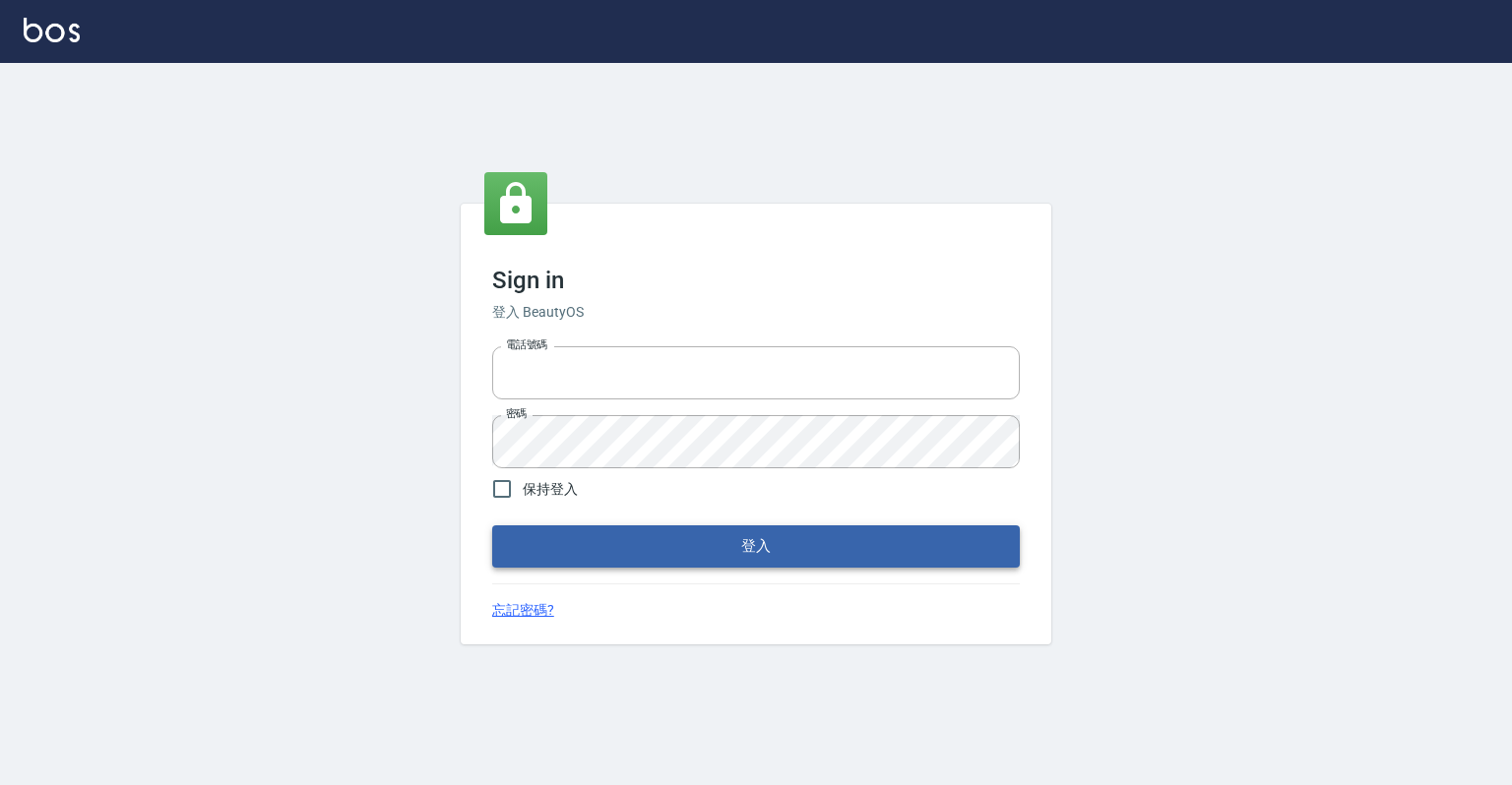
type input "0918176355"
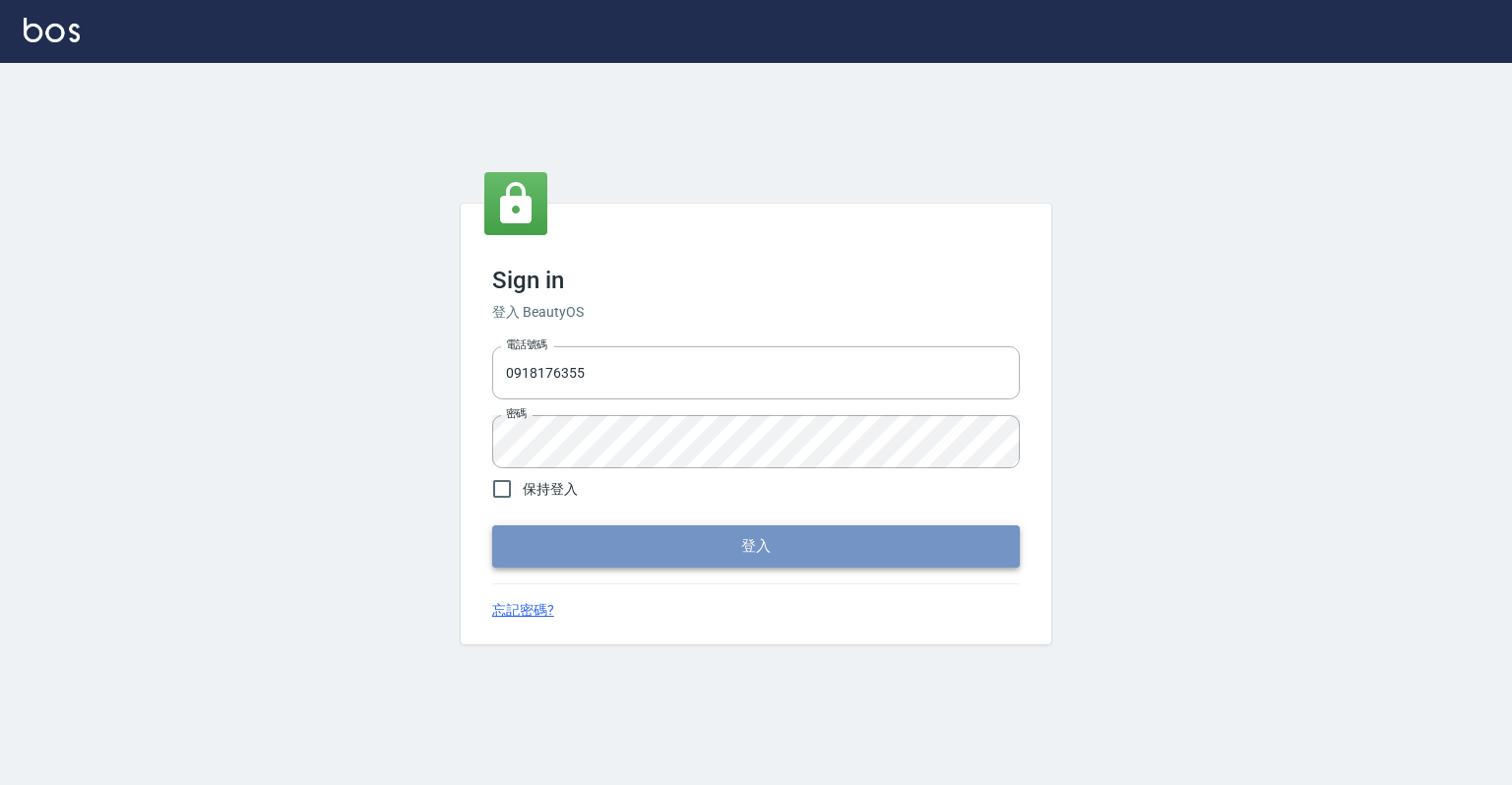
click at [871, 532] on button "登入" at bounding box center [756, 547] width 528 height 42
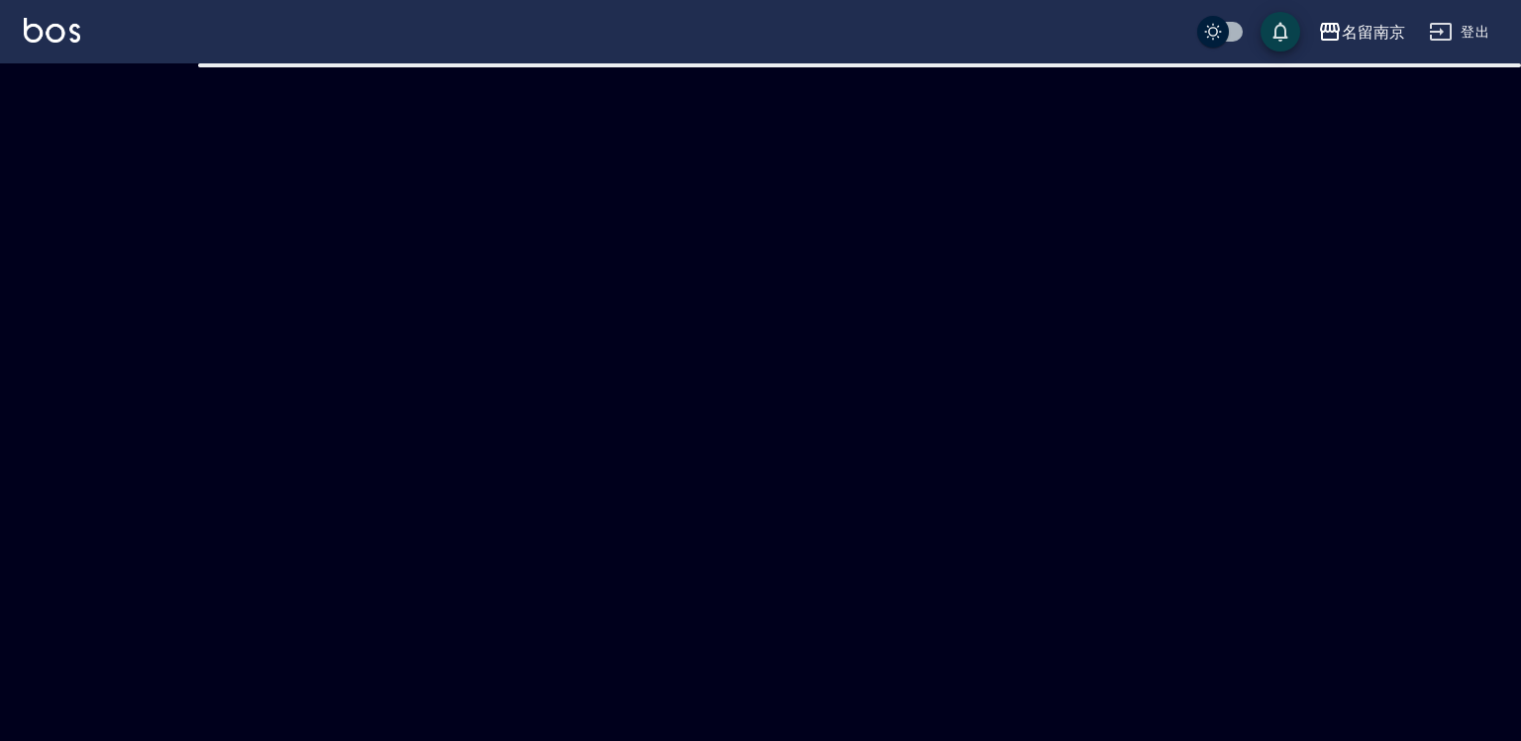
checkbox input "true"
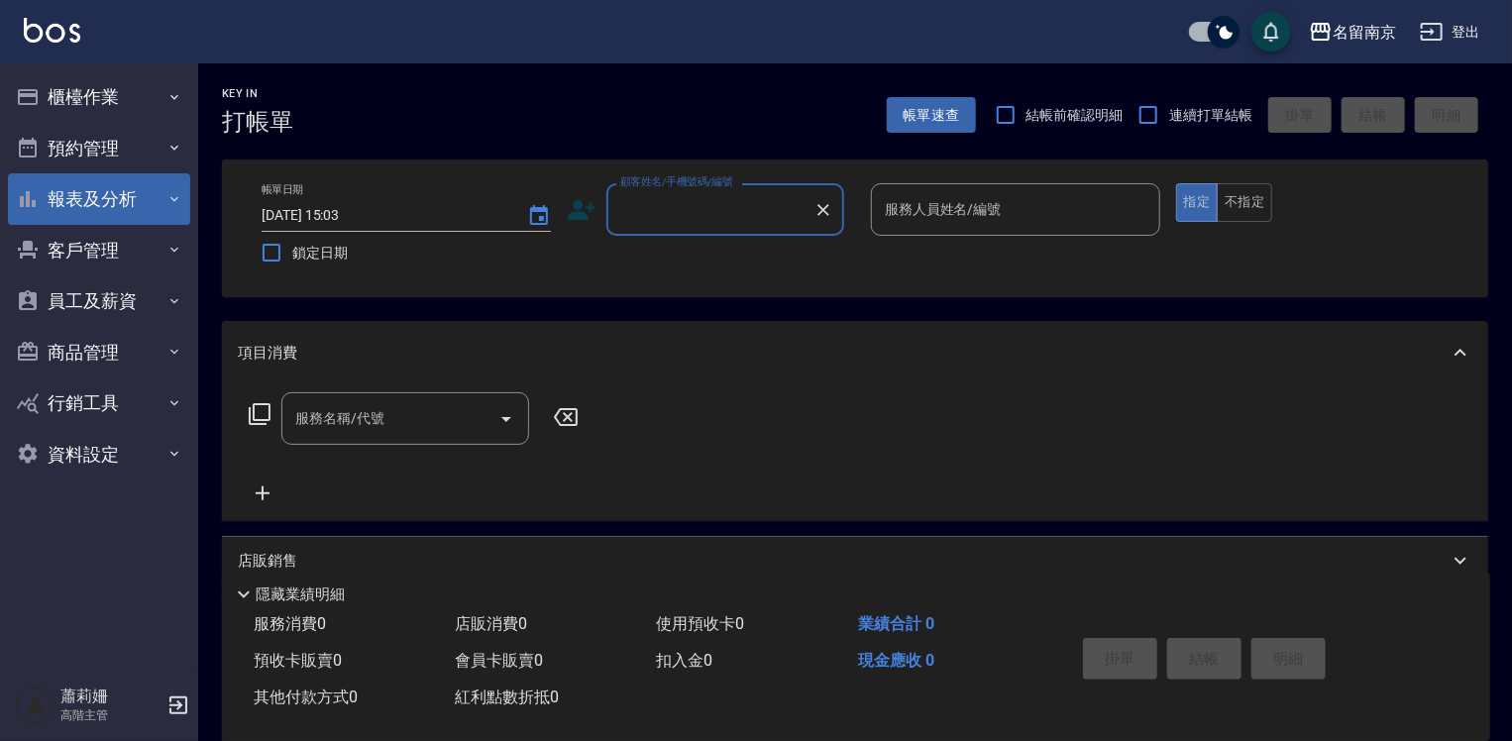
click at [111, 199] on button "報表及分析" at bounding box center [99, 199] width 182 height 52
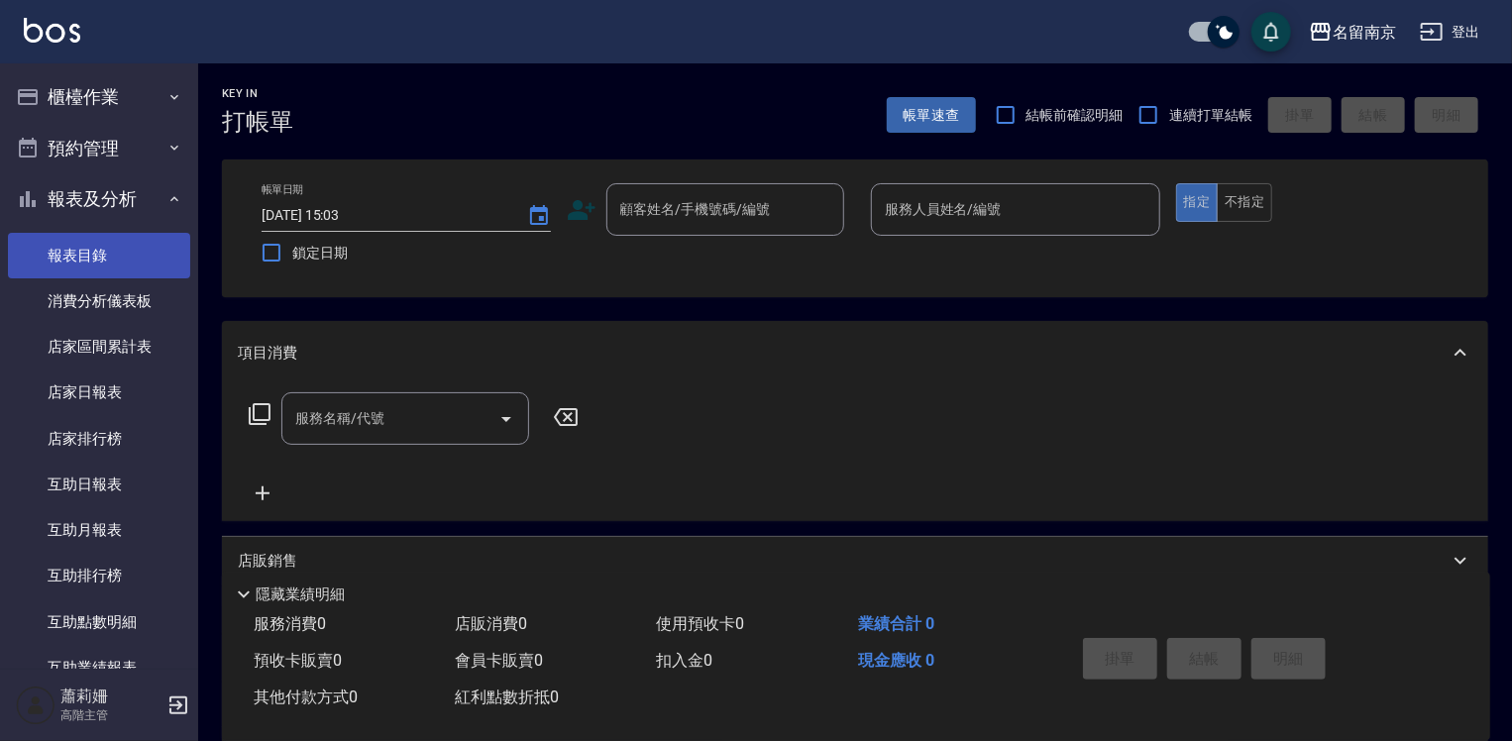
click at [98, 249] on link "報表目錄" at bounding box center [99, 256] width 182 height 46
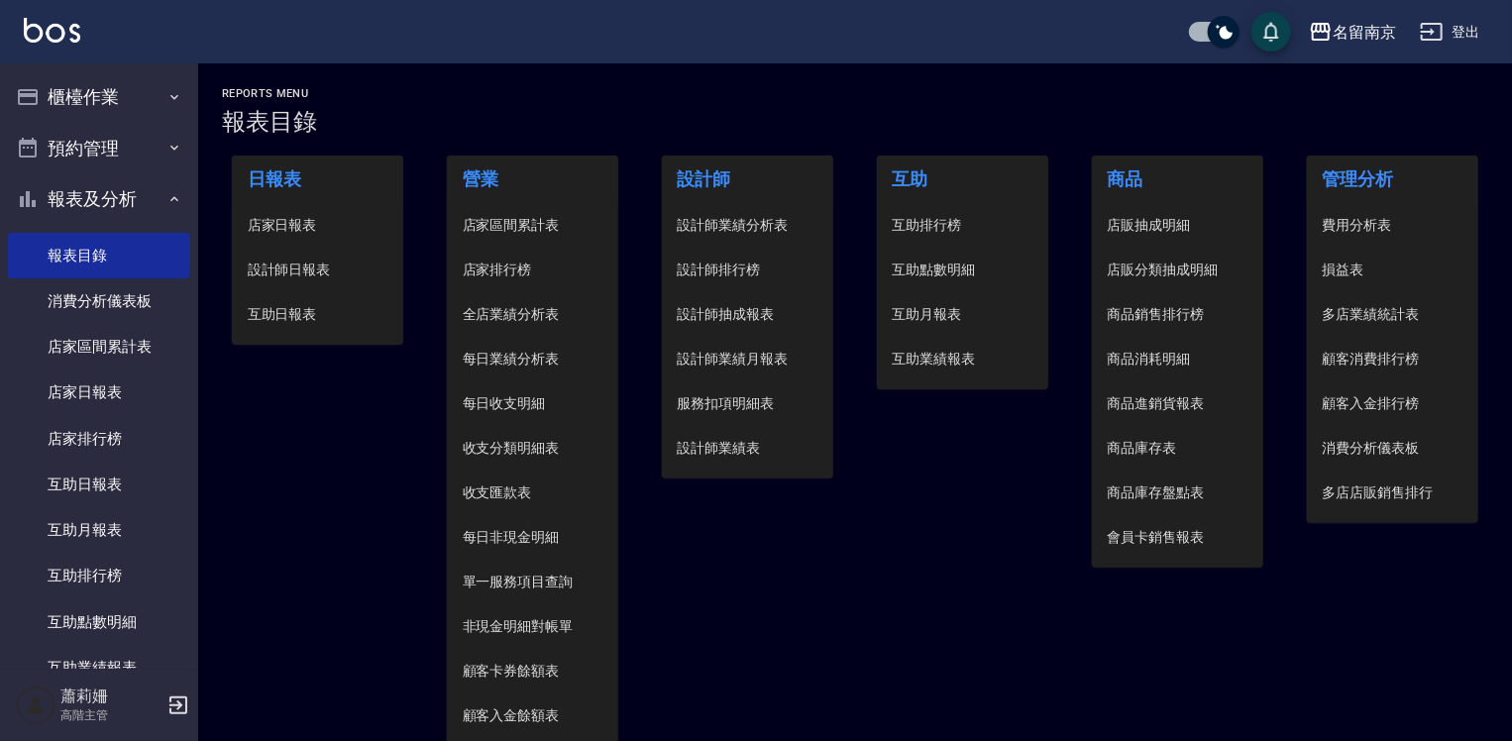
click at [262, 267] on span "設計師日報表" at bounding box center [318, 270] width 141 height 21
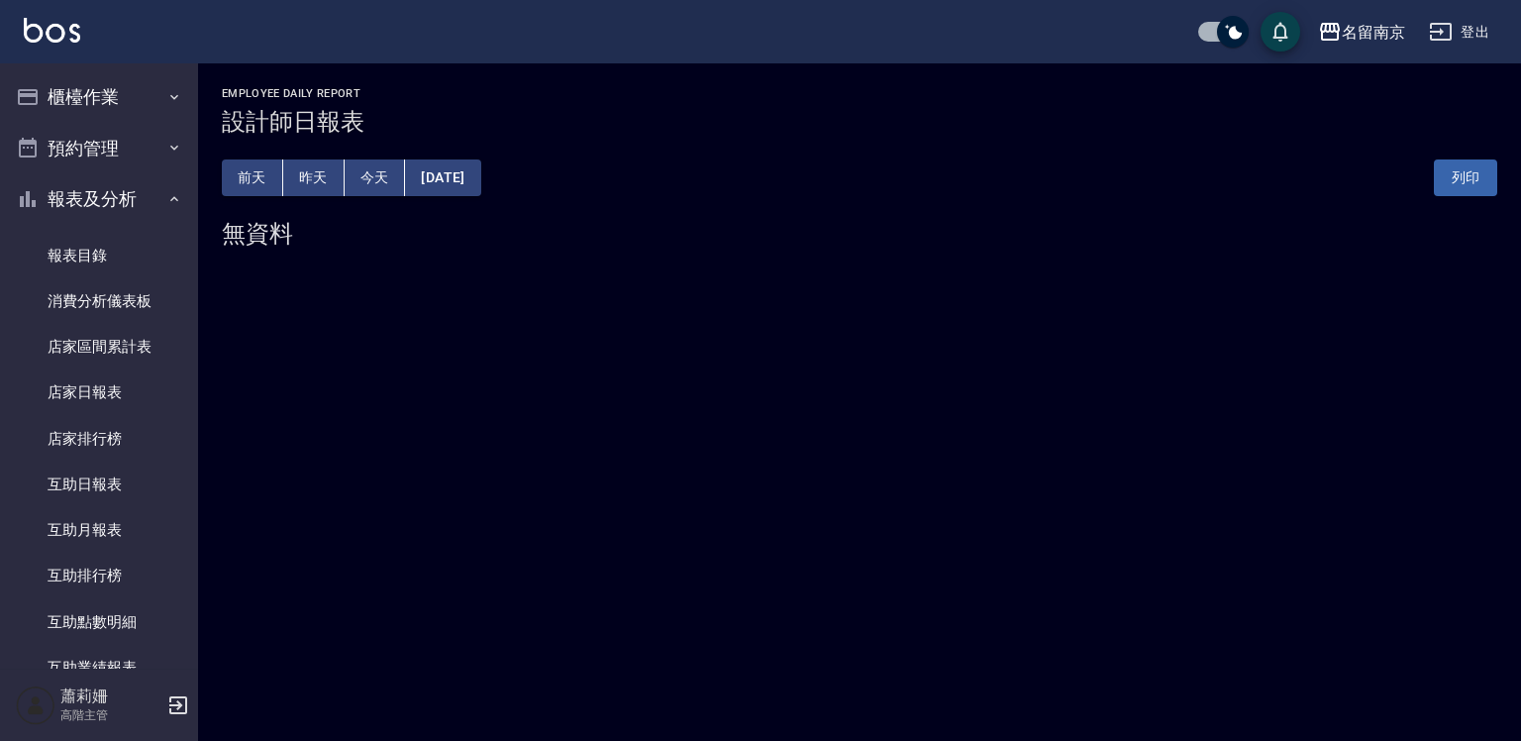
click at [473, 171] on button "[DATE]" at bounding box center [442, 177] width 75 height 37
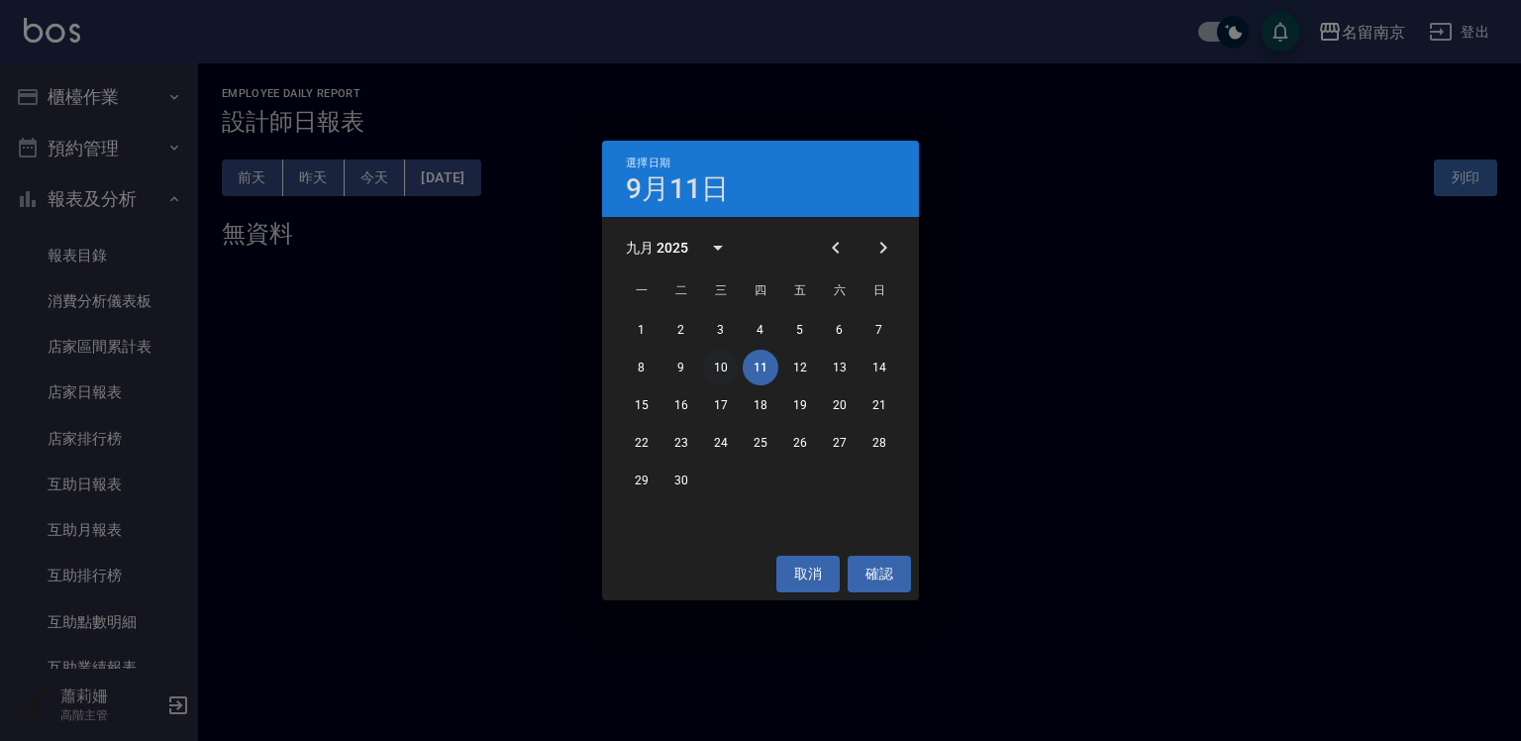
click at [732, 365] on button "10" at bounding box center [721, 368] width 36 height 36
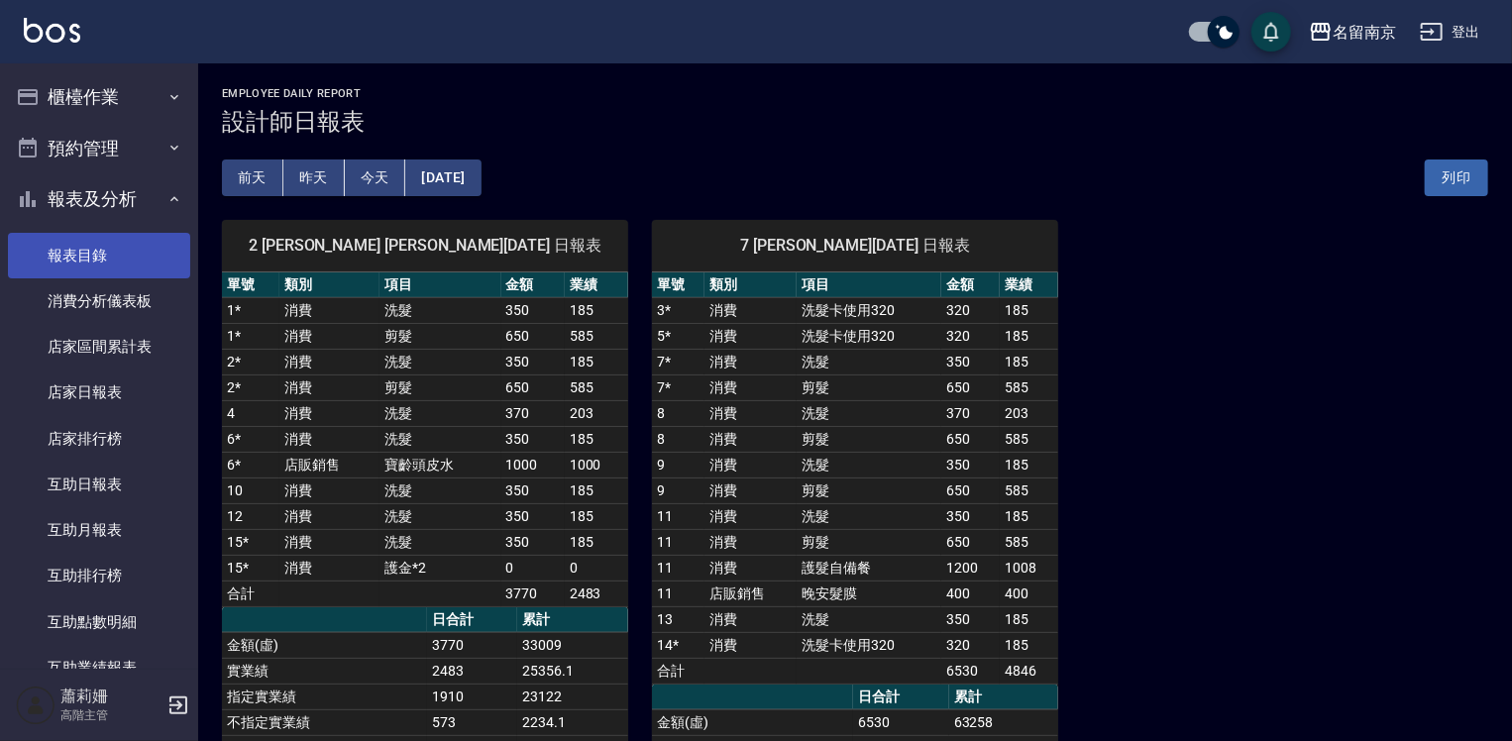
click at [114, 259] on link "報表目錄" at bounding box center [99, 256] width 182 height 46
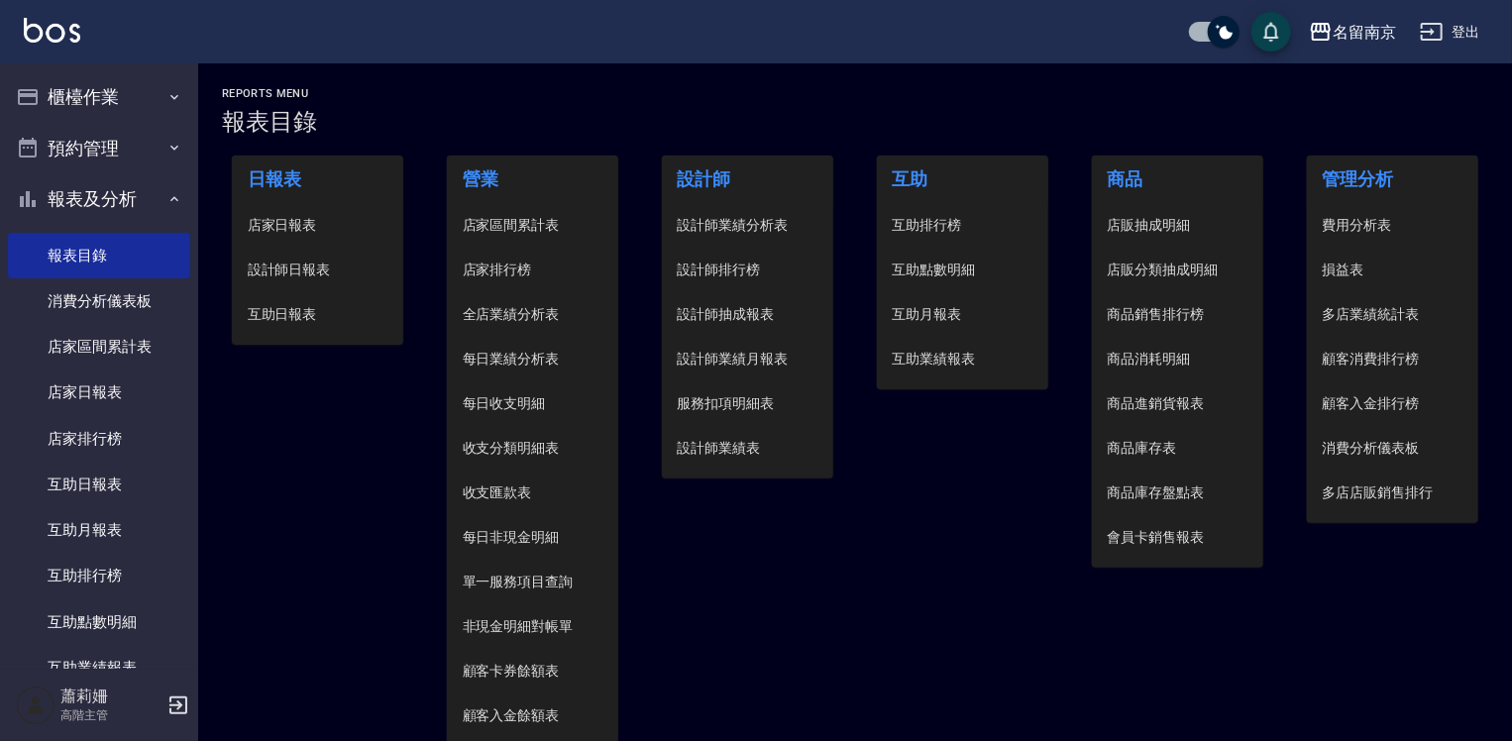
click at [322, 267] on span "設計師日報表" at bounding box center [318, 270] width 141 height 21
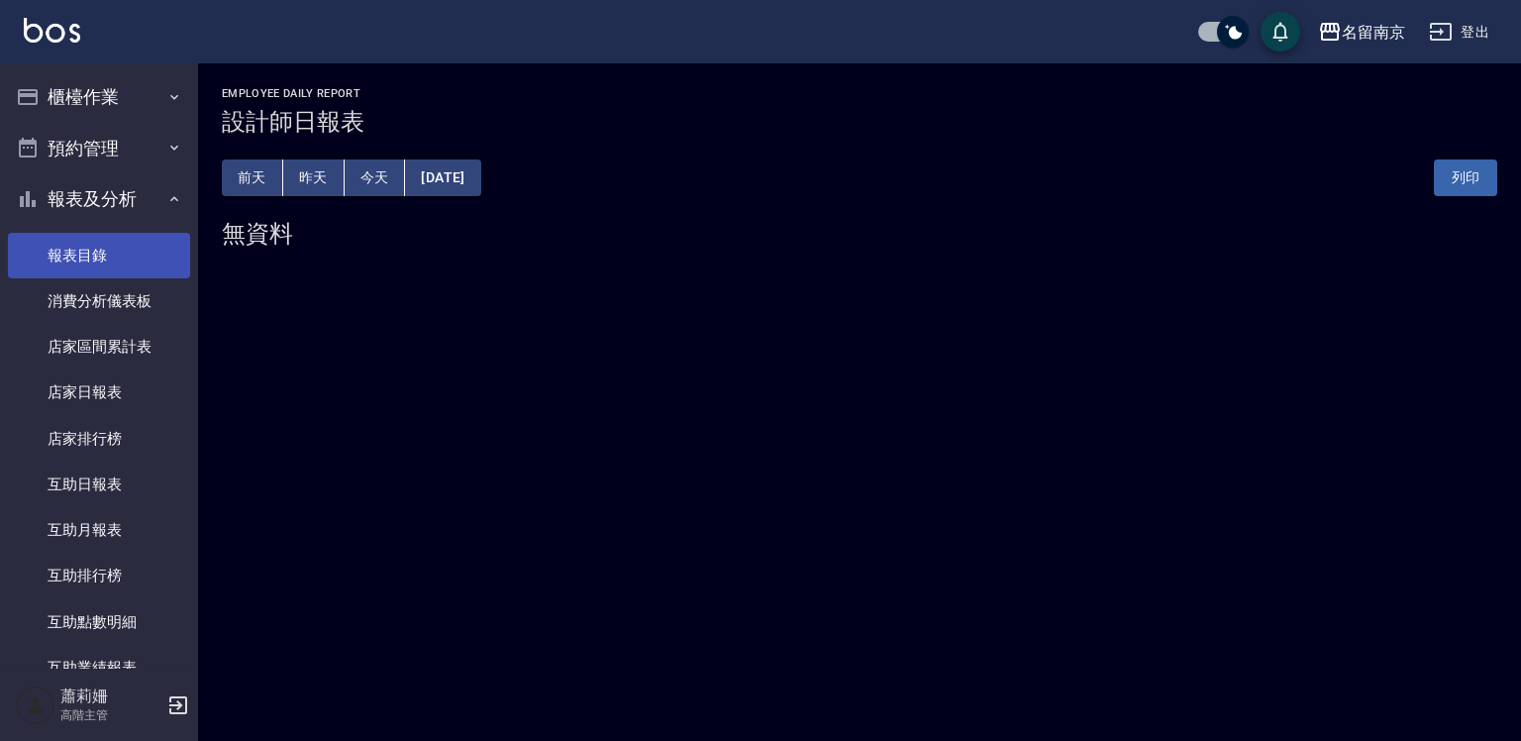
click at [77, 265] on link "報表目錄" at bounding box center [99, 256] width 182 height 46
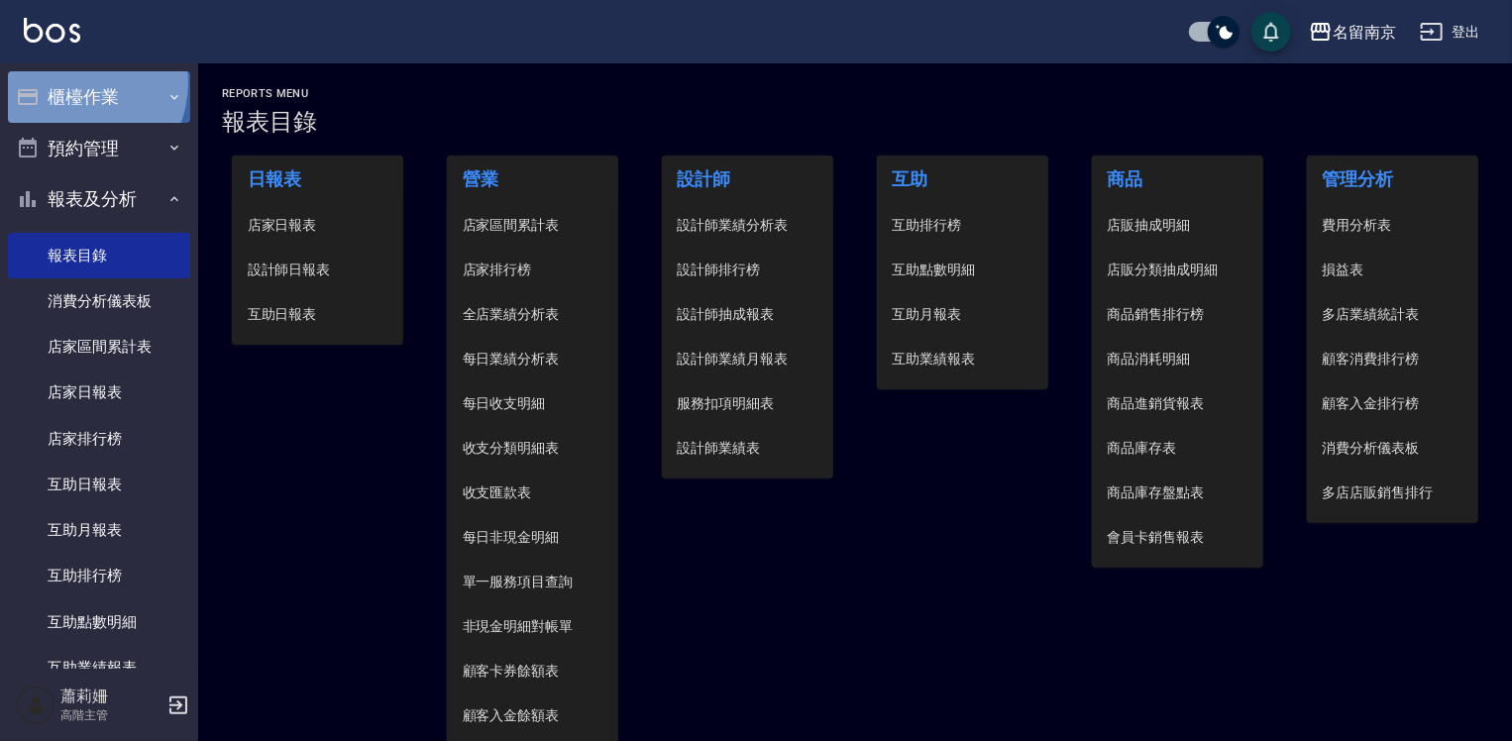
drag, startPoint x: 68, startPoint y: 82, endPoint x: 93, endPoint y: 130, distance: 53.6
click at [68, 84] on button "櫃檯作業" at bounding box center [99, 97] width 182 height 52
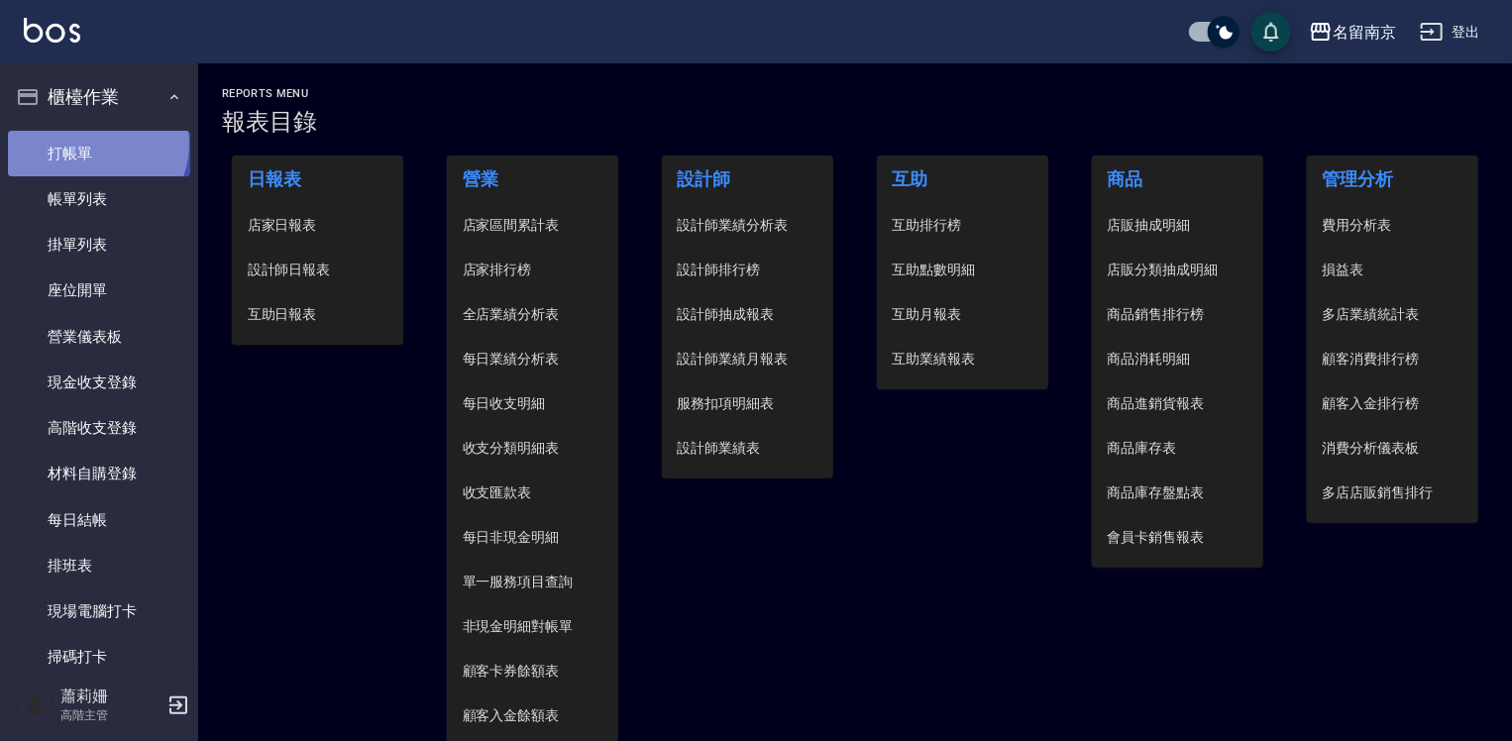
click at [95, 144] on link "打帳單" at bounding box center [99, 154] width 182 height 46
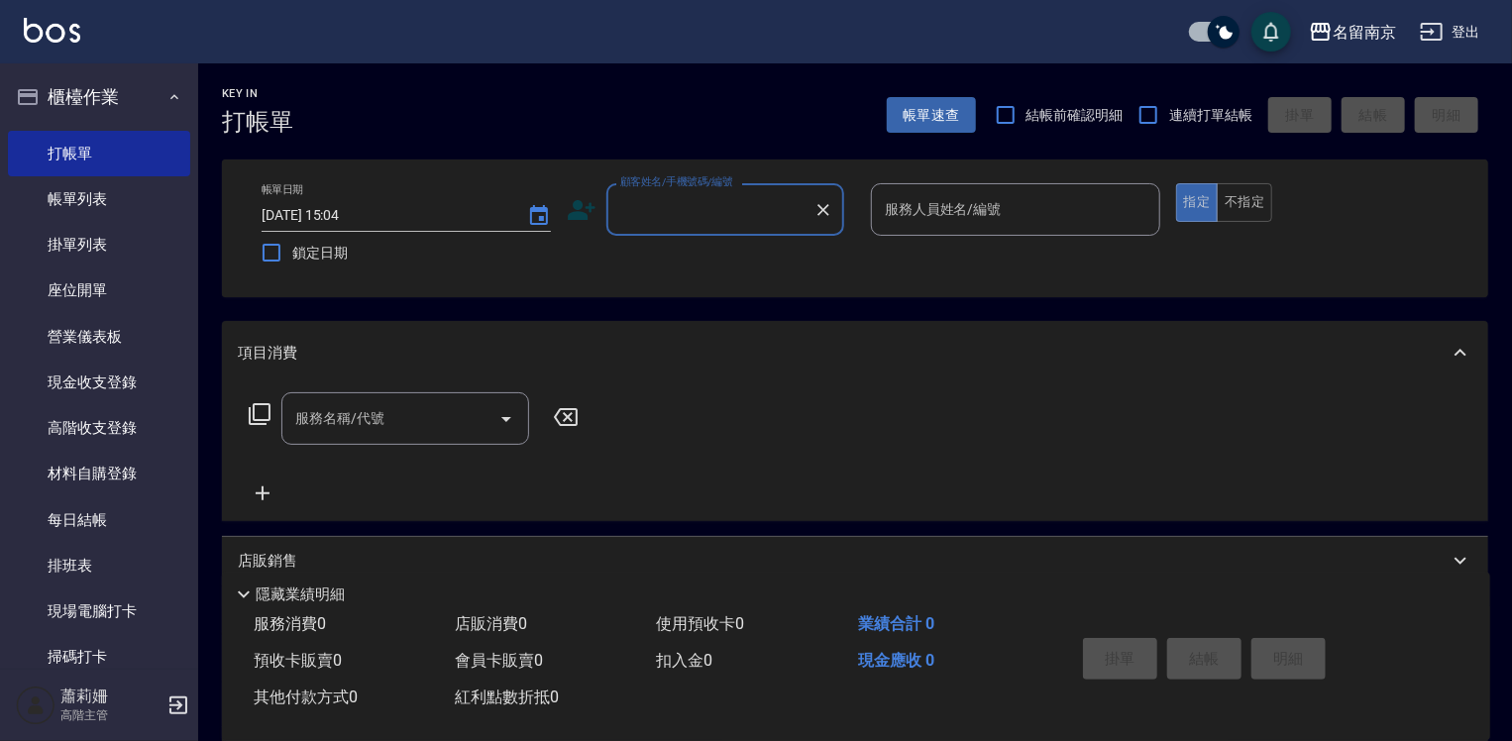
click at [787, 210] on input "顧客姓名/手機號碼/編號" at bounding box center [710, 209] width 190 height 35
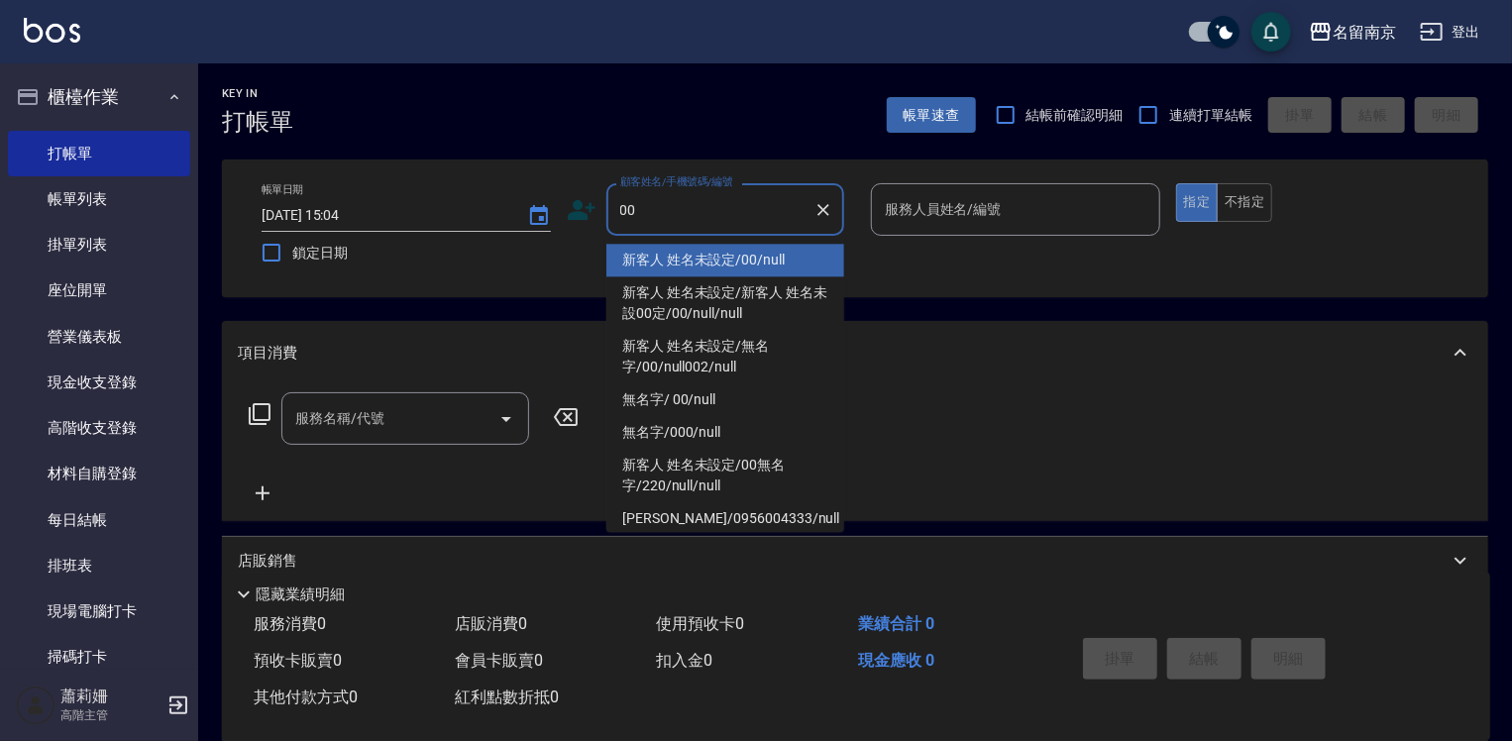
type input "新客人 姓名未設定/00/null"
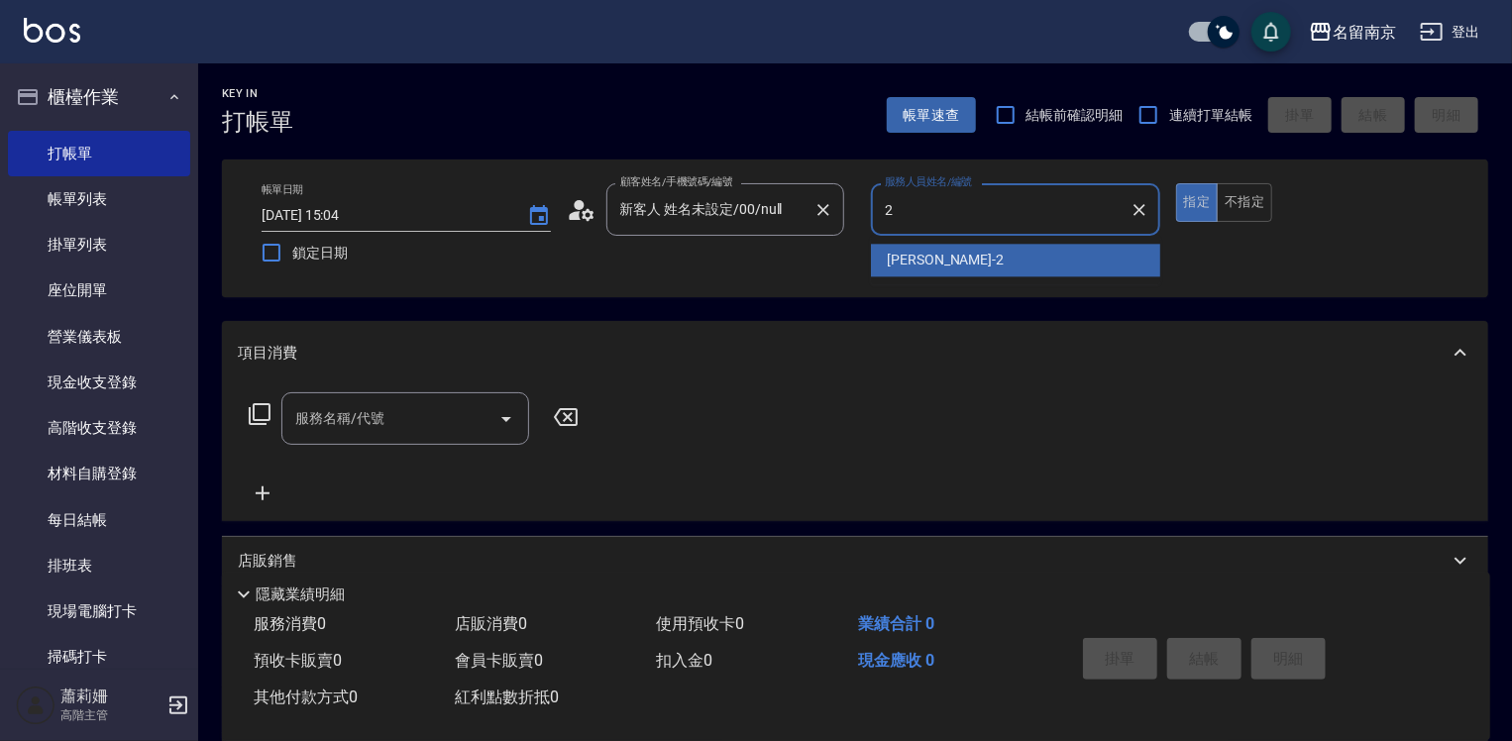
type input "Jenny-2"
type button "true"
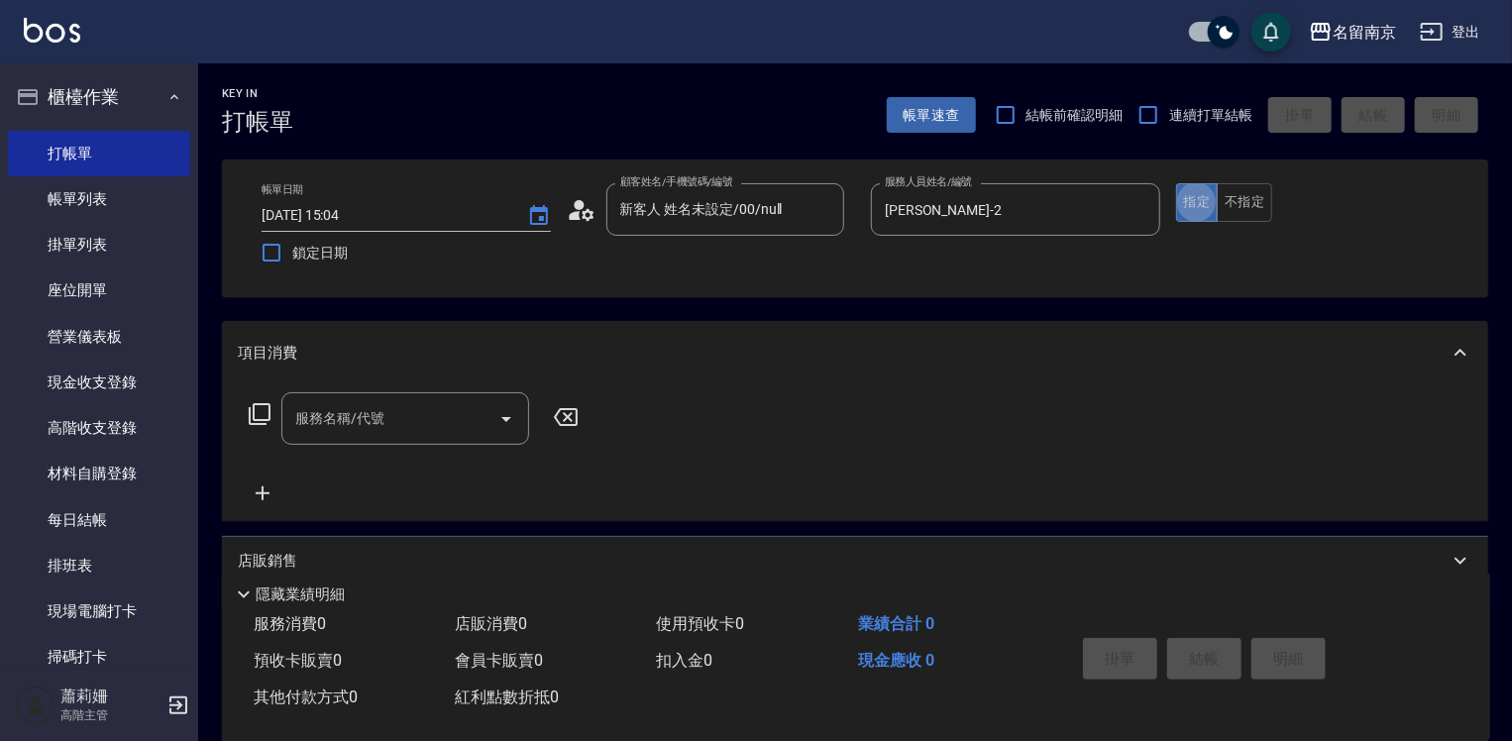
click at [394, 411] on input "服務名稱/代號" at bounding box center [390, 418] width 200 height 35
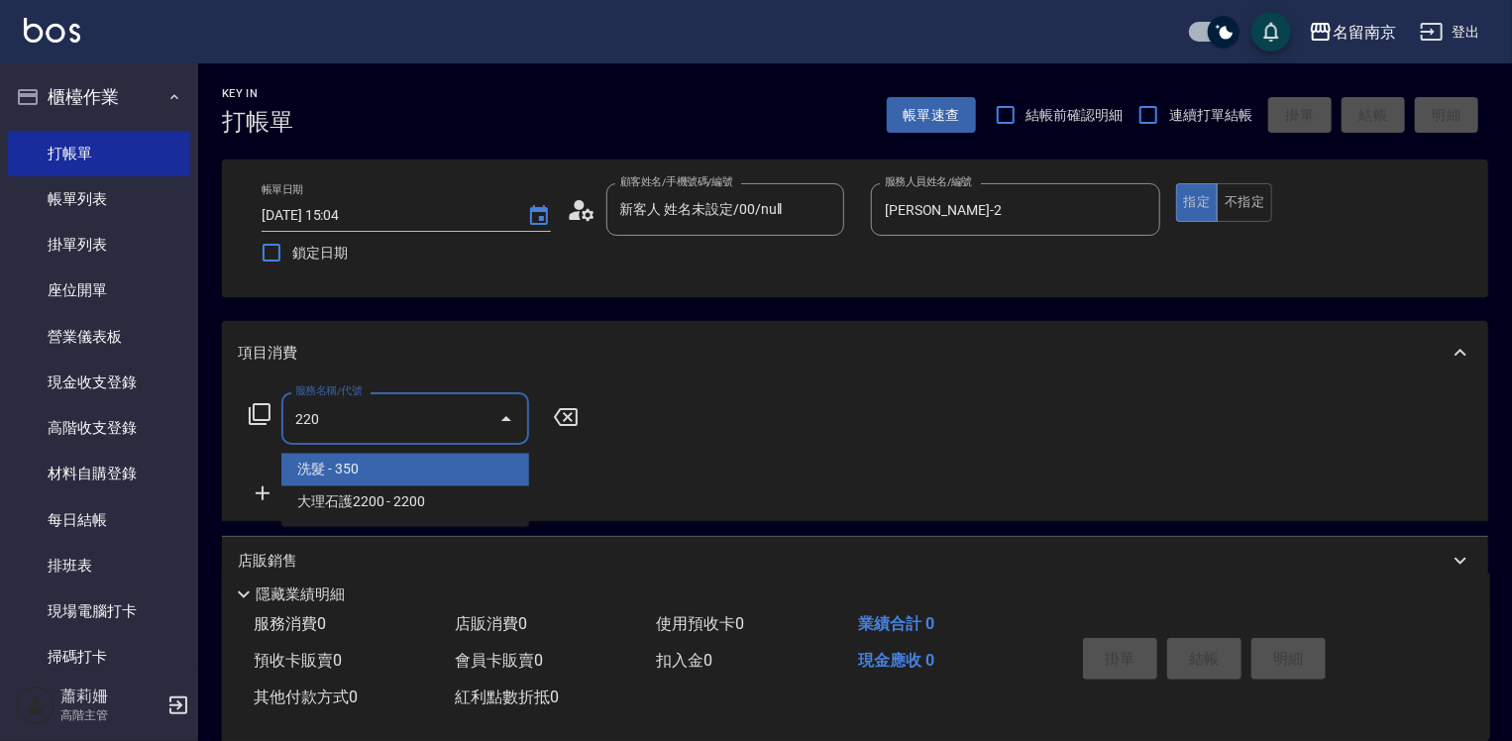
type input "洗髮(220)"
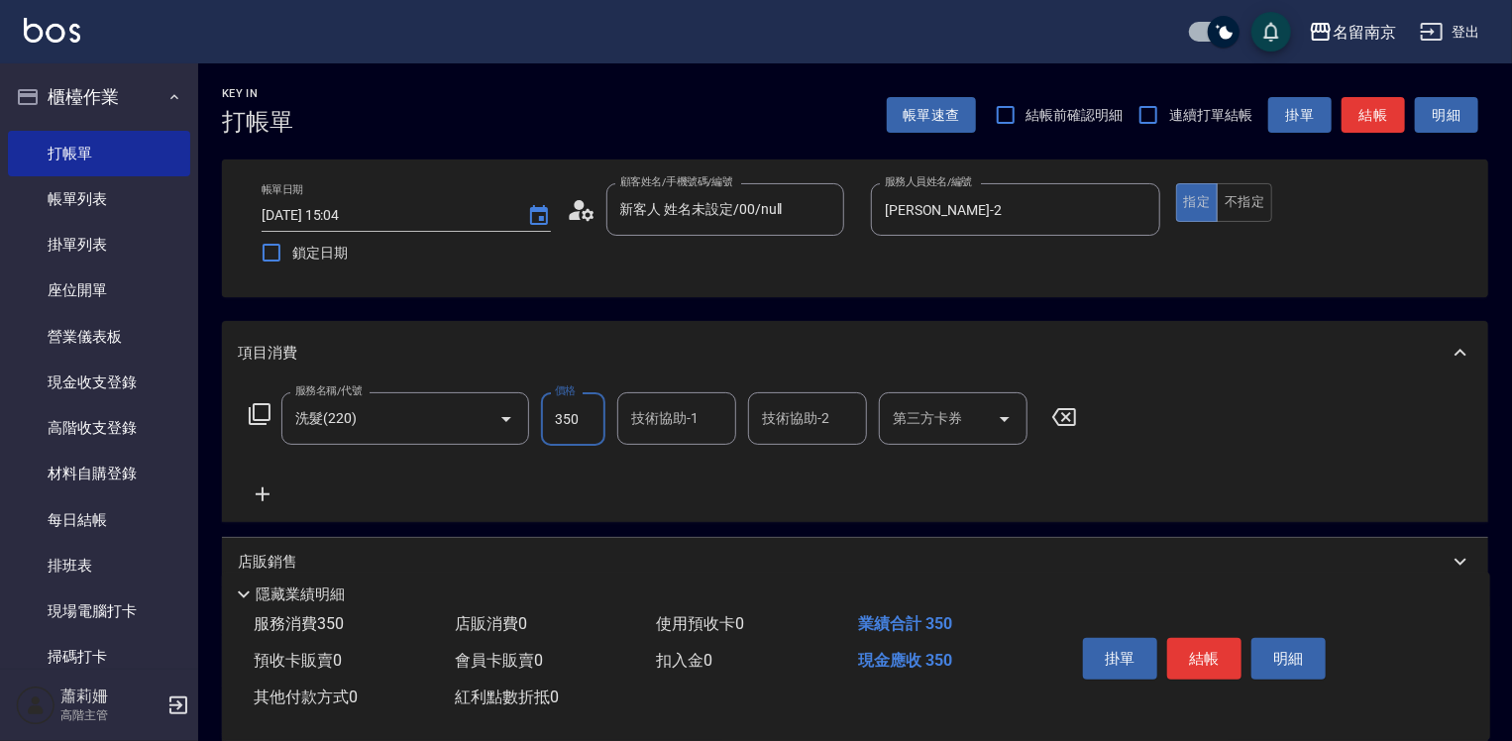
click at [586, 413] on input "350" at bounding box center [573, 418] width 64 height 53
type input "370"
type input "Jenny-2"
click at [1180, 657] on button "結帳" at bounding box center [1204, 659] width 74 height 42
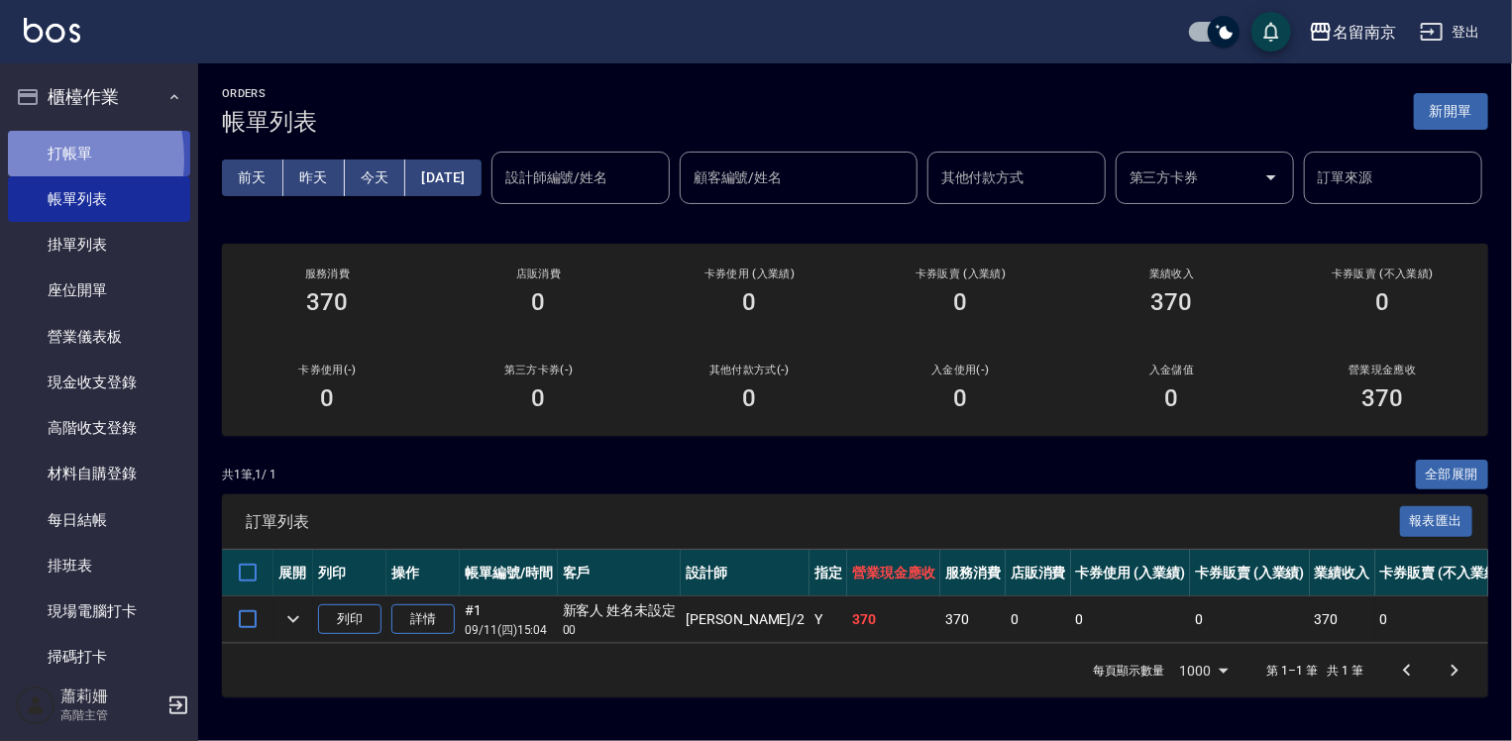
click at [21, 158] on link "打帳單" at bounding box center [99, 154] width 182 height 46
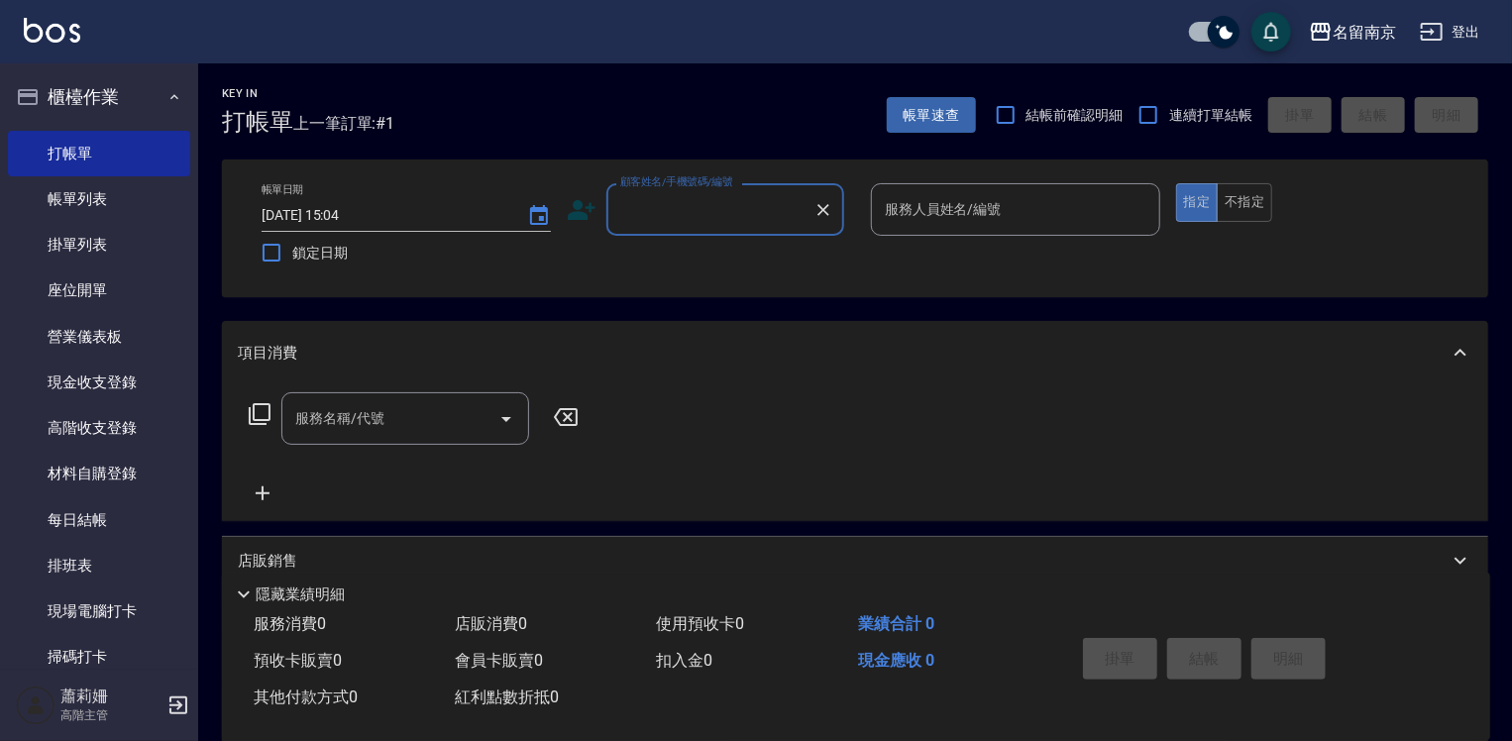
click at [746, 206] on input "顧客姓名/手機號碼/編號" at bounding box center [710, 209] width 190 height 35
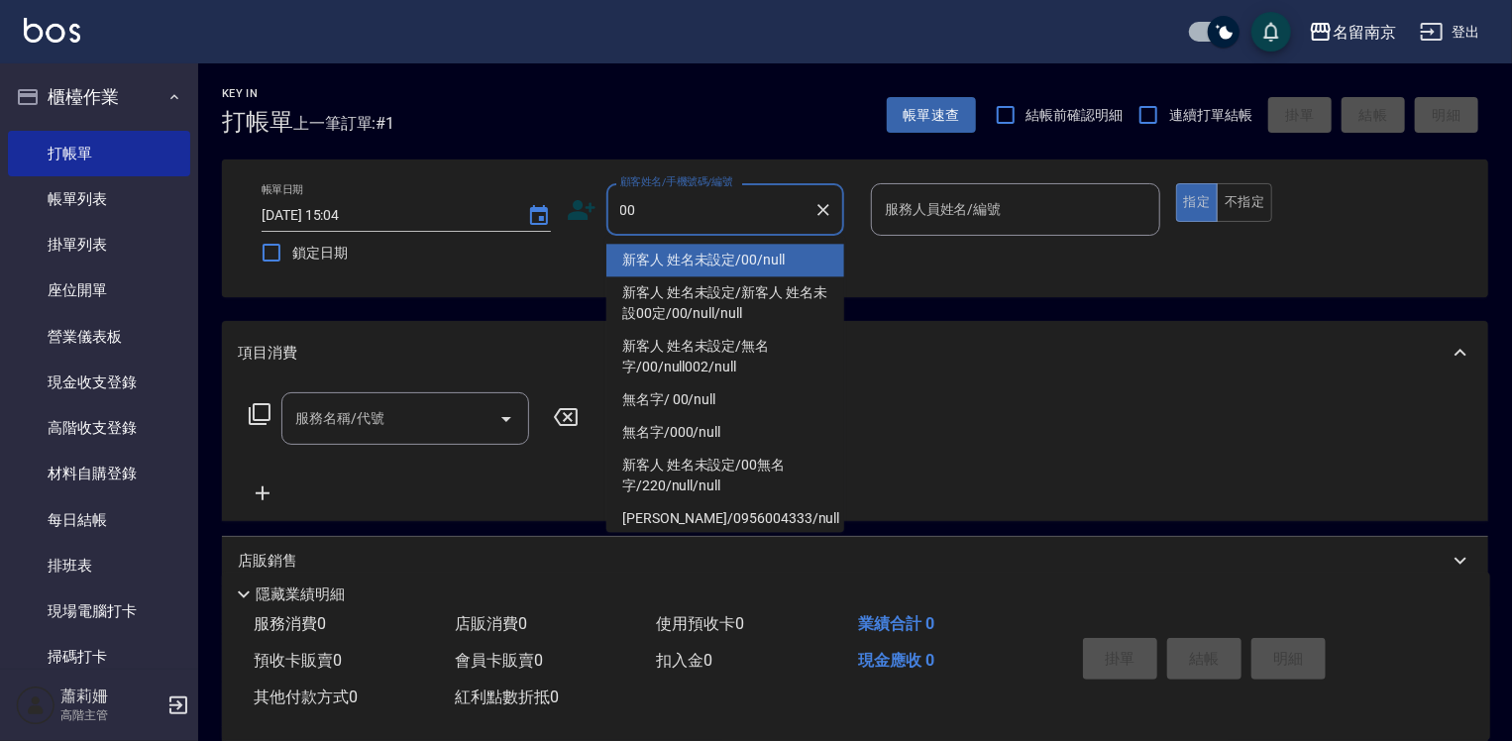
type input "新客人 姓名未設定/00/null"
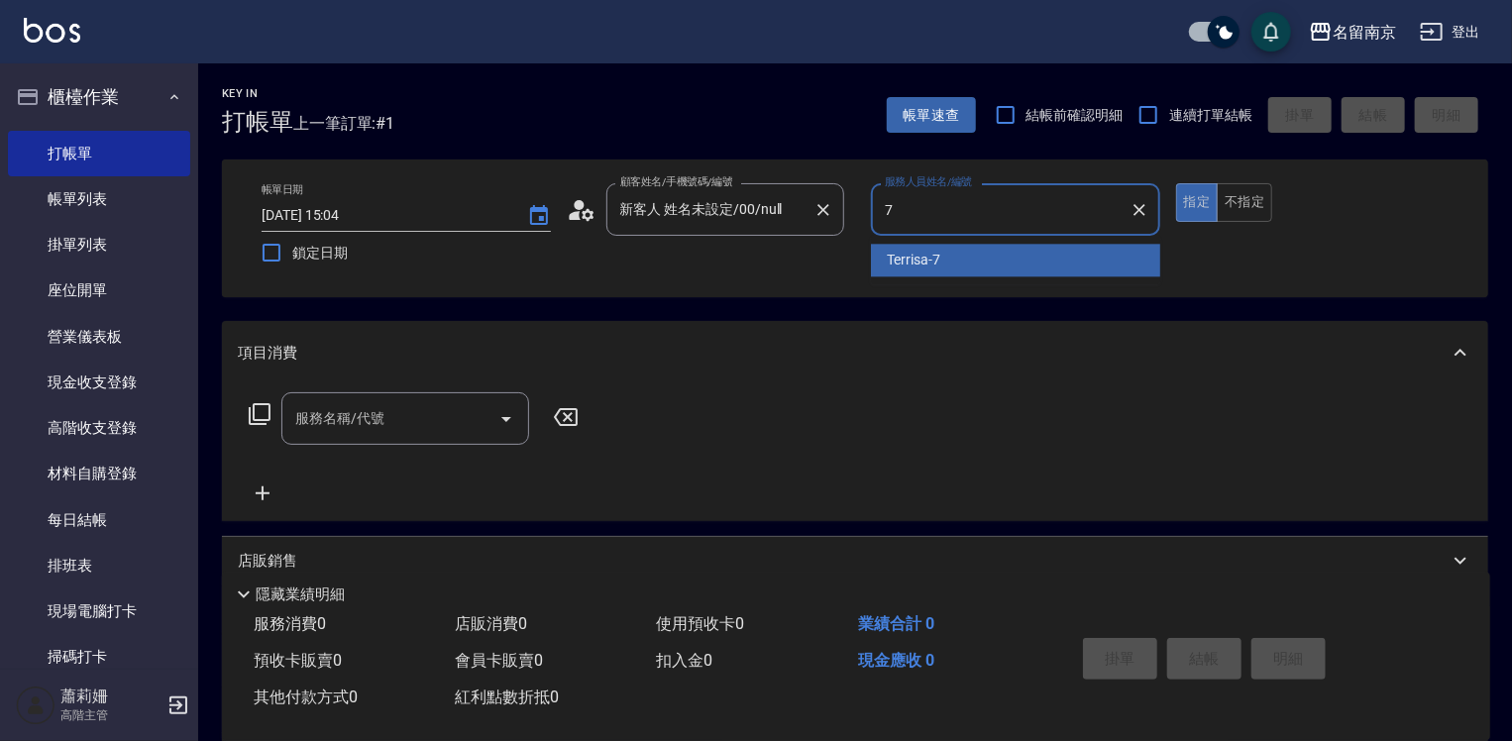
type input "Terrisa-7"
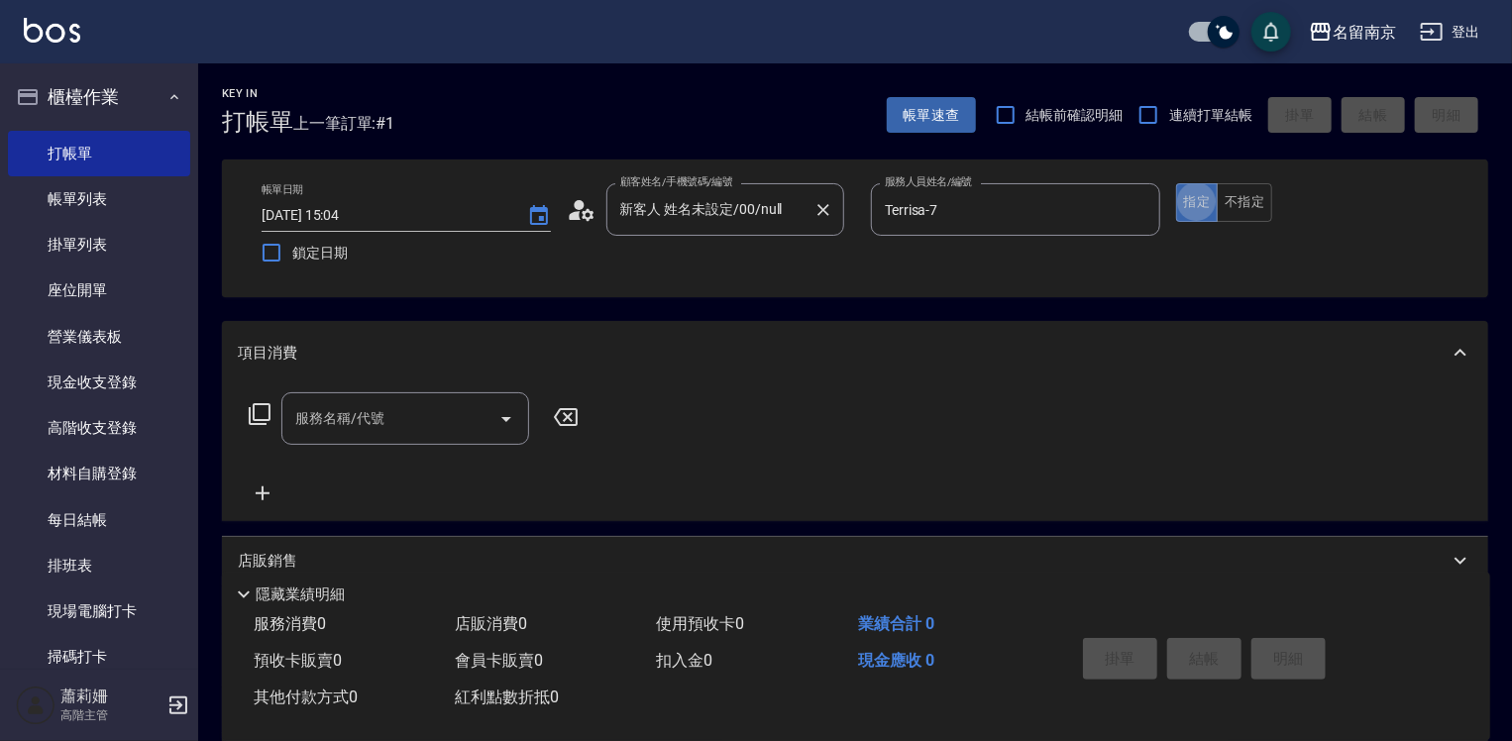
type button "true"
click at [337, 432] on input "服務名稱/代號" at bounding box center [390, 418] width 200 height 35
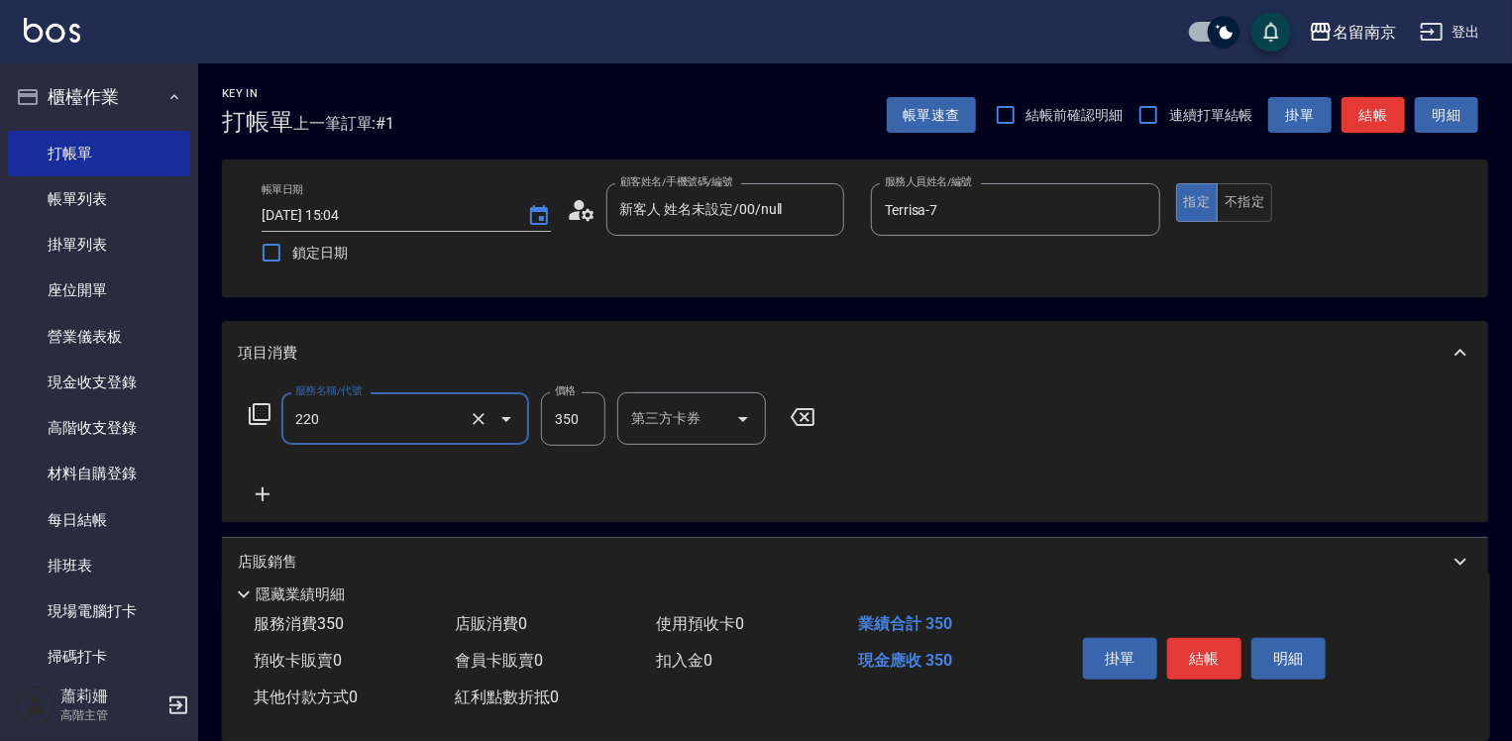
type input "洗髮(220)"
type input "Terrisa-7"
drag, startPoint x: 1216, startPoint y: 653, endPoint x: 1116, endPoint y: 630, distance: 102.6
click at [1215, 654] on button "結帳" at bounding box center [1204, 659] width 74 height 42
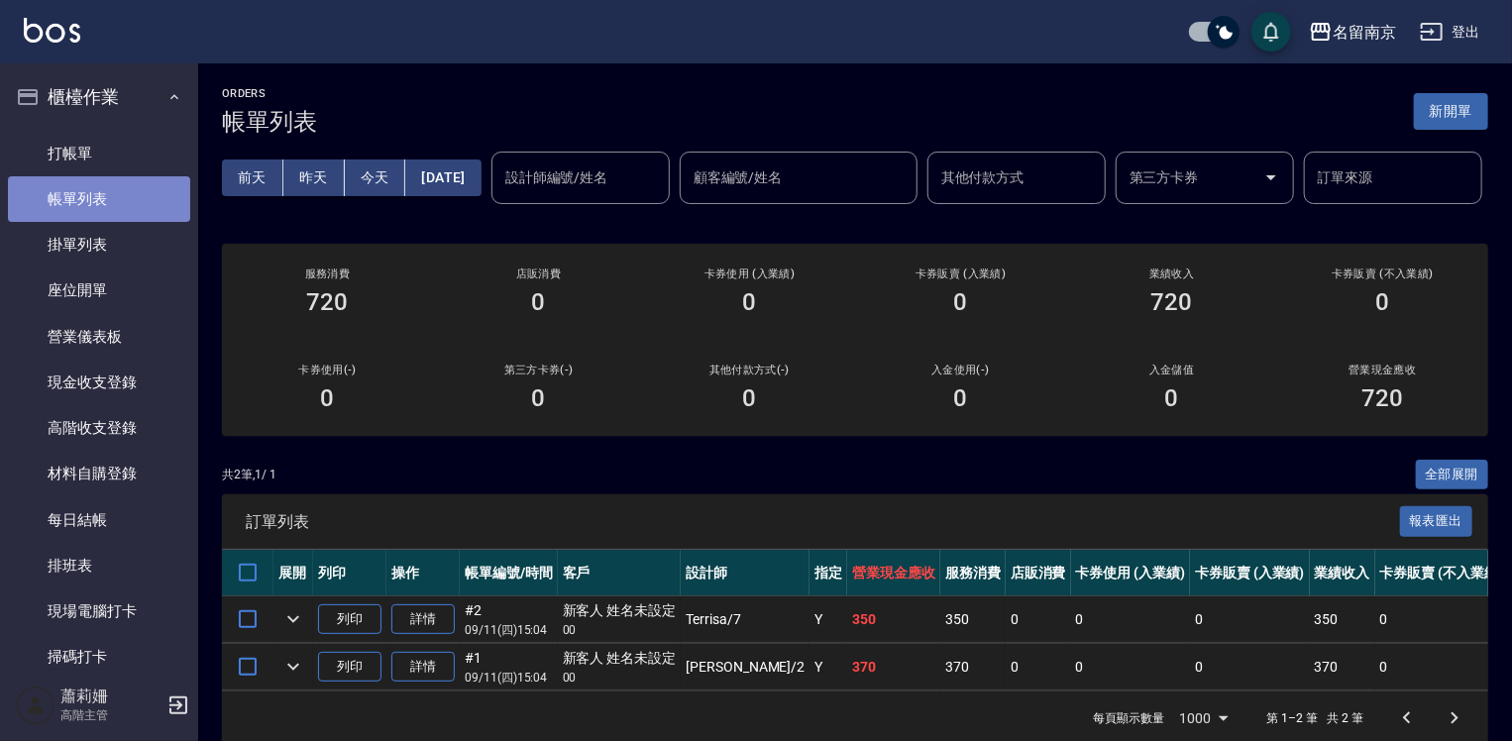
click at [116, 202] on link "帳單列表" at bounding box center [99, 199] width 182 height 46
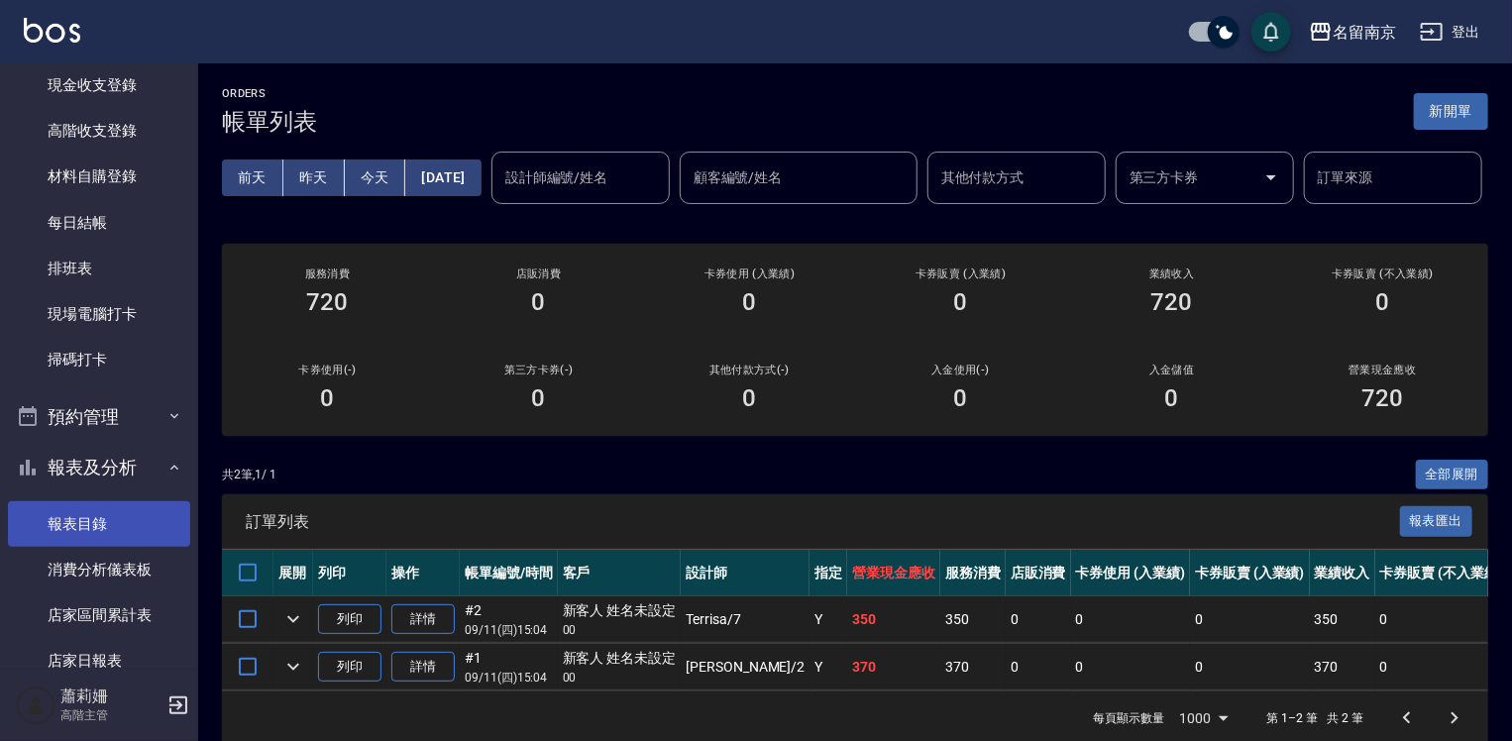
click at [100, 527] on link "報表目錄" at bounding box center [99, 524] width 182 height 46
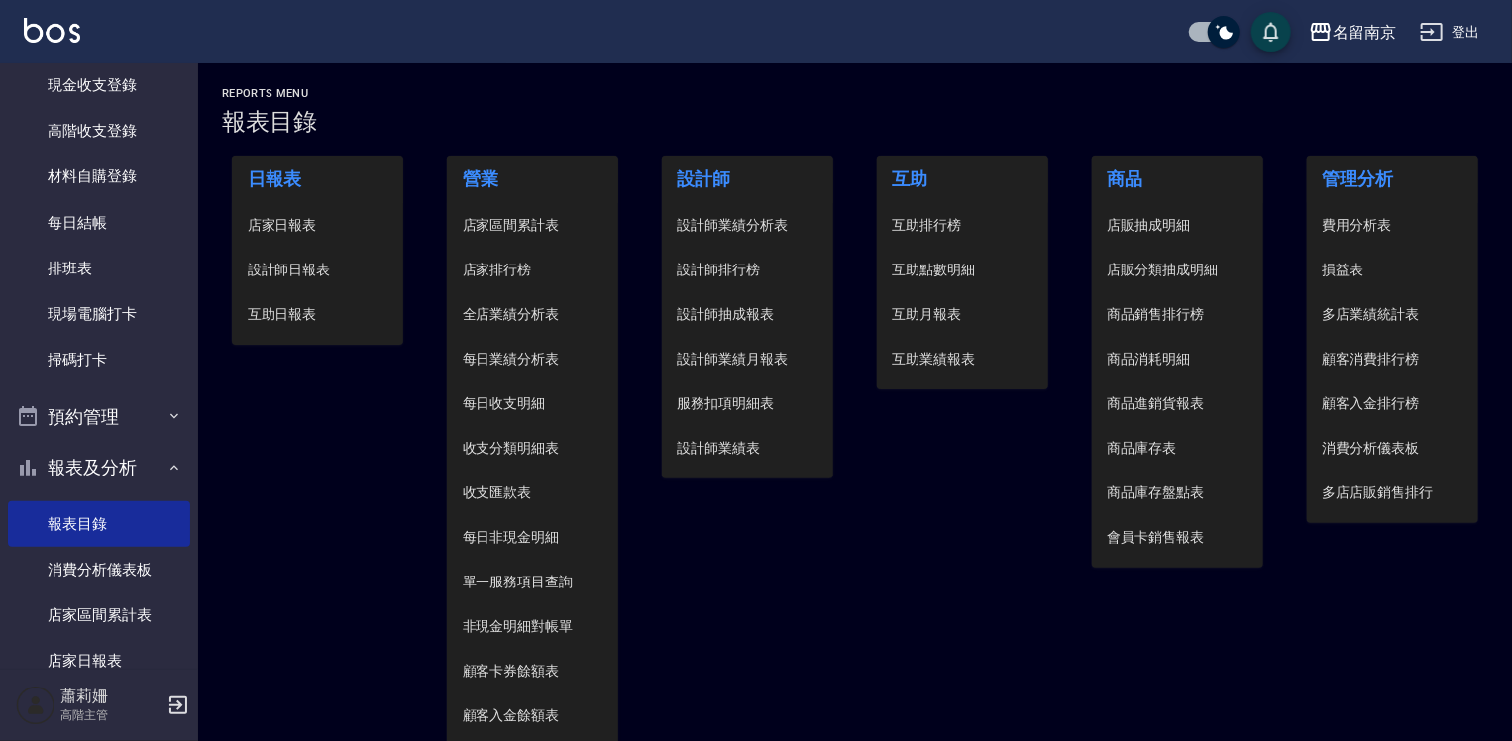
click at [306, 266] on span "設計師日報表" at bounding box center [318, 270] width 141 height 21
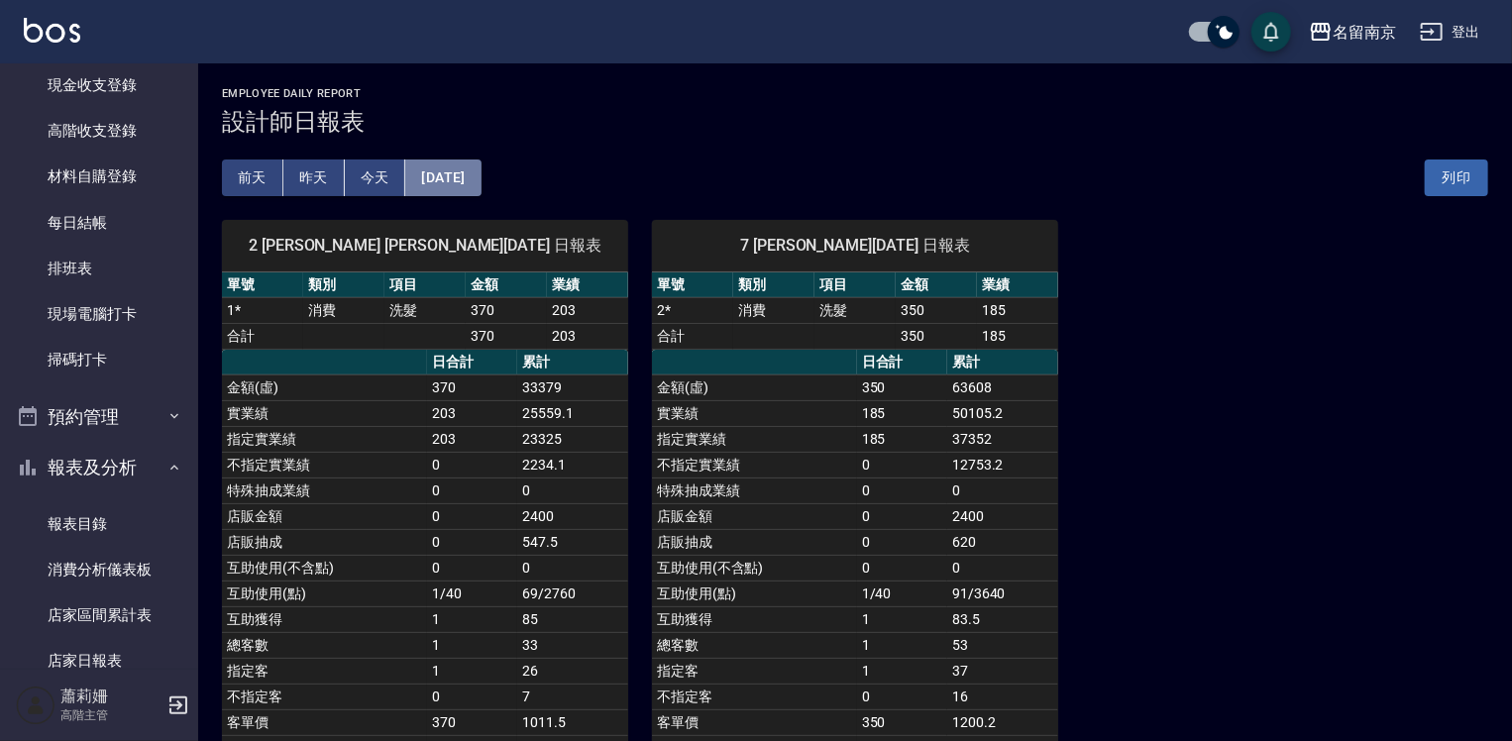
click at [451, 178] on button "[DATE]" at bounding box center [442, 177] width 75 height 37
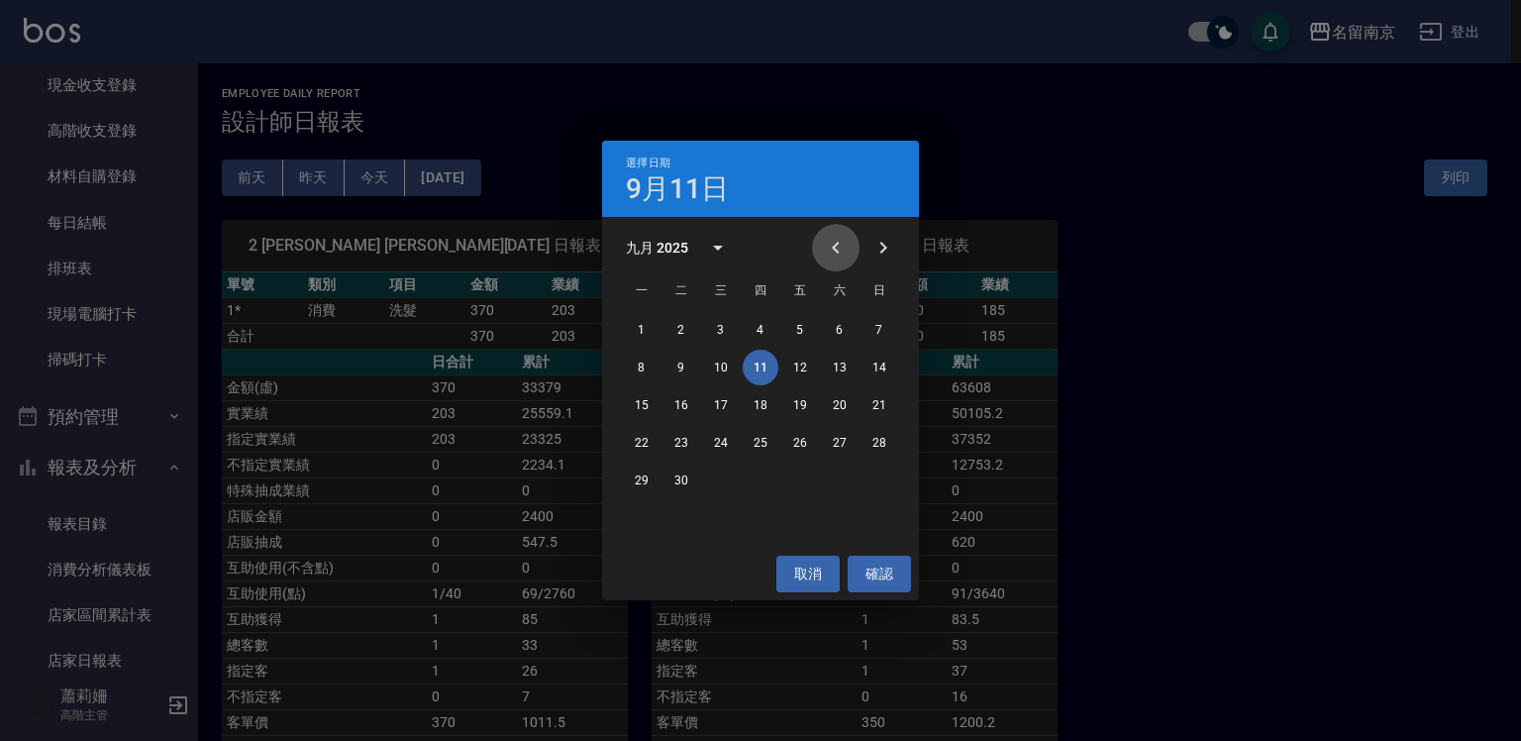
click at [828, 243] on icon "Previous month" at bounding box center [836, 248] width 24 height 24
click at [839, 474] on button "30" at bounding box center [840, 481] width 36 height 36
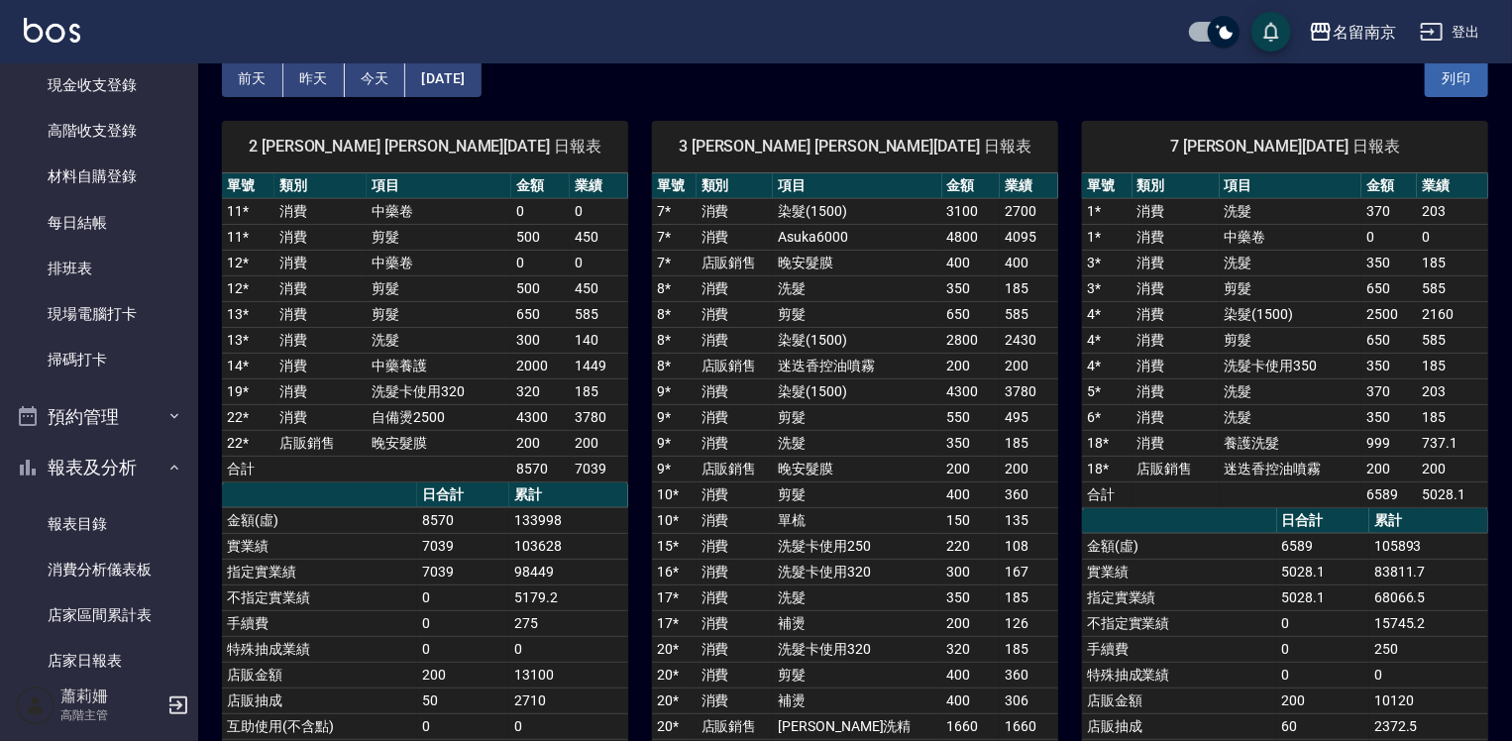
scroll to position [198, 0]
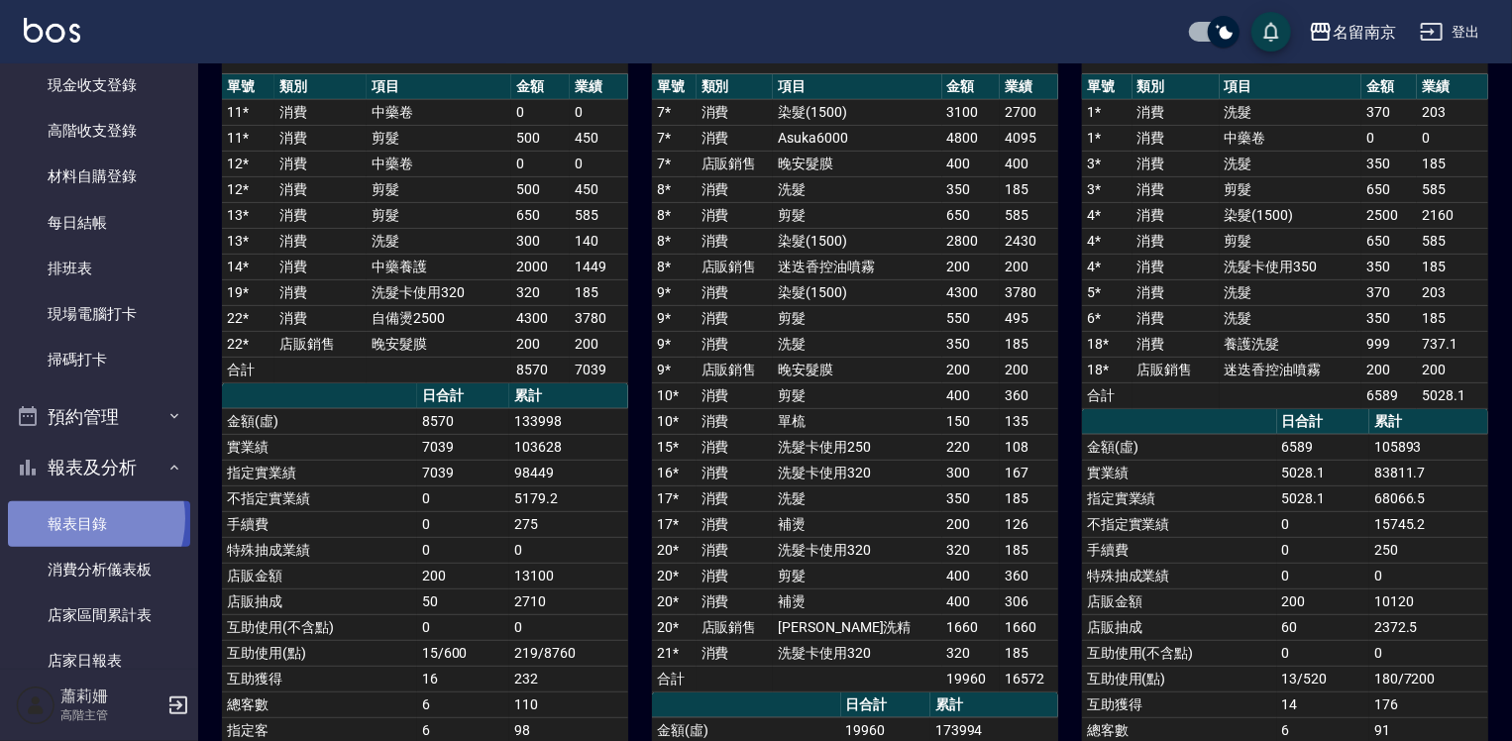
click at [77, 518] on link "報表目錄" at bounding box center [99, 524] width 182 height 46
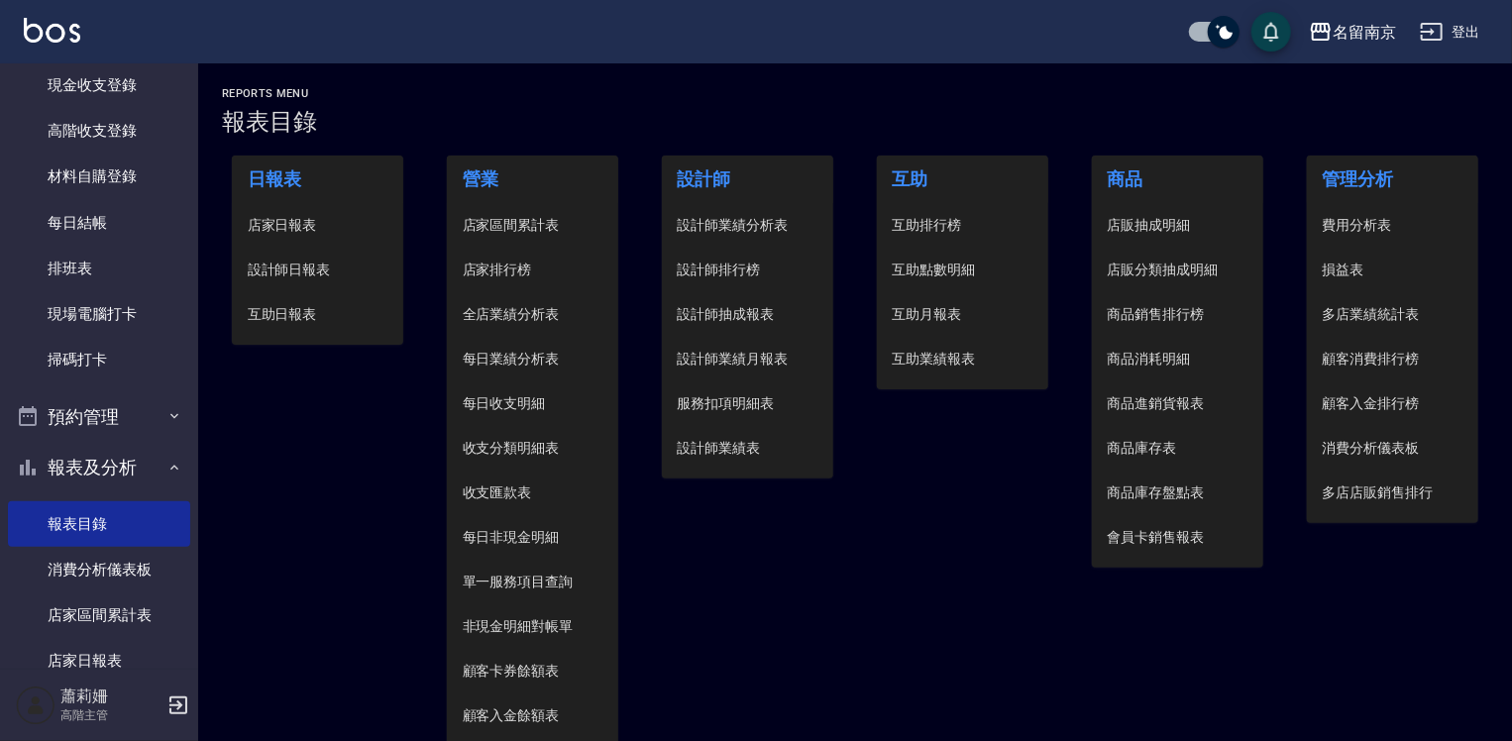
click at [305, 270] on span "設計師日報表" at bounding box center [318, 270] width 141 height 21
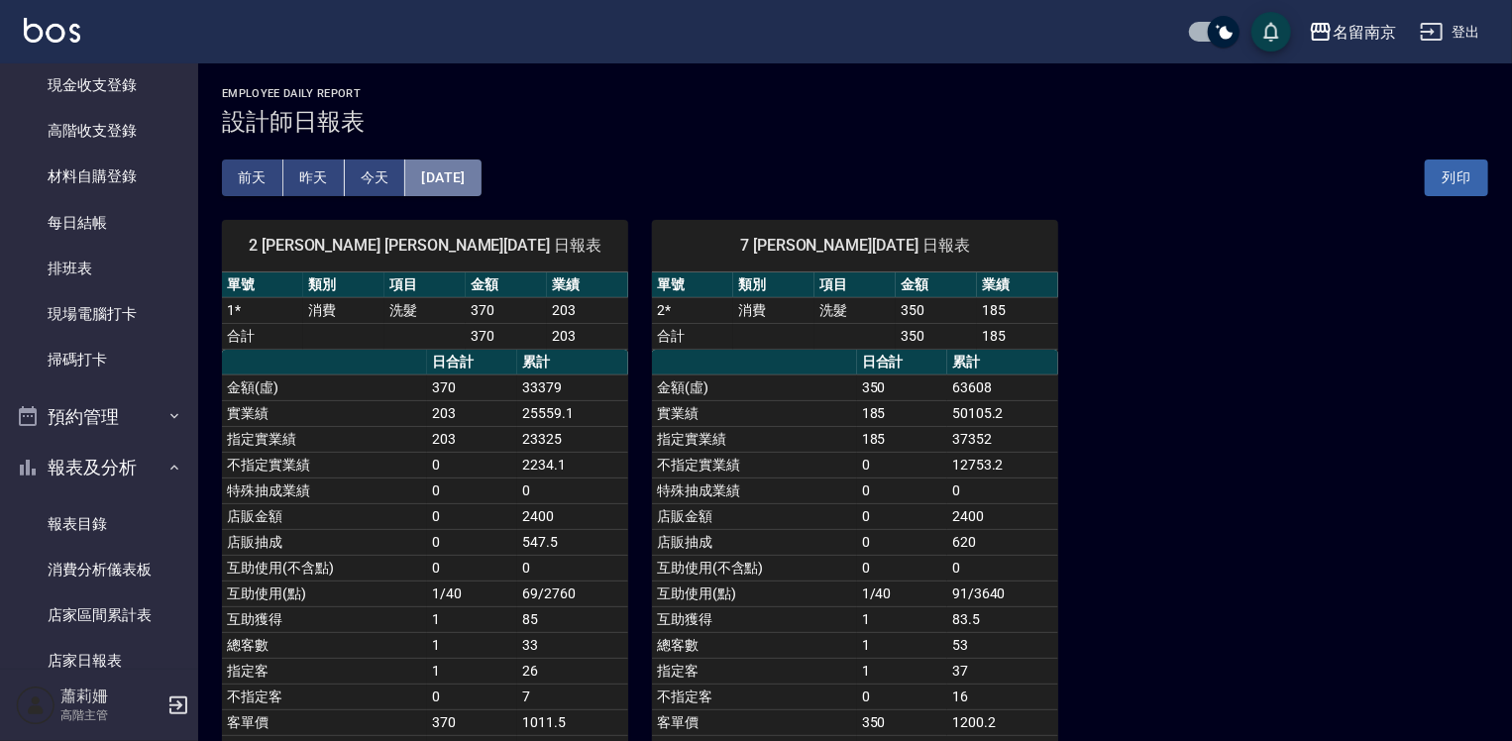
click at [477, 182] on button "[DATE]" at bounding box center [442, 177] width 75 height 37
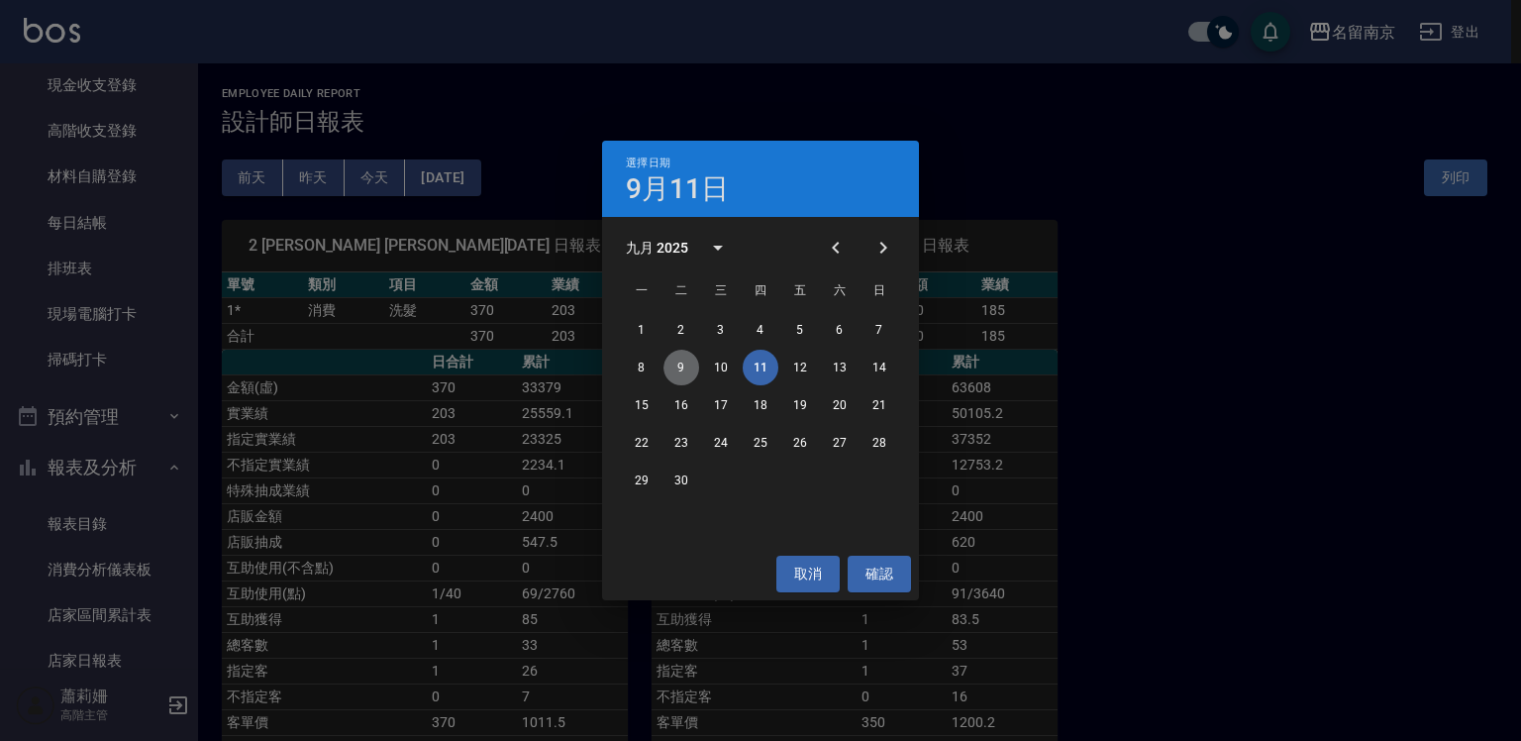
click at [674, 360] on button "9" at bounding box center [682, 368] width 36 height 36
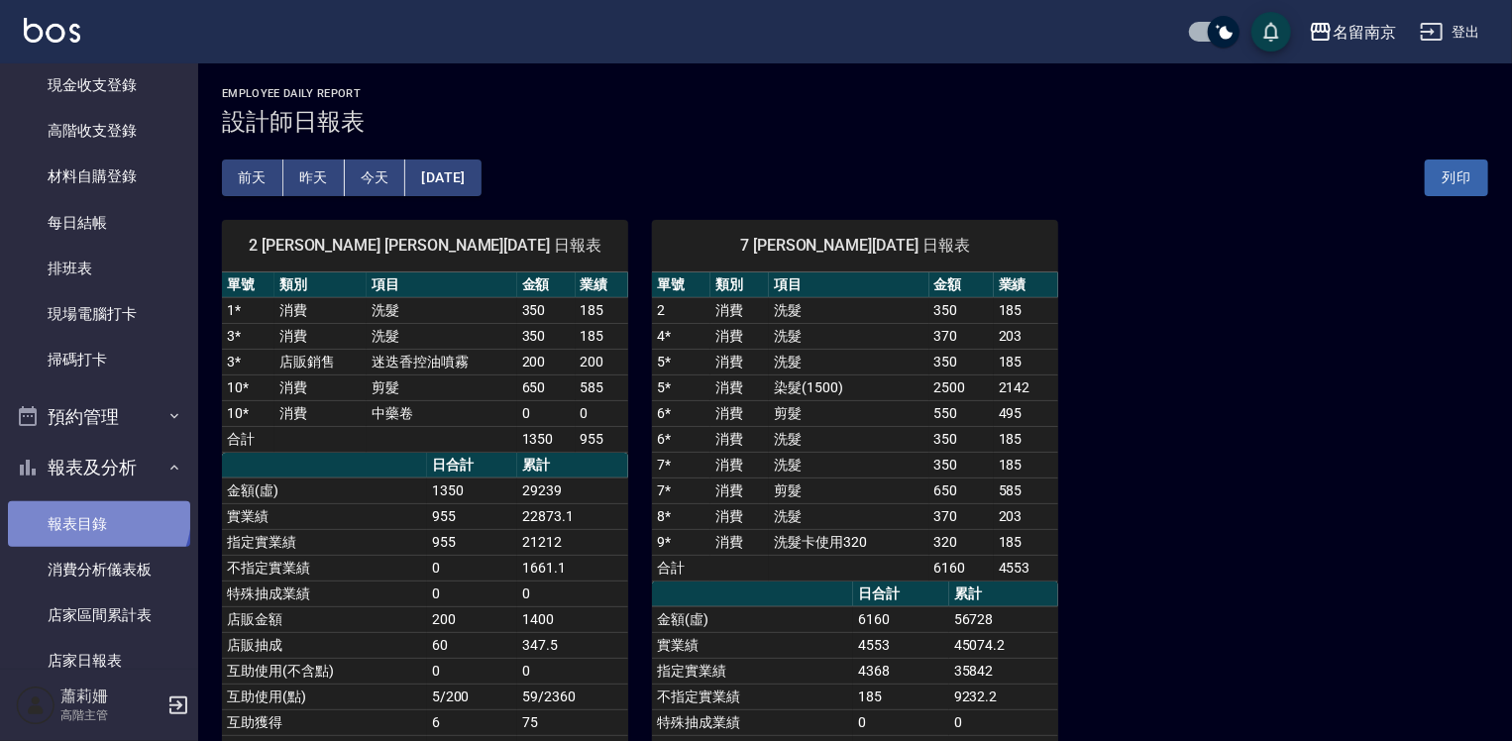
click at [96, 515] on link "報表目錄" at bounding box center [99, 524] width 182 height 46
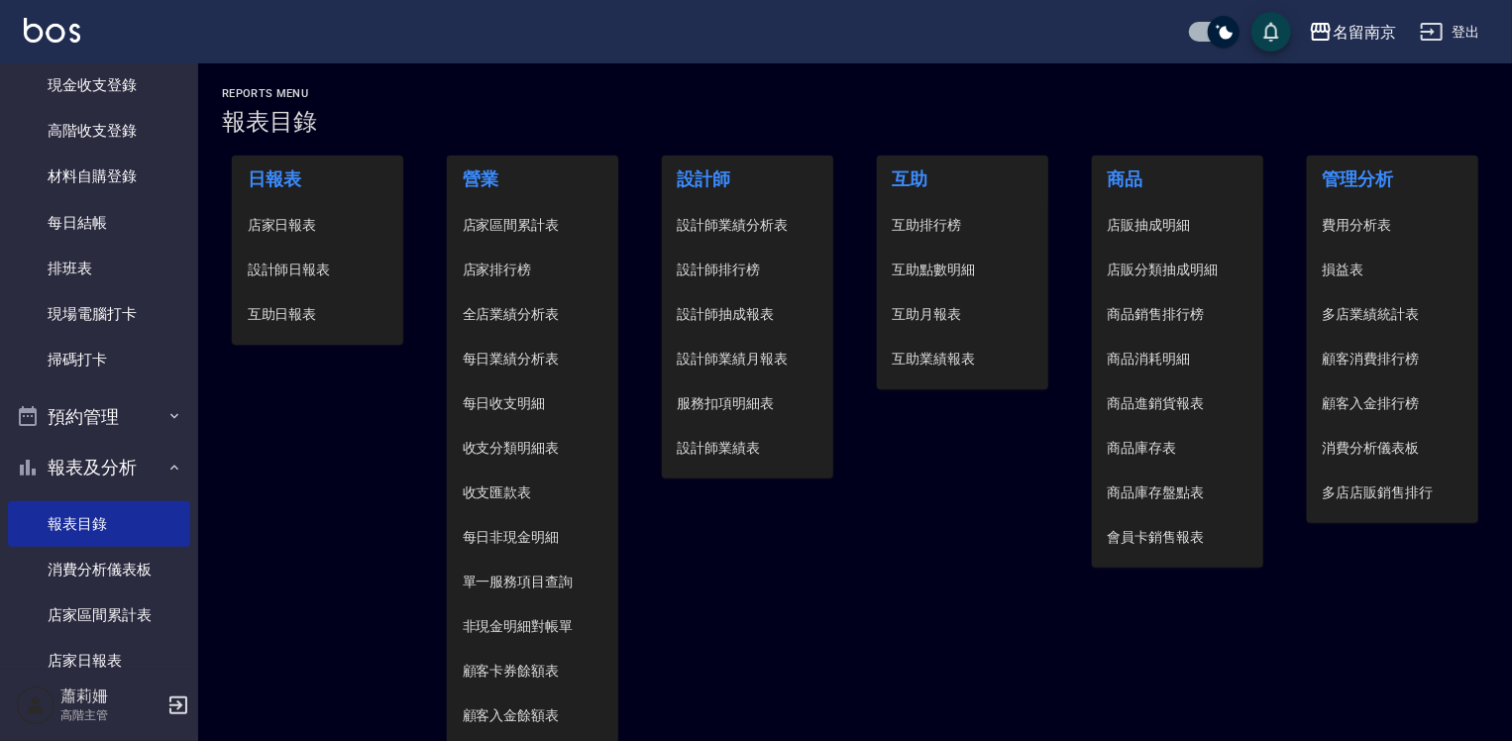
click at [320, 269] on span "設計師日報表" at bounding box center [318, 270] width 141 height 21
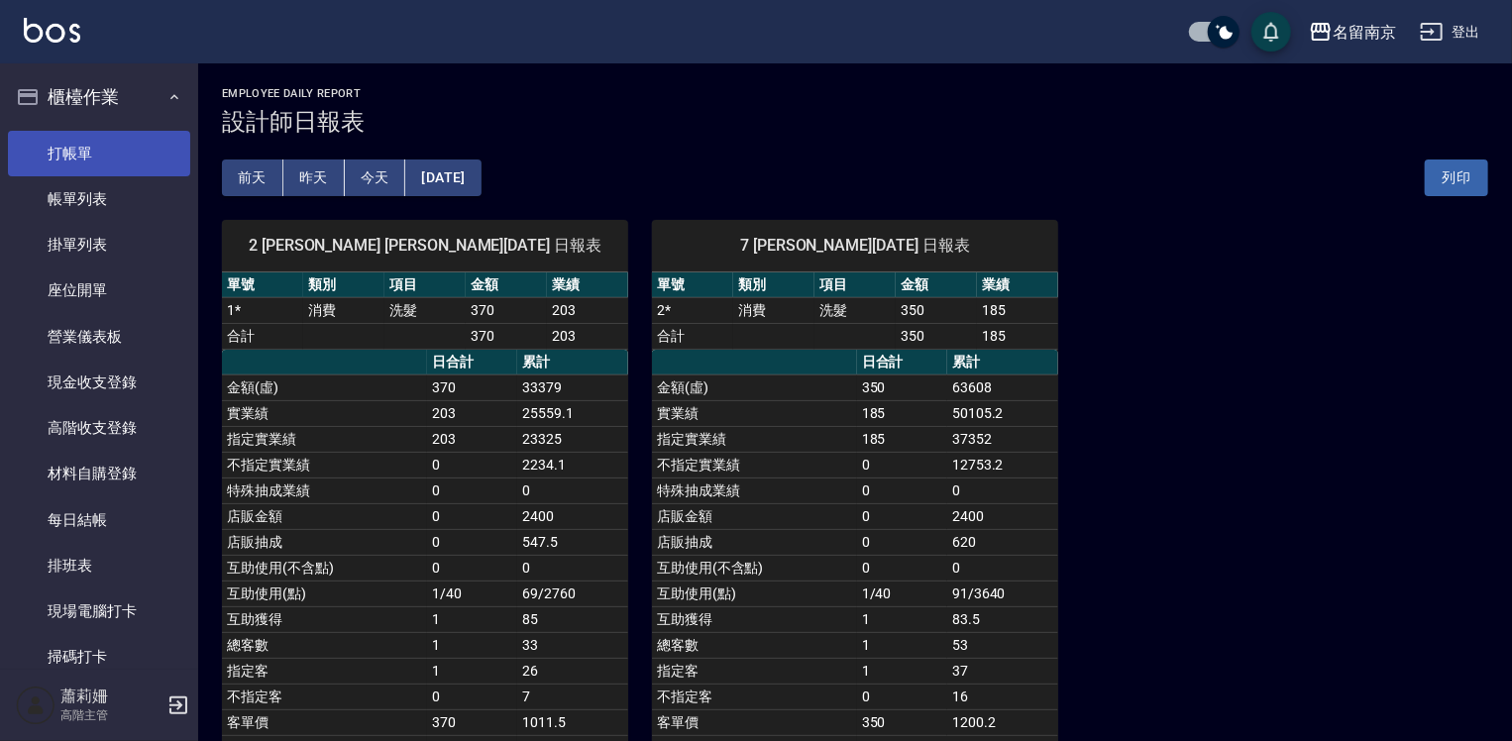
click at [135, 157] on link "打帳單" at bounding box center [99, 154] width 182 height 46
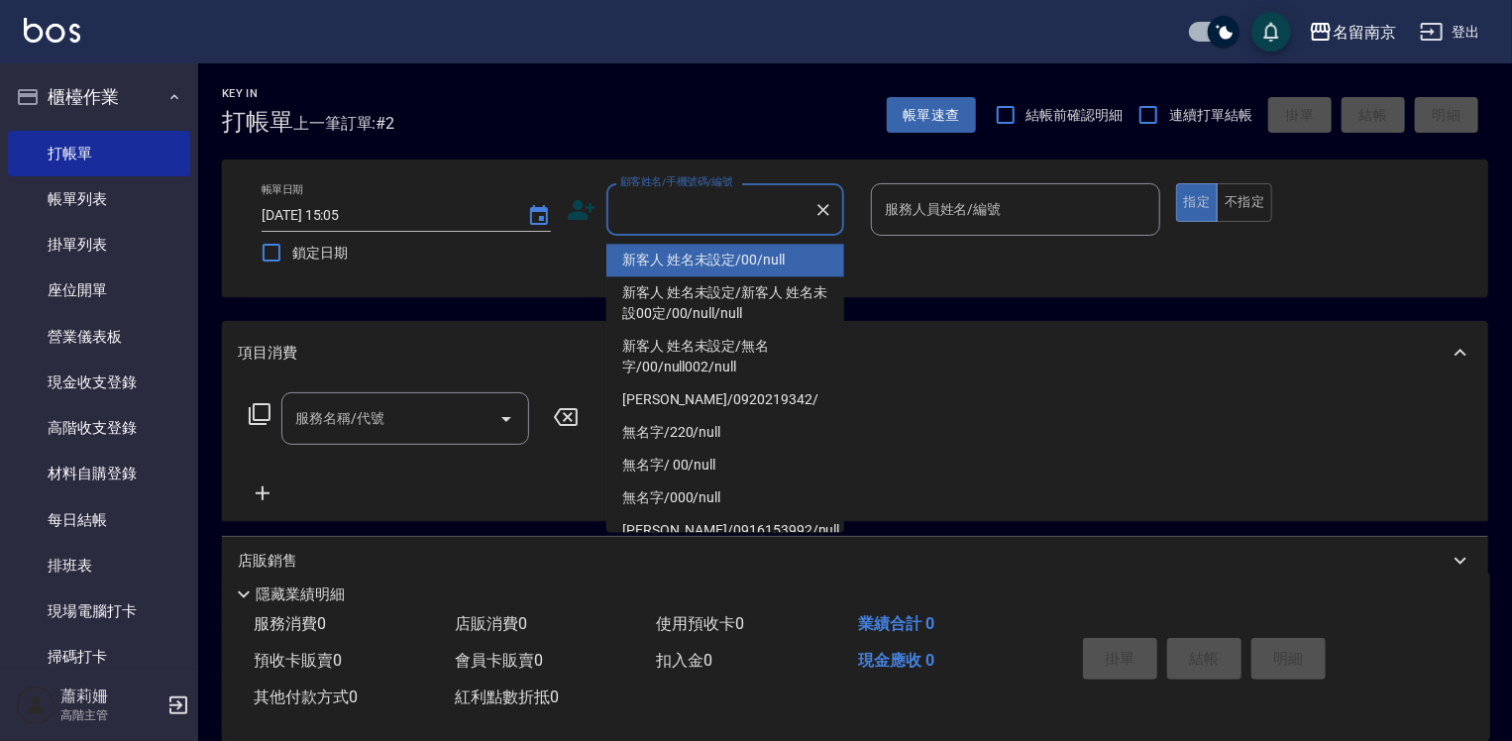
click at [724, 202] on input "顧客姓名/手機號碼/編號" at bounding box center [710, 209] width 190 height 35
click at [773, 259] on li "新客人 姓名未設定/00/null" at bounding box center [725, 260] width 238 height 33
type input "新客人 姓名未設定/00/null"
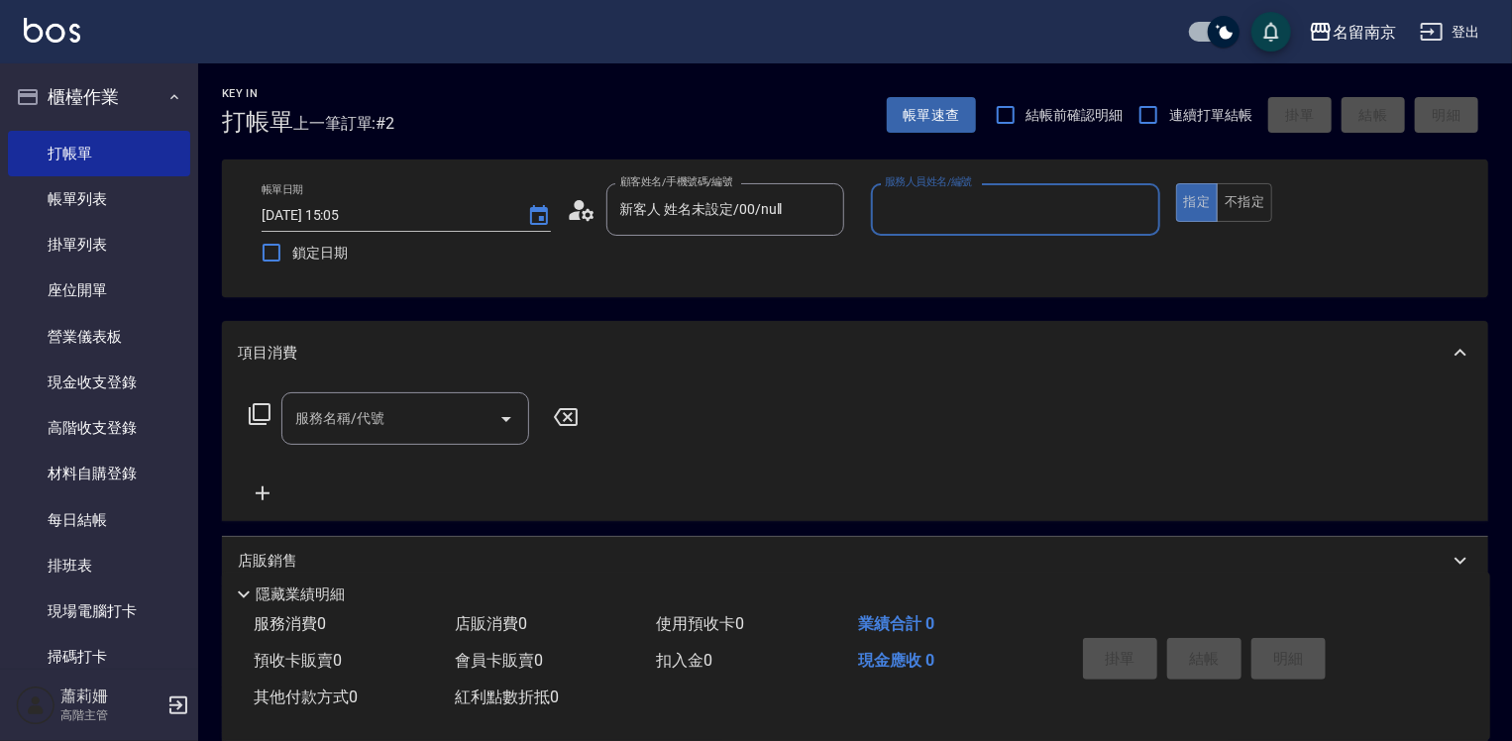
click at [922, 220] on input "服務人員姓名/編號" at bounding box center [1015, 209] width 271 height 35
type input "Terrisa-7"
type button "true"
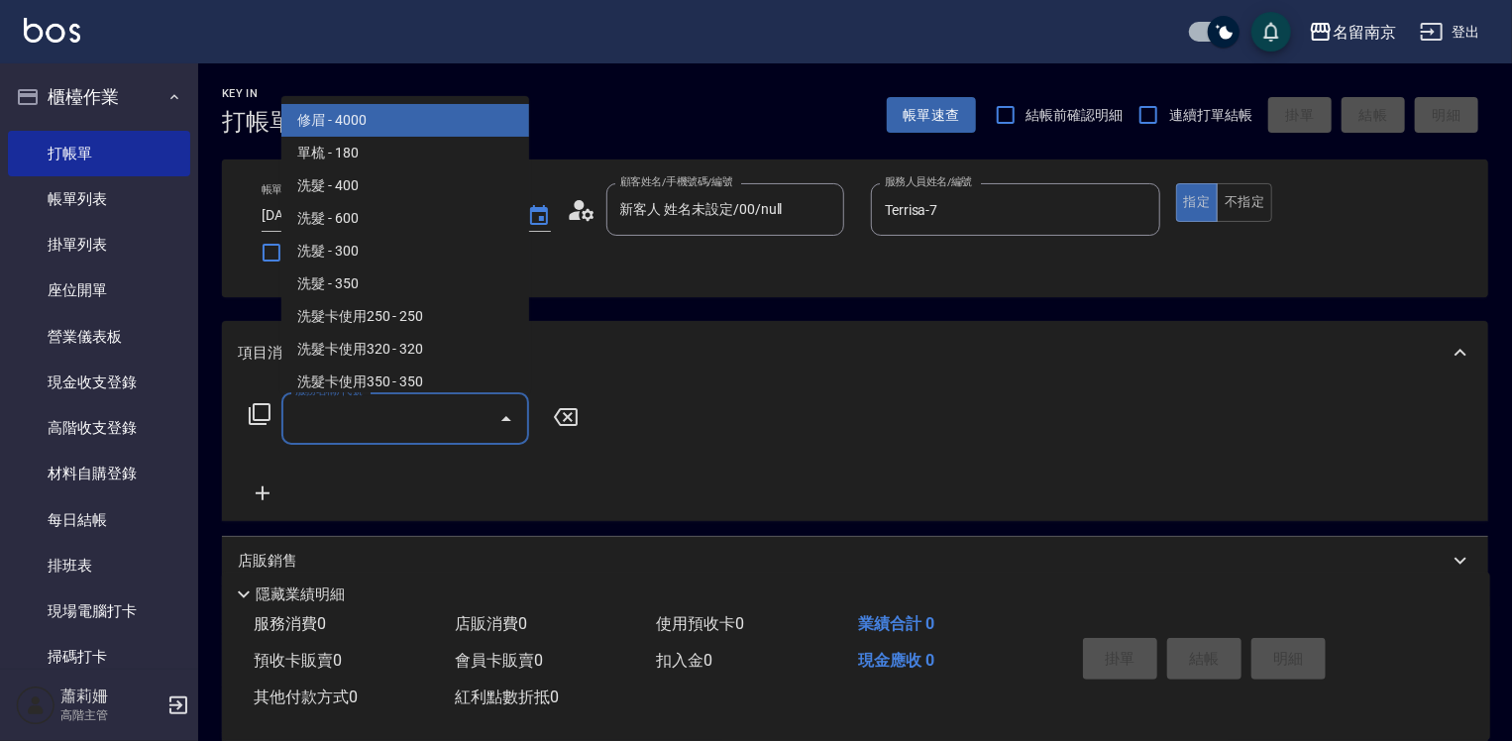
click at [309, 427] on input "服務名稱/代號" at bounding box center [390, 418] width 200 height 35
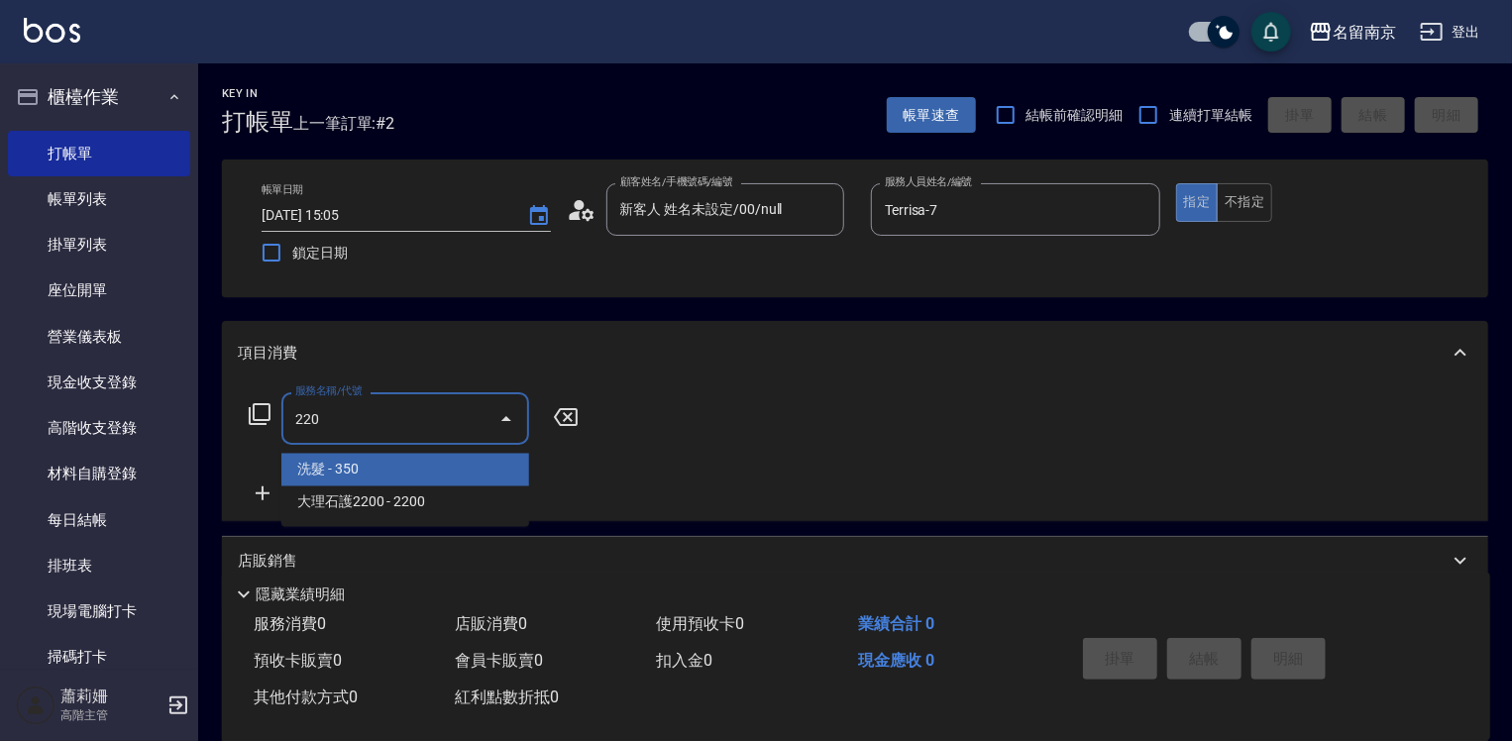
type input "洗髮(220)"
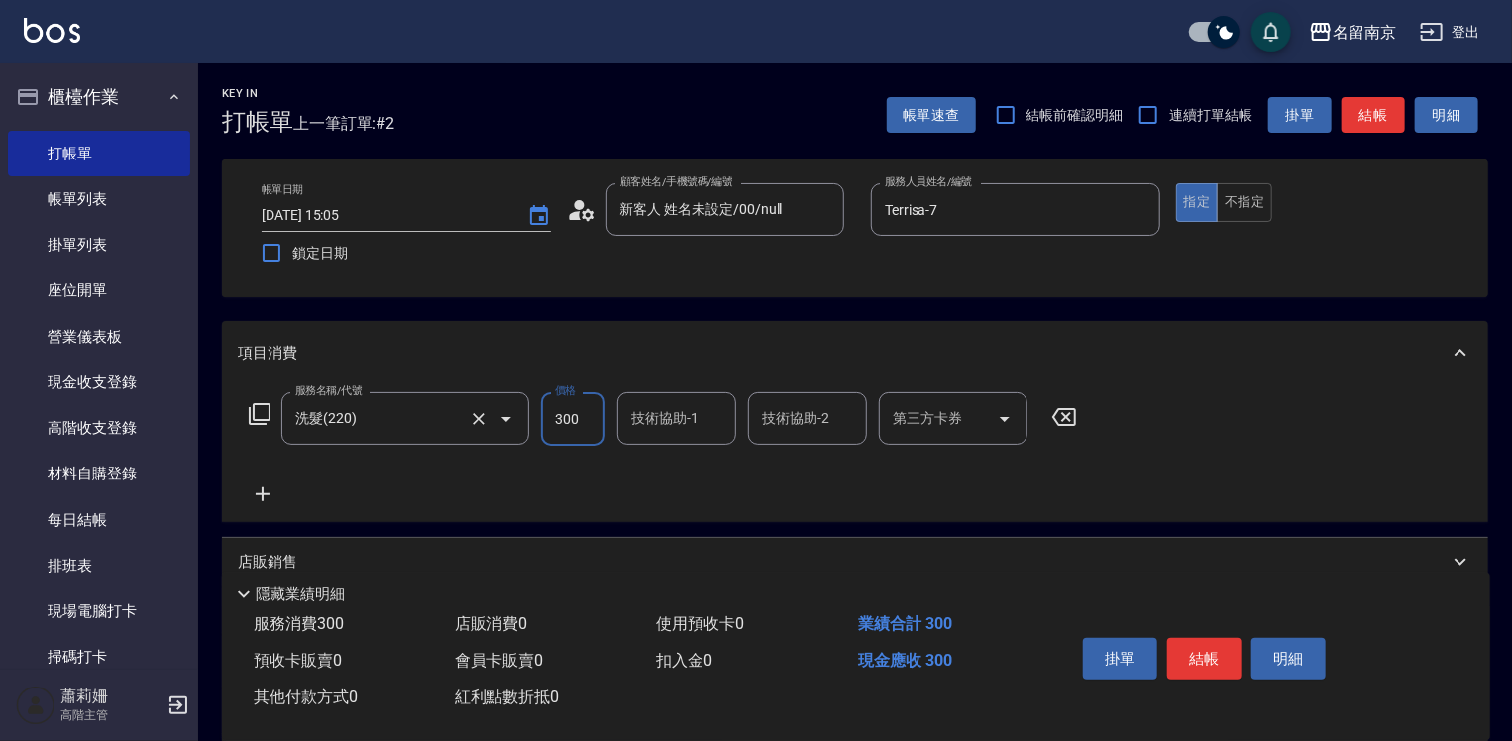
type input "300"
type input "Terrisa-7"
click at [265, 483] on icon at bounding box center [263, 494] width 50 height 24
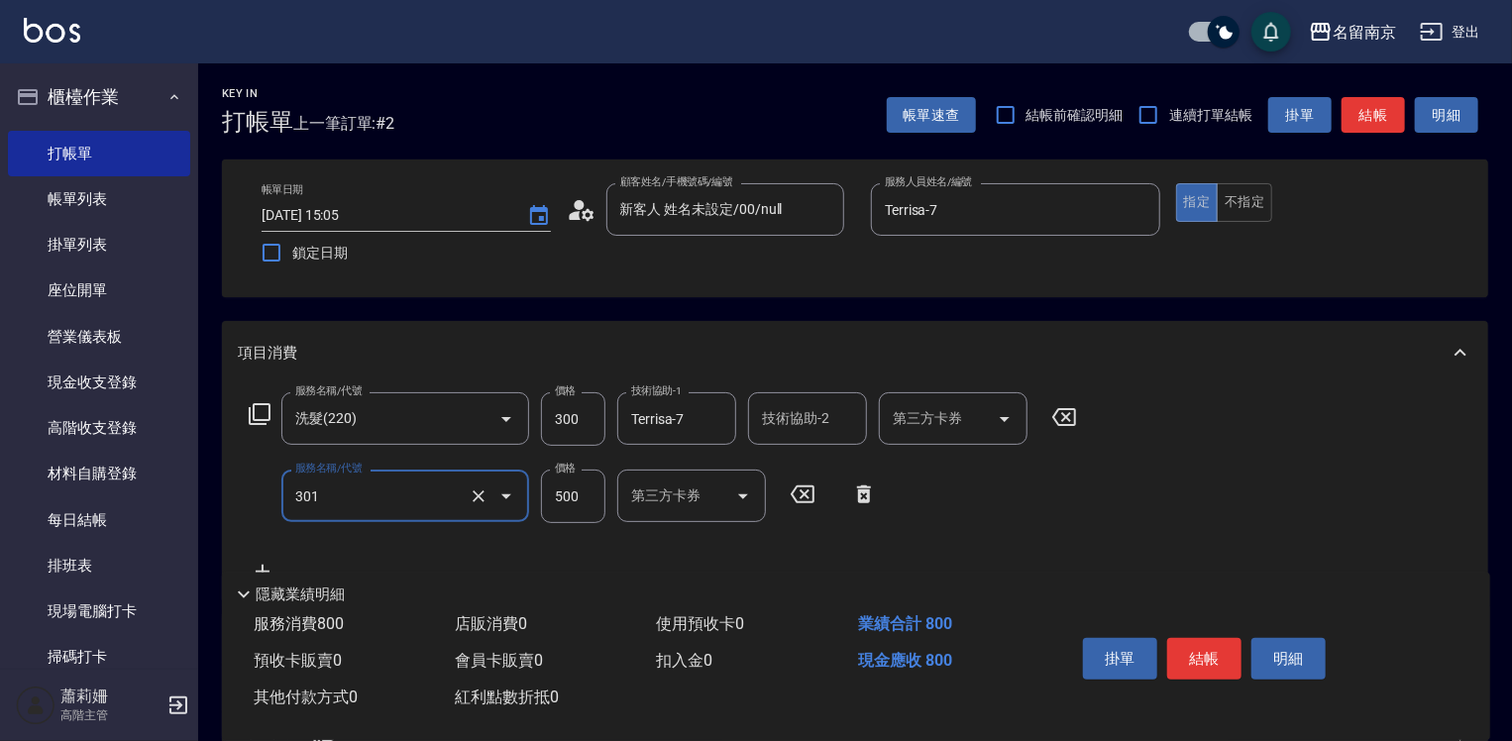
type input "剪髮(301)"
type input "650"
click at [1214, 191] on button "指定" at bounding box center [1197, 202] width 43 height 39
click at [1254, 194] on button "不指定" at bounding box center [1243, 202] width 55 height 39
click at [1226, 638] on button "結帳" at bounding box center [1204, 659] width 74 height 42
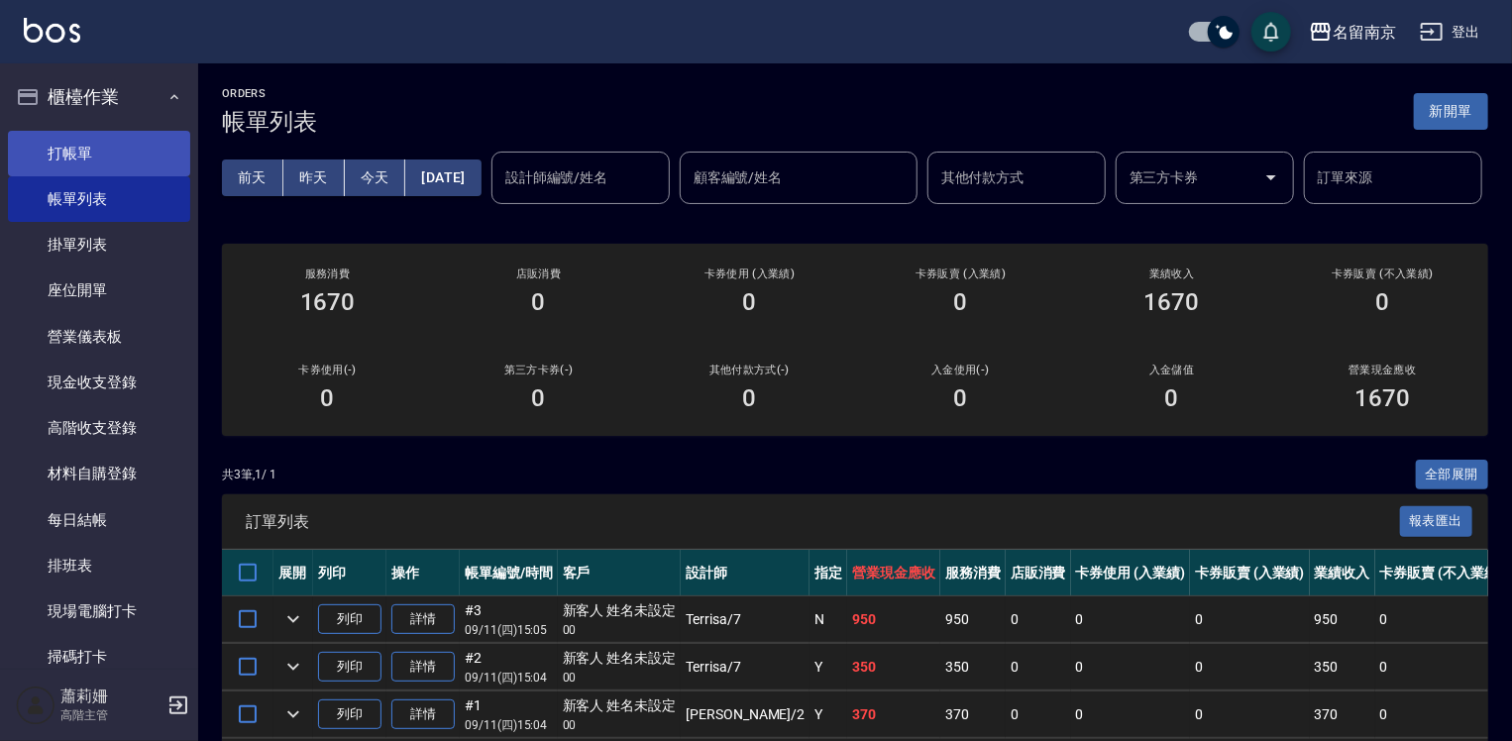
click at [71, 141] on link "打帳單" at bounding box center [99, 154] width 182 height 46
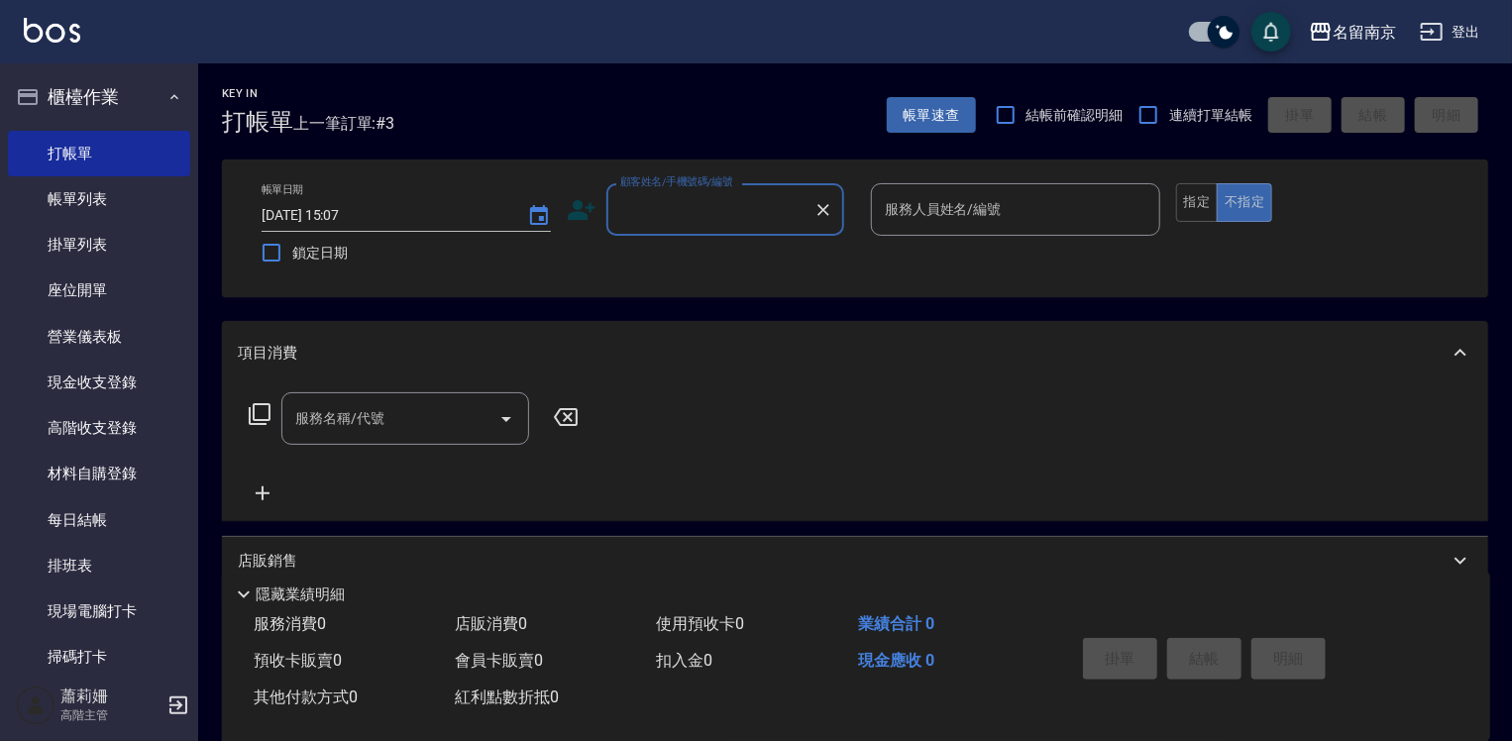
click at [721, 214] on input "顧客姓名/手機號碼/編號" at bounding box center [710, 209] width 190 height 35
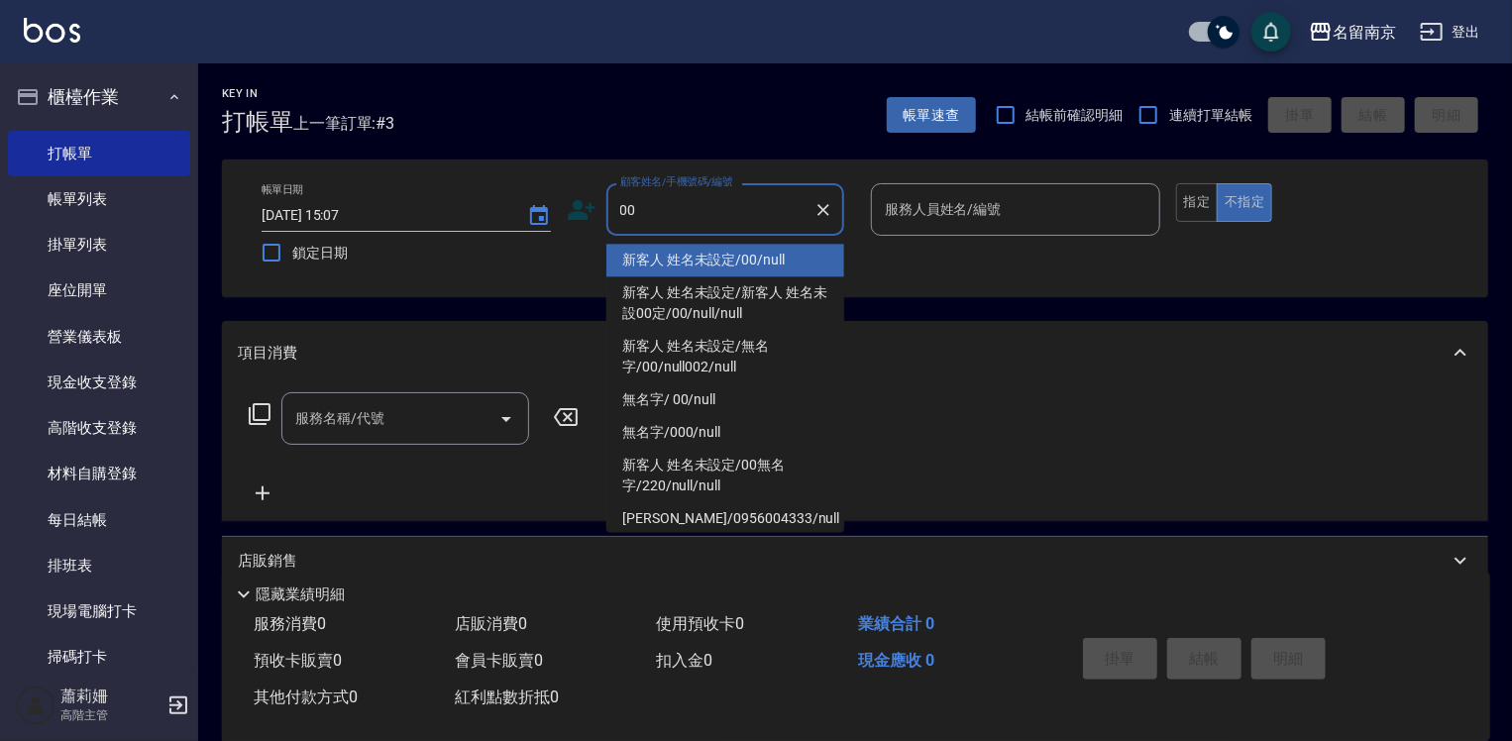
type input "新客人 姓名未設定/00/null"
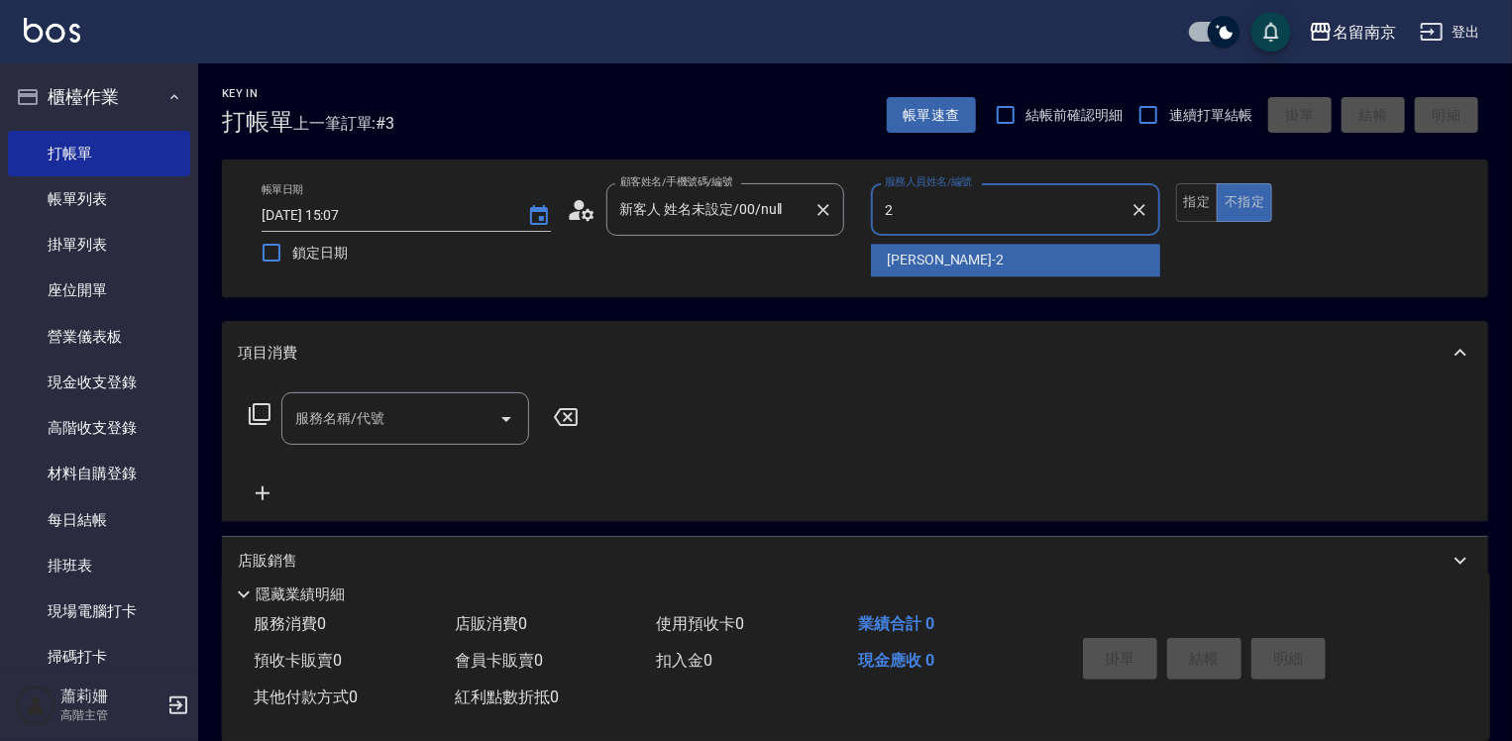
type input "Jenny-2"
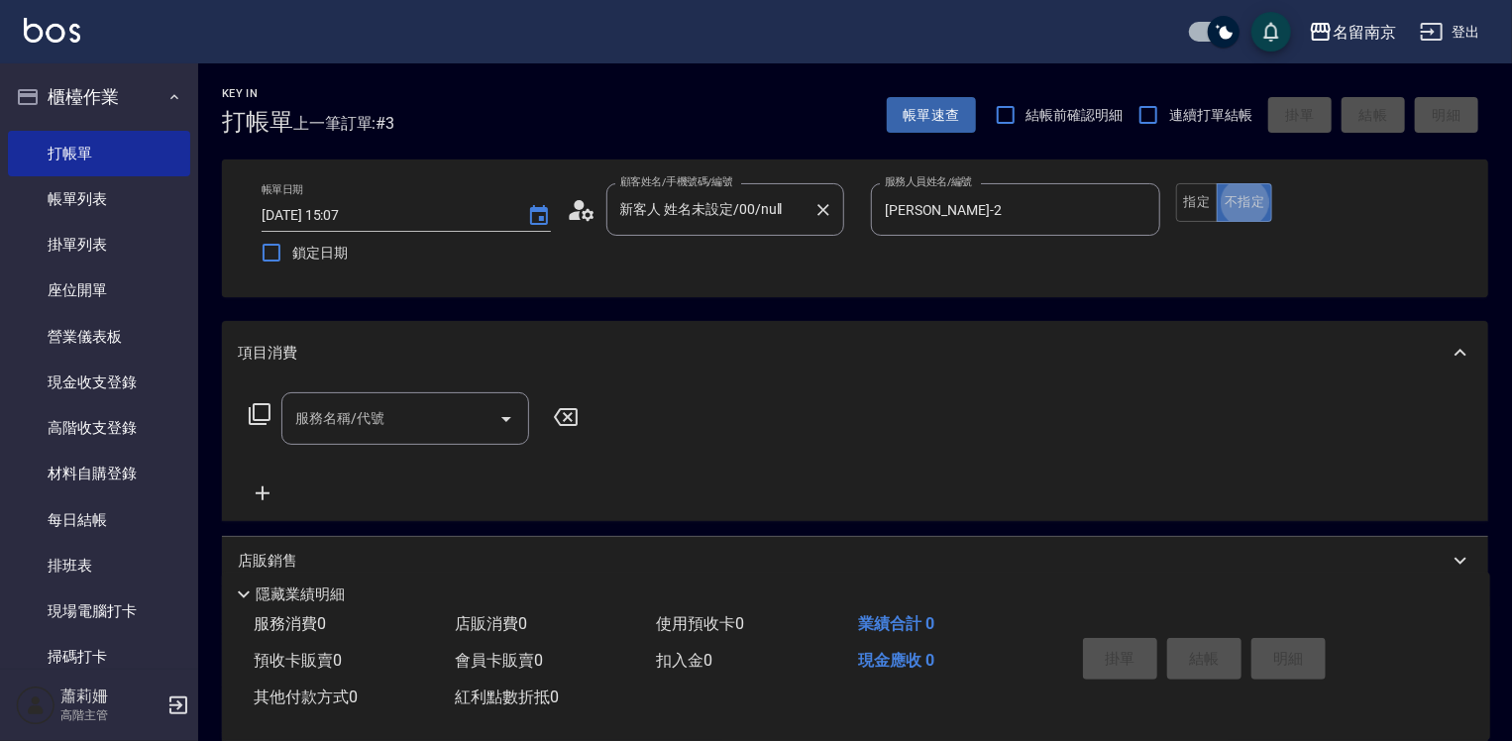
type button "false"
click at [1204, 193] on button "指定" at bounding box center [1197, 202] width 43 height 39
click at [428, 424] on input "服務名稱/代號" at bounding box center [390, 418] width 200 height 35
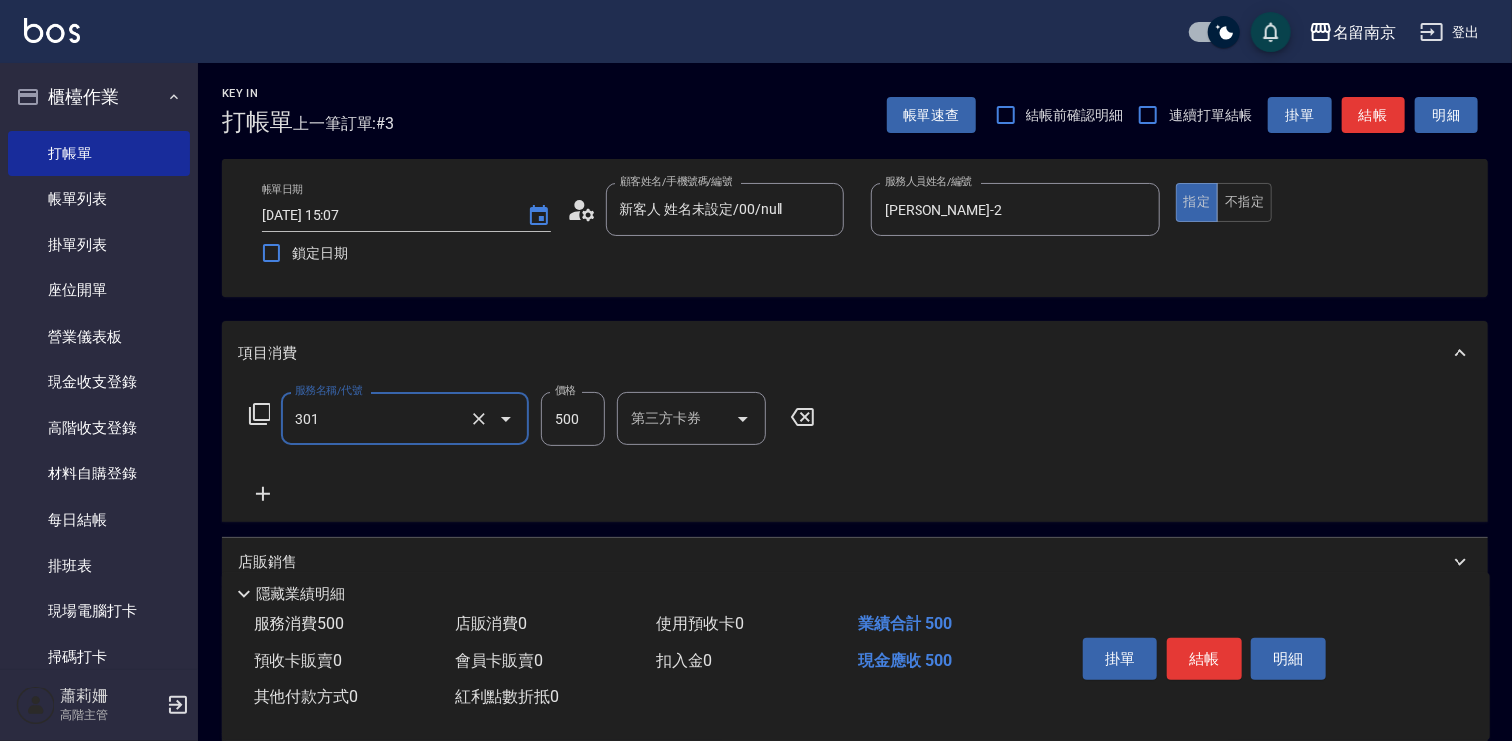
type input "剪髮(301)"
type input "600"
click at [1232, 658] on button "結帳" at bounding box center [1204, 659] width 74 height 42
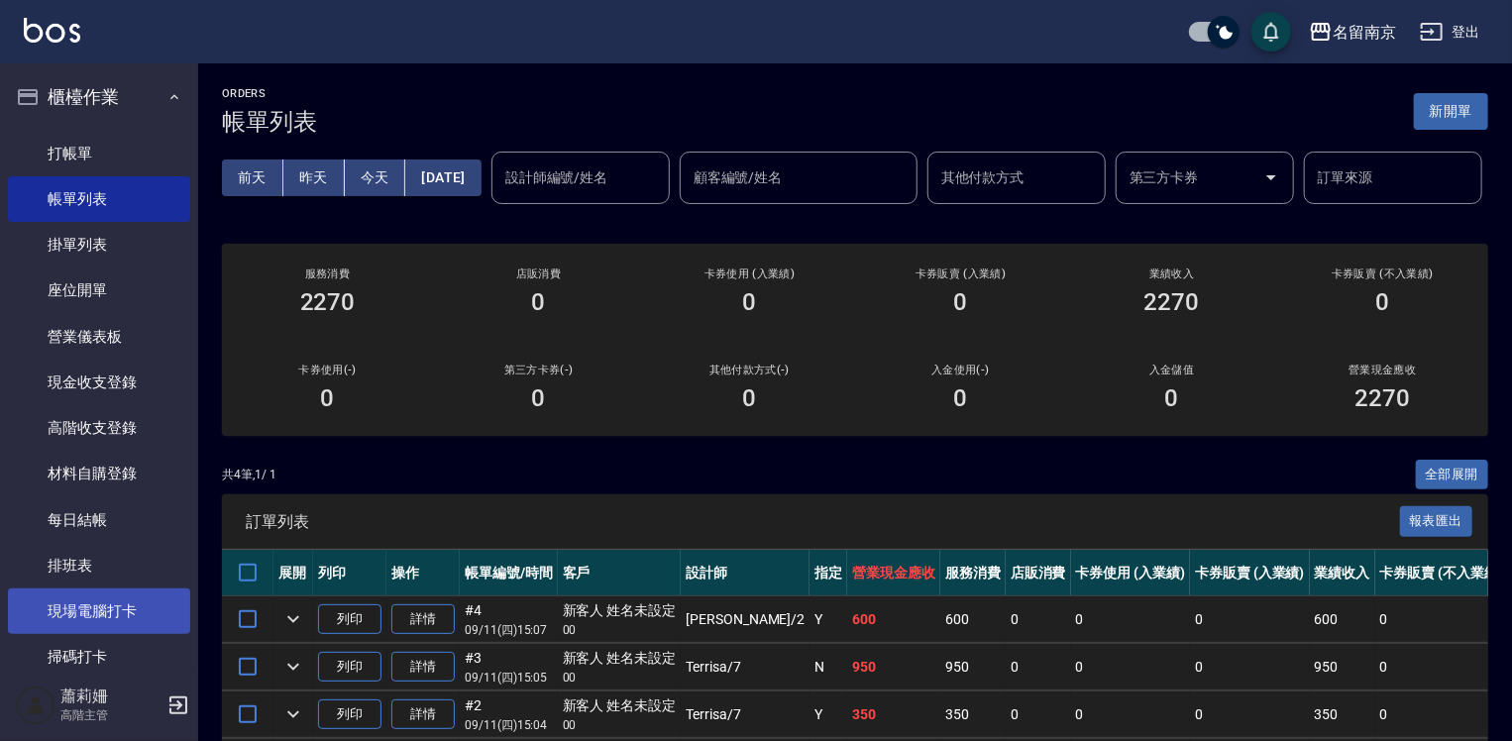
scroll to position [297, 0]
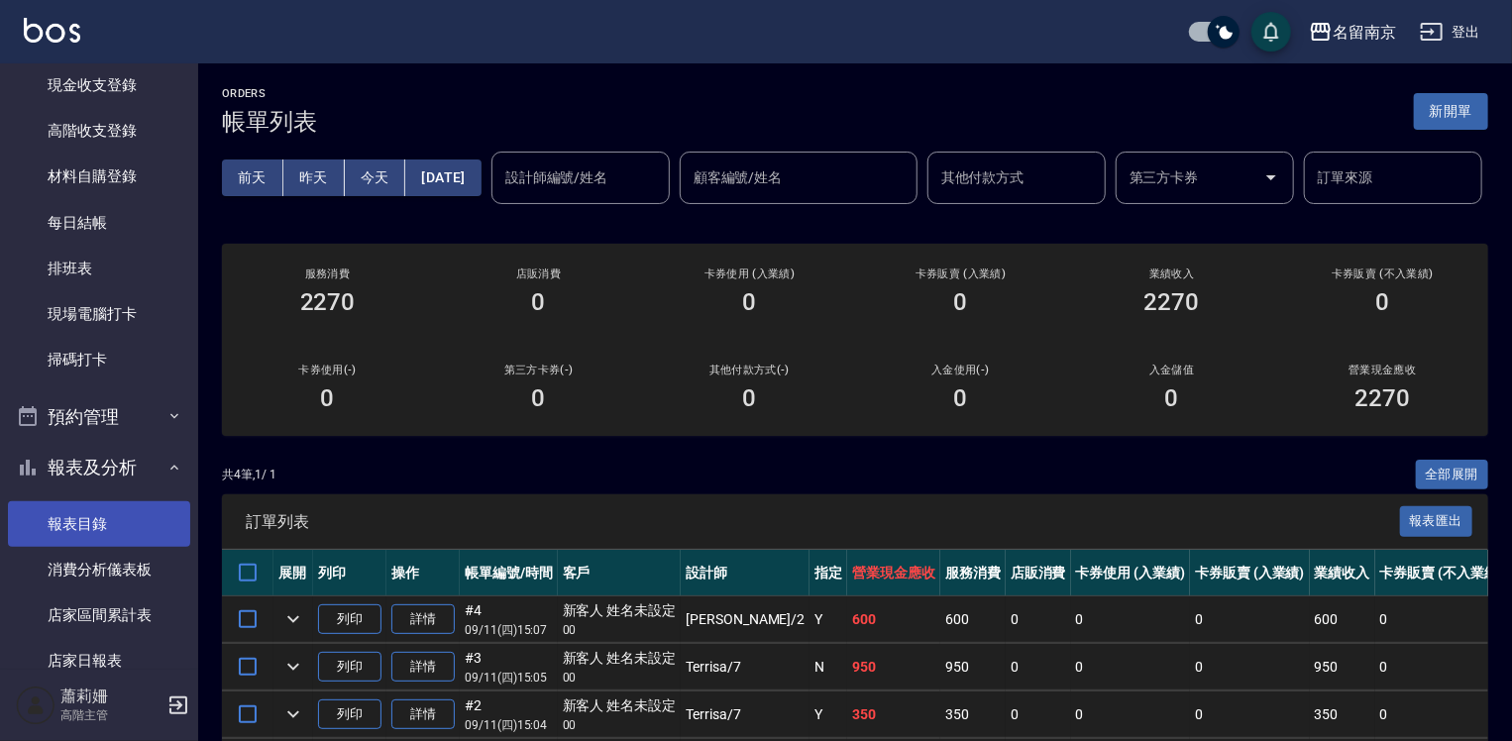
click at [117, 511] on link "報表目錄" at bounding box center [99, 524] width 182 height 46
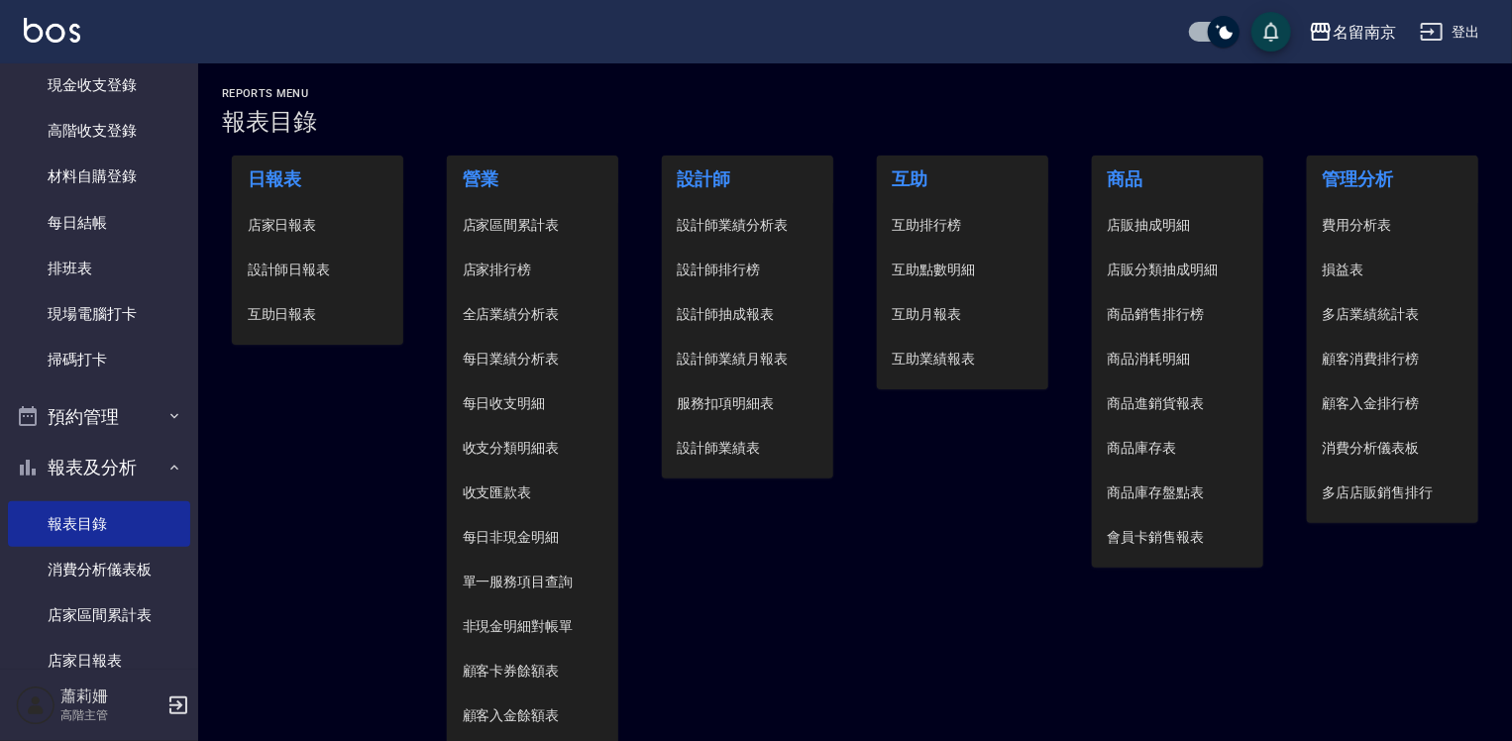
click at [293, 265] on span "設計師日報表" at bounding box center [318, 270] width 141 height 21
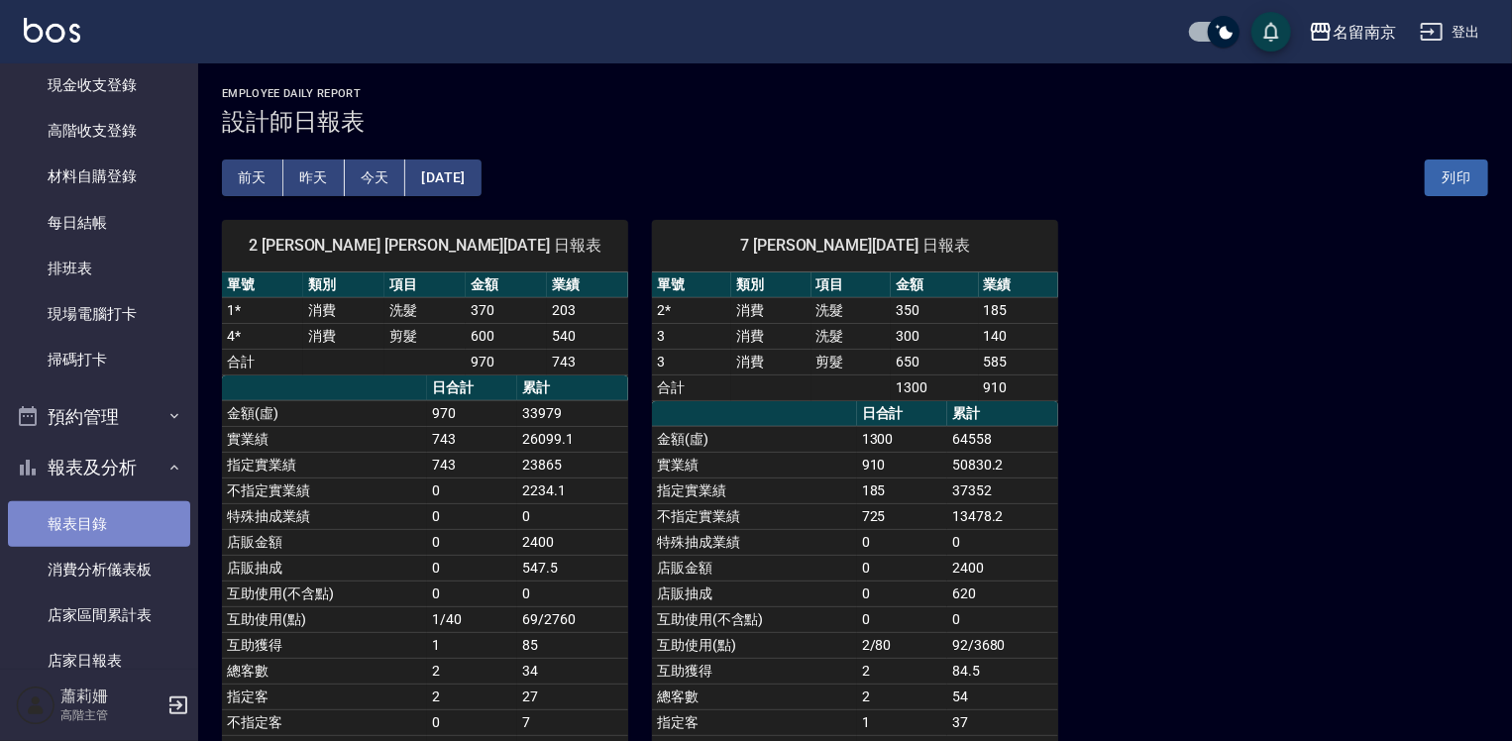
click at [104, 504] on link "報表目錄" at bounding box center [99, 524] width 182 height 46
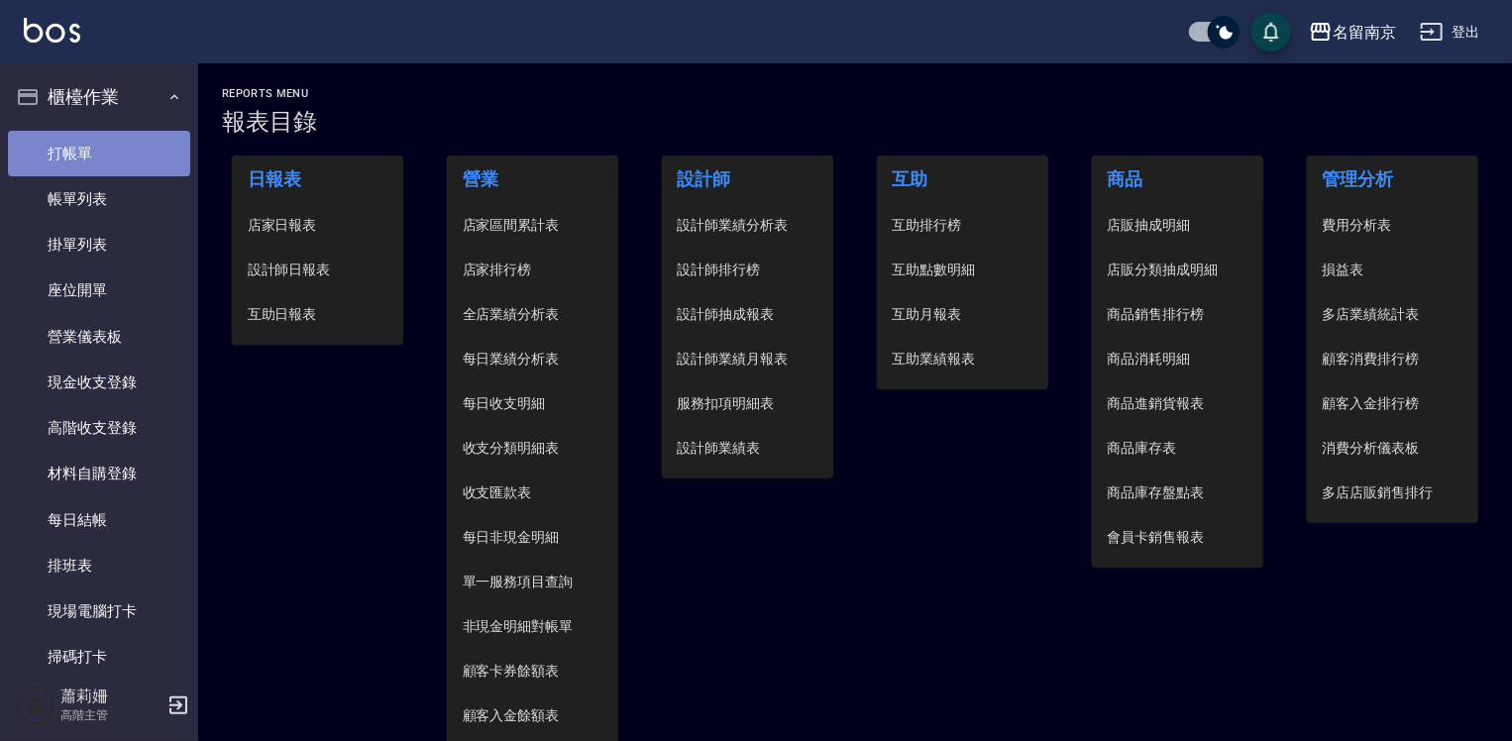
click at [99, 135] on link "打帳單" at bounding box center [99, 154] width 182 height 46
